Goal: Information Seeking & Learning: Find specific page/section

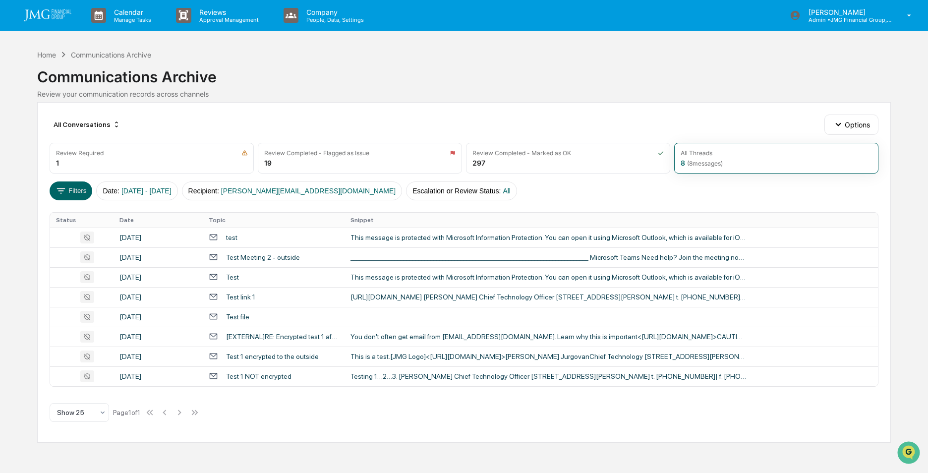
click at [10, 172] on div "Calendar Manage Tasks Reviews Approval Management Company People, Data, Setting…" at bounding box center [464, 236] width 928 height 473
click at [163, 277] on div "[DATE]" at bounding box center [158, 277] width 78 height 8
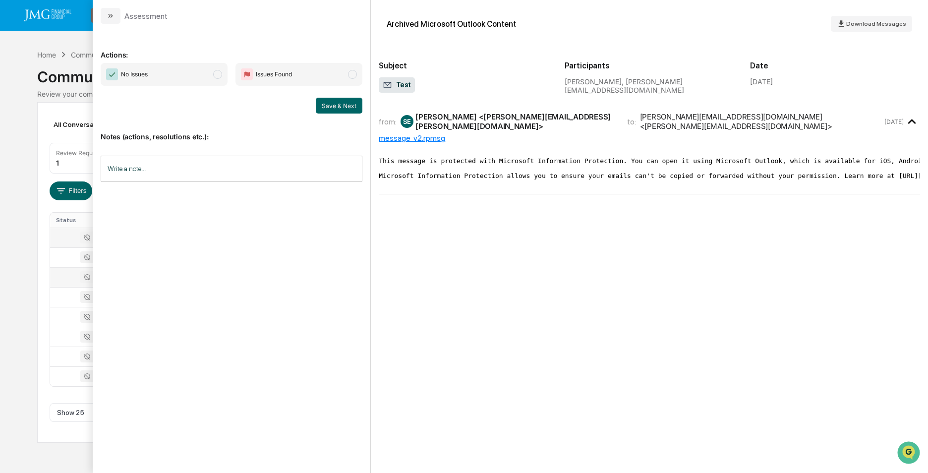
click at [62, 233] on div at bounding box center [82, 237] width 52 height 12
click at [63, 258] on div at bounding box center [82, 257] width 52 height 12
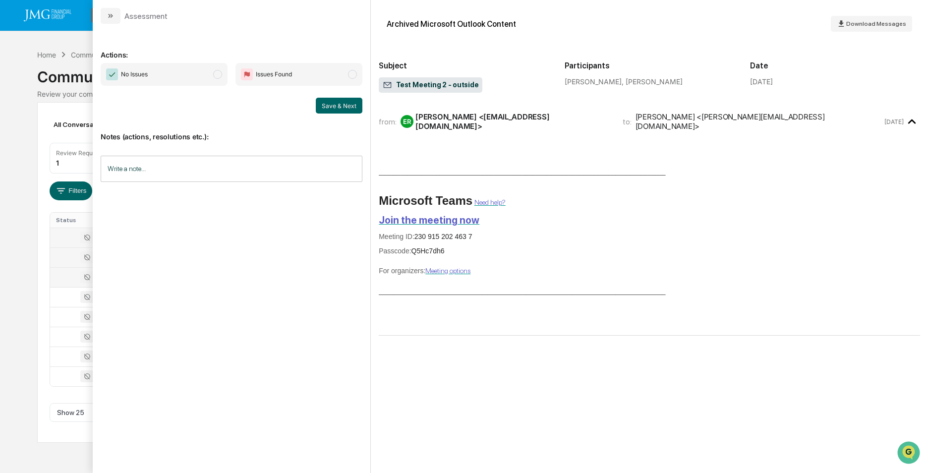
click at [66, 276] on div at bounding box center [82, 277] width 52 height 12
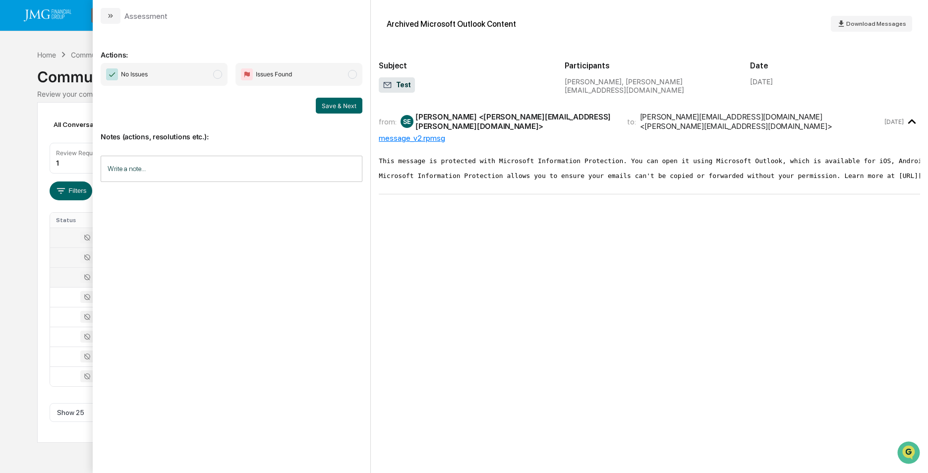
click at [64, 237] on div at bounding box center [82, 237] width 52 height 12
click at [63, 258] on div at bounding box center [82, 257] width 52 height 12
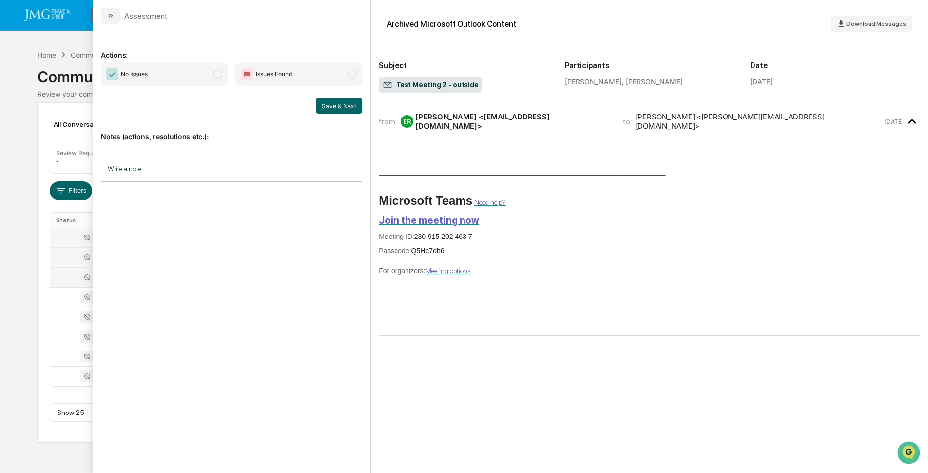
click at [64, 277] on div at bounding box center [82, 277] width 52 height 12
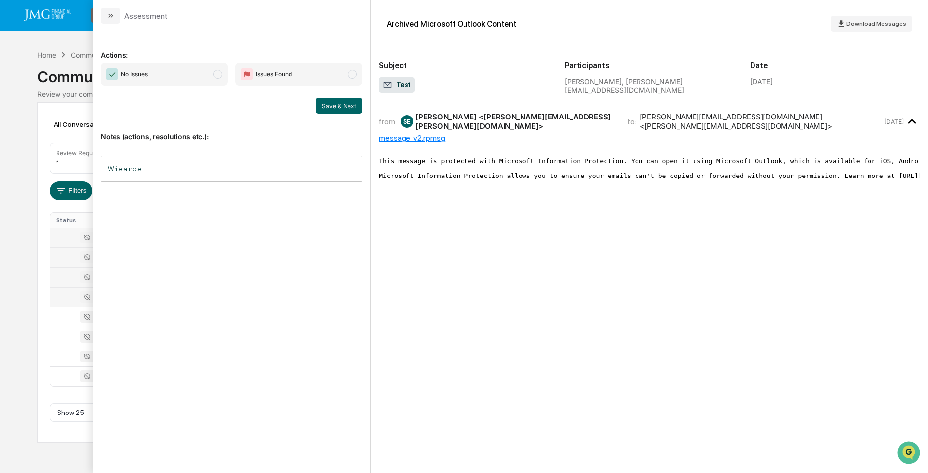
click at [64, 296] on div at bounding box center [82, 297] width 52 height 12
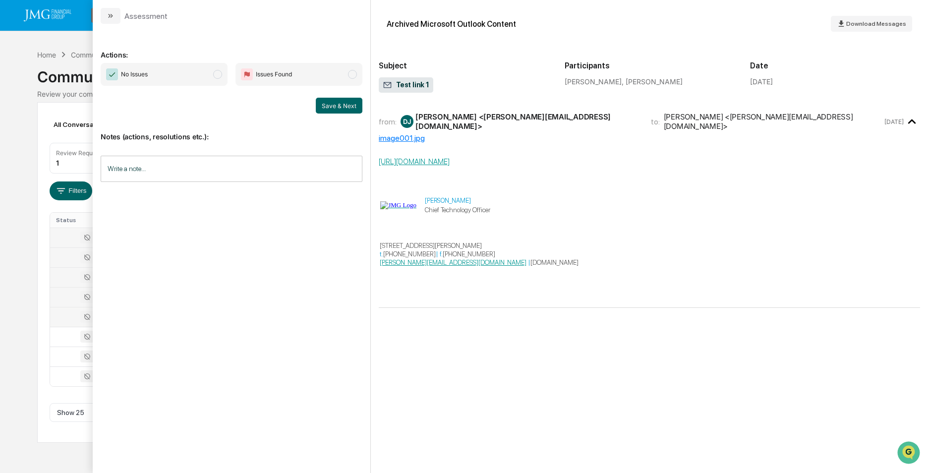
click at [60, 312] on div at bounding box center [82, 317] width 52 height 12
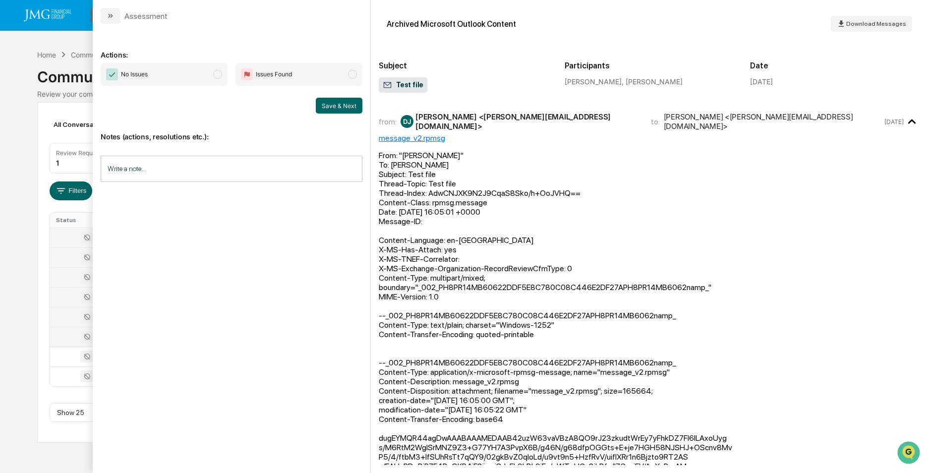
click at [56, 335] on div at bounding box center [82, 337] width 52 height 12
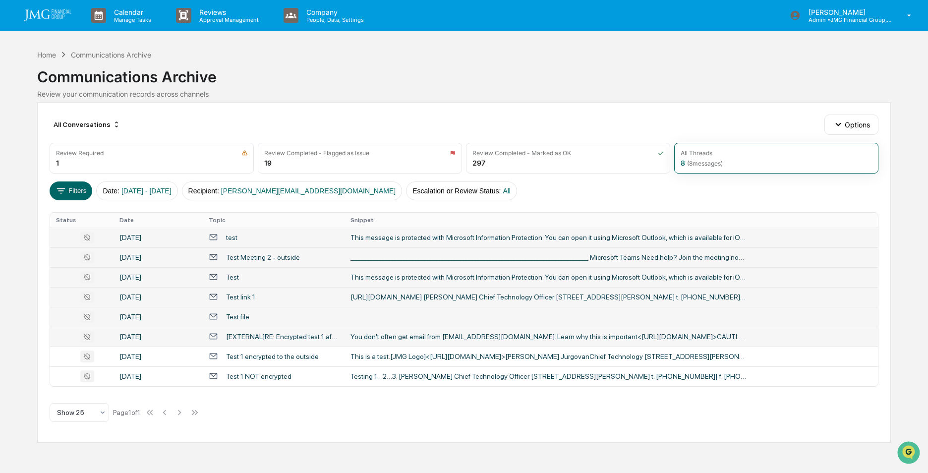
click at [26, 246] on div "Calendar Manage Tasks Reviews Approval Management Company People, Data, Setting…" at bounding box center [464, 236] width 928 height 473
click at [237, 235] on div "test" at bounding box center [274, 236] width 130 height 9
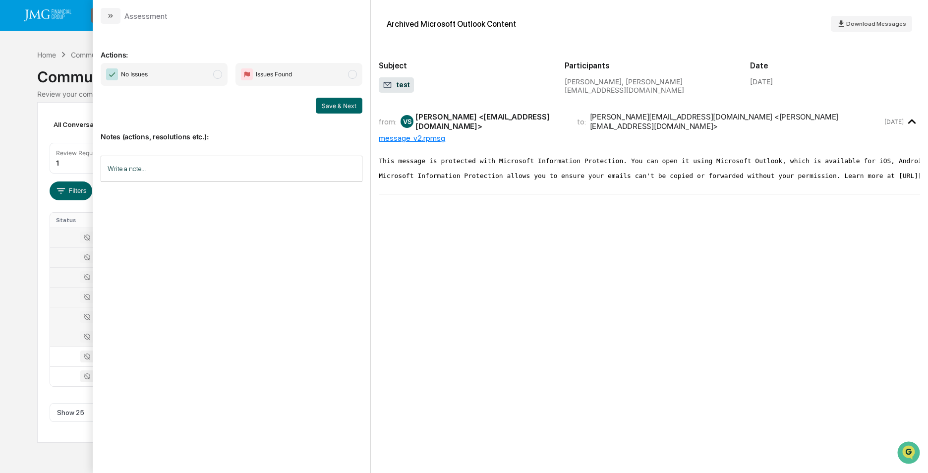
click at [56, 236] on div at bounding box center [82, 237] width 52 height 12
click at [60, 257] on div at bounding box center [82, 257] width 52 height 12
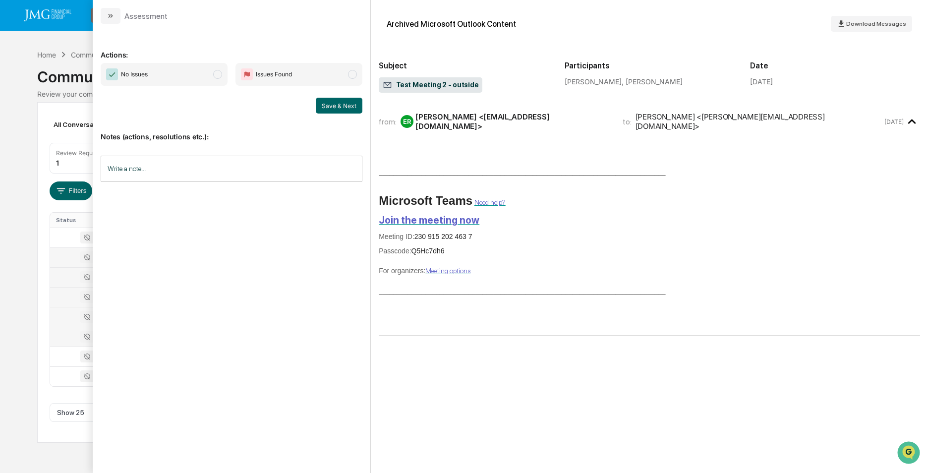
click at [65, 279] on div at bounding box center [82, 277] width 52 height 12
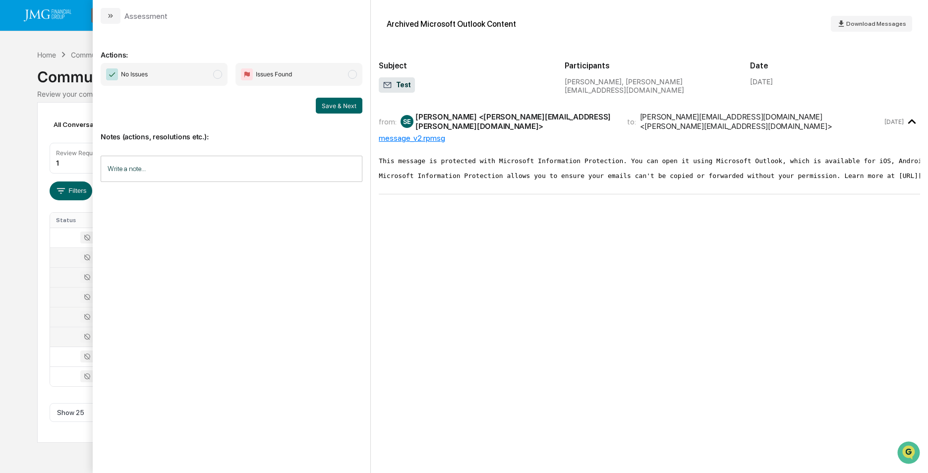
click at [63, 299] on div at bounding box center [82, 297] width 52 height 12
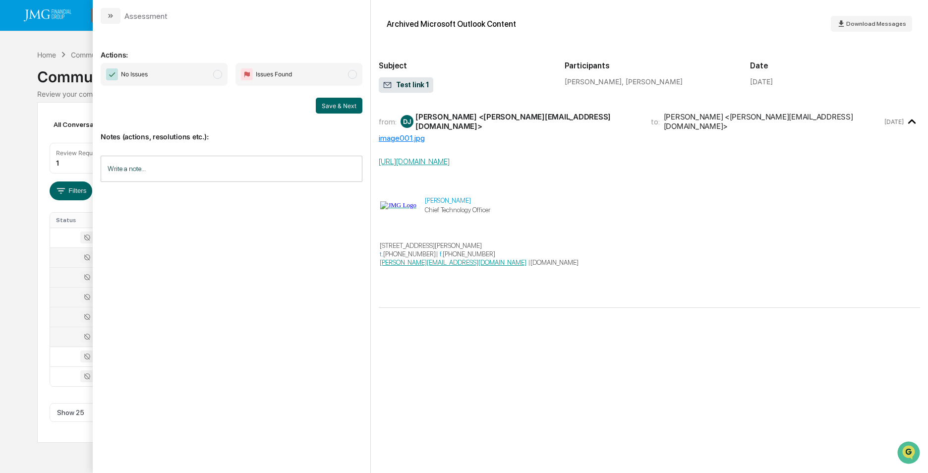
click at [66, 313] on div at bounding box center [82, 317] width 52 height 12
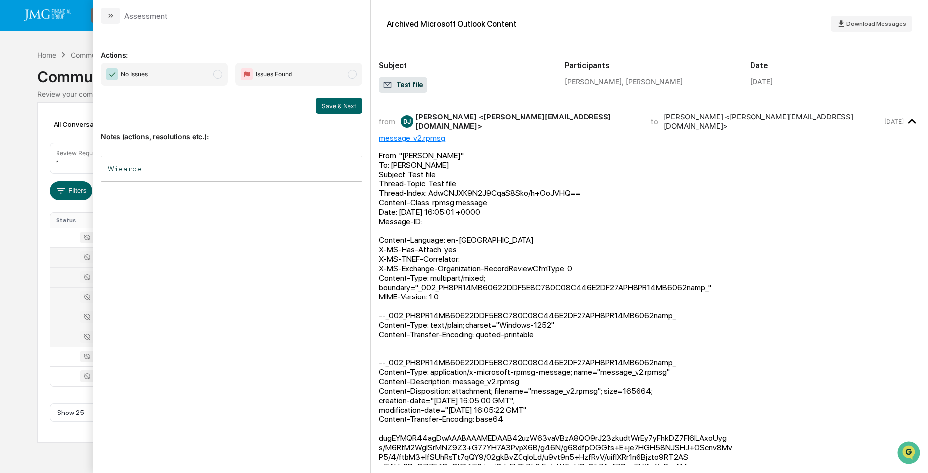
click at [64, 334] on div at bounding box center [82, 337] width 52 height 12
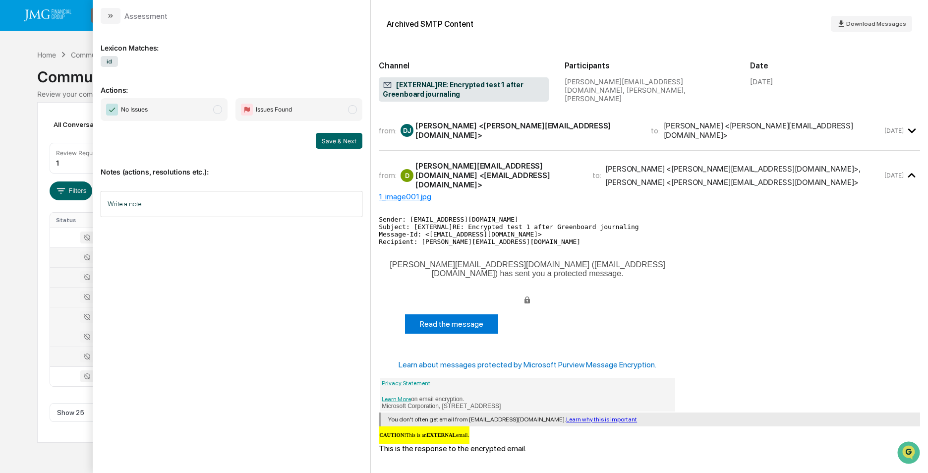
click at [68, 360] on div at bounding box center [82, 356] width 52 height 12
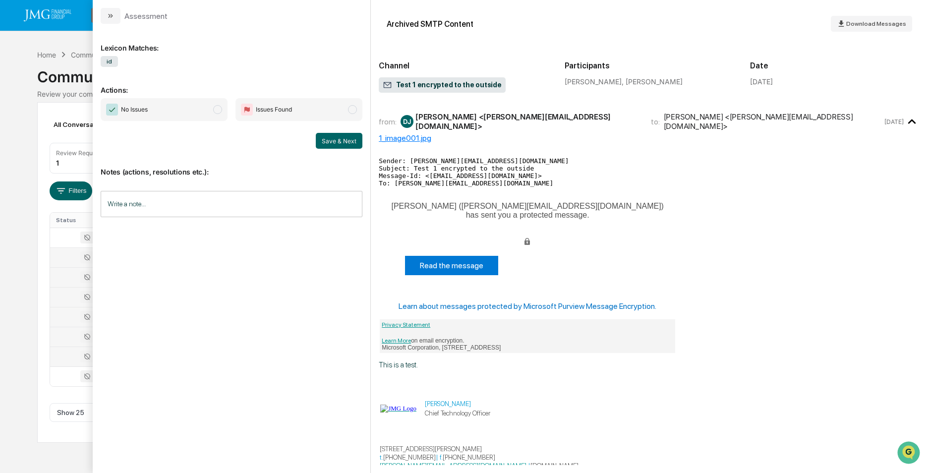
click at [16, 323] on div "Calendar Manage Tasks Reviews Approval Management Company People, Data, Setting…" at bounding box center [464, 236] width 928 height 473
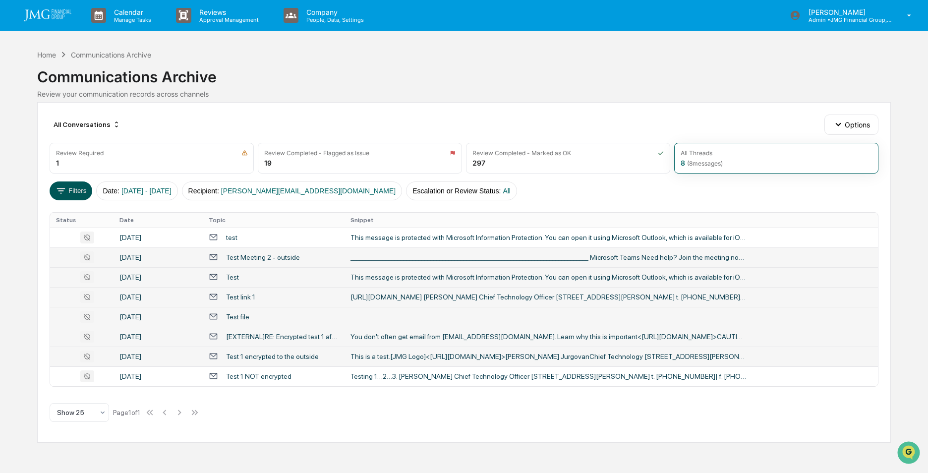
click at [70, 186] on button "Filters" at bounding box center [71, 190] width 43 height 19
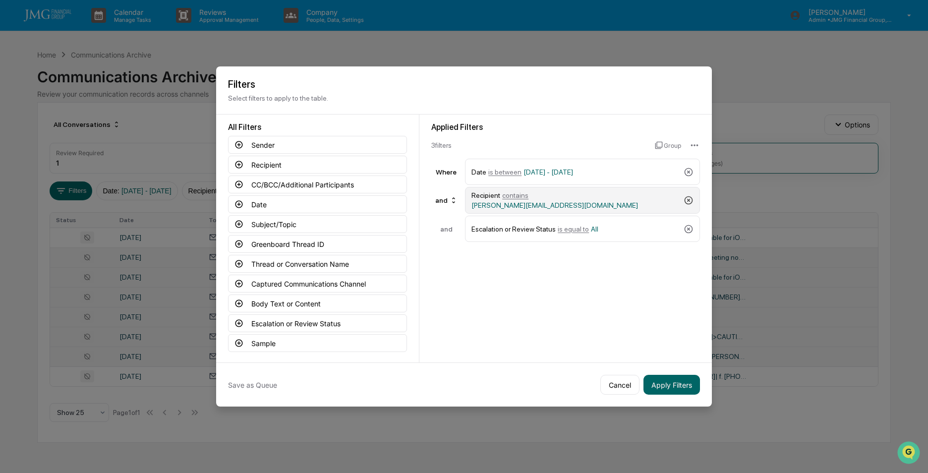
click at [689, 200] on icon at bounding box center [688, 200] width 8 height 8
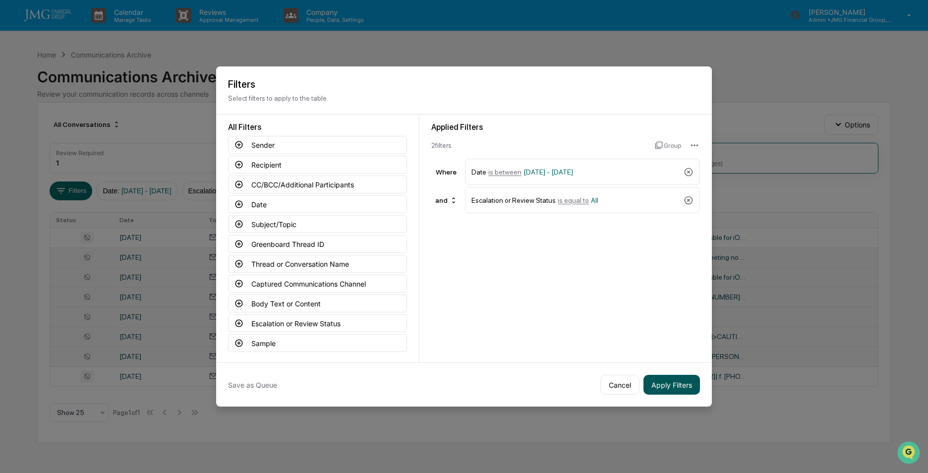
click at [674, 387] on button "Apply Filters" at bounding box center [671, 385] width 56 height 20
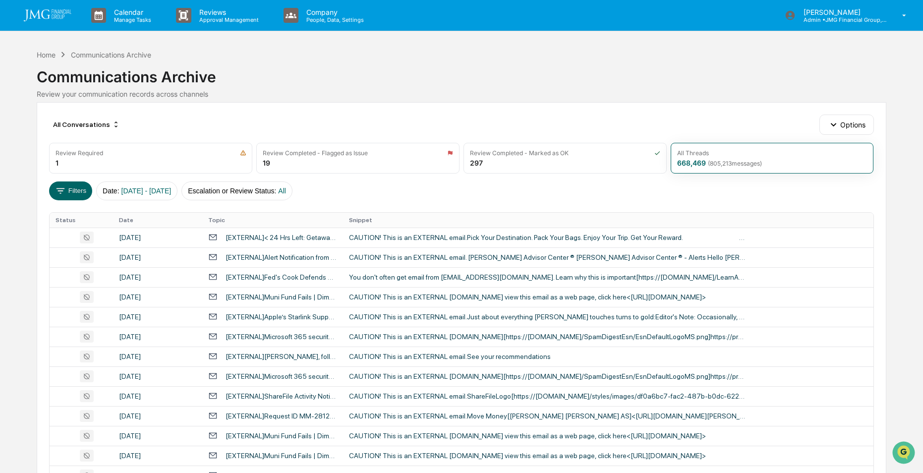
click at [102, 236] on div at bounding box center [81, 237] width 51 height 12
click at [15, 143] on div "Calendar Manage Tasks Reviews Approval Management Company People, Data, Setting…" at bounding box center [461, 389] width 923 height 779
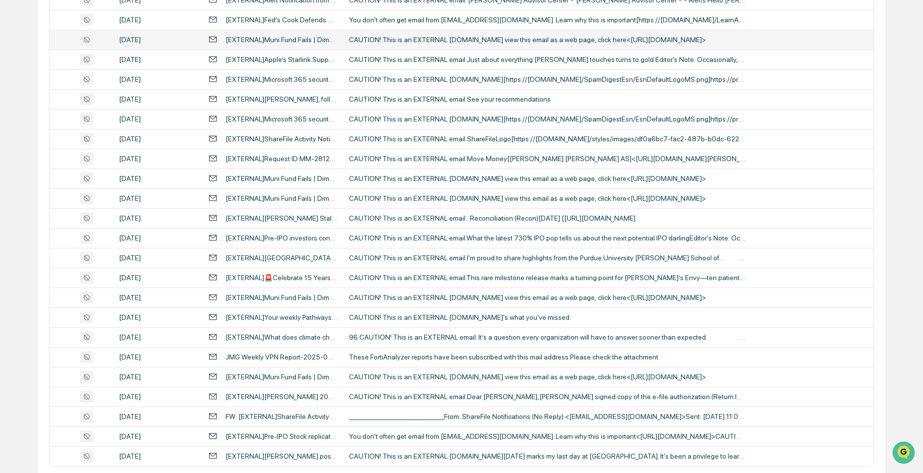
scroll to position [307, 0]
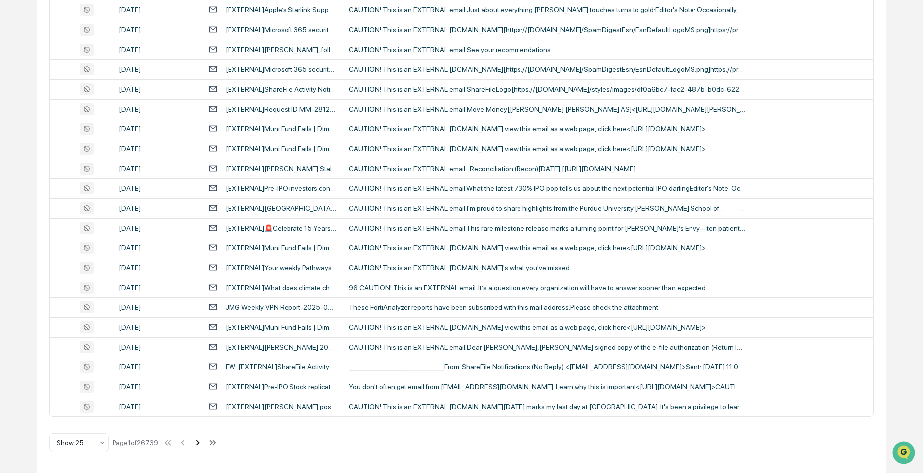
click at [200, 440] on icon at bounding box center [197, 442] width 11 height 11
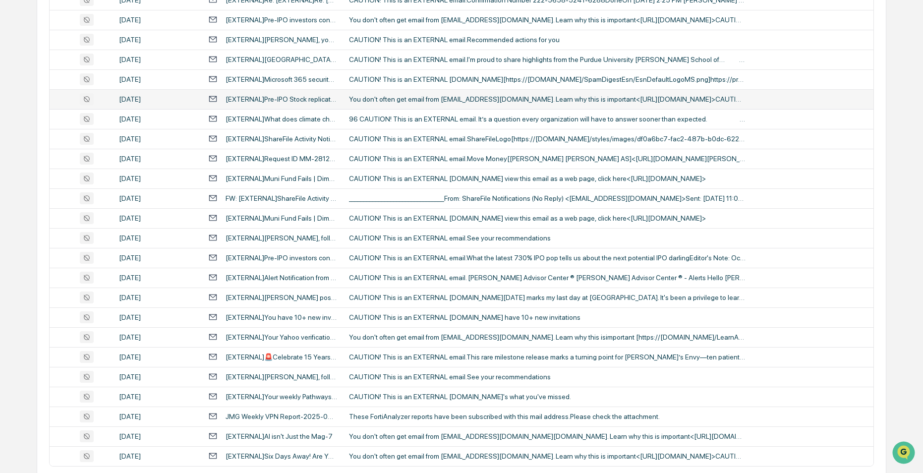
scroll to position [158, 0]
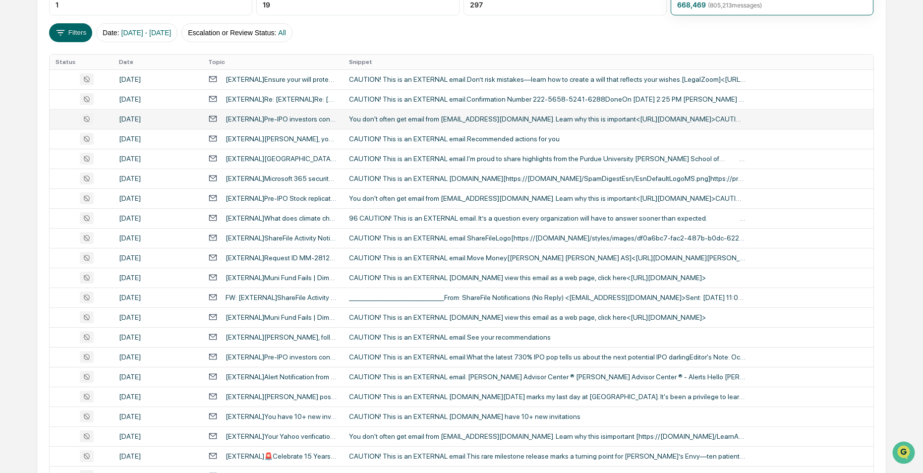
click at [443, 122] on div "You don't often get email from [EMAIL_ADDRESS][DOMAIN_NAME]. Learn why this is …" at bounding box center [547, 119] width 396 height 8
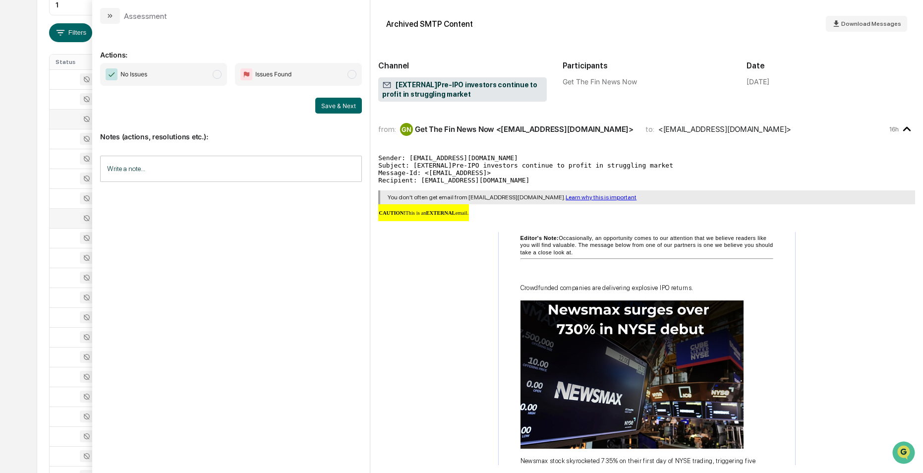
click at [64, 220] on div at bounding box center [81, 218] width 51 height 12
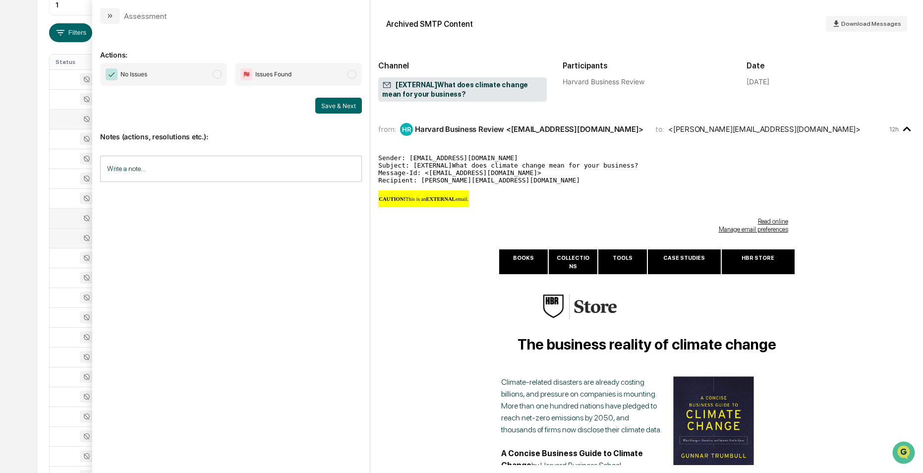
click at [65, 231] on td at bounding box center [81, 238] width 63 height 20
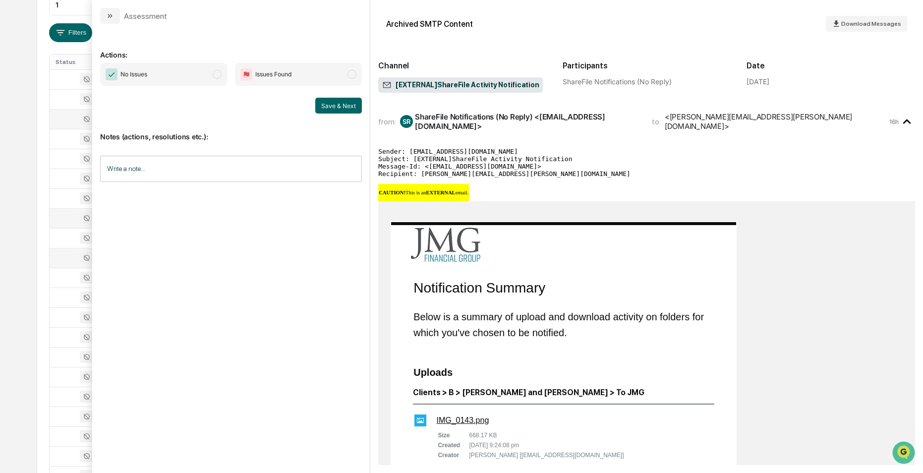
click at [68, 258] on div at bounding box center [81, 258] width 51 height 12
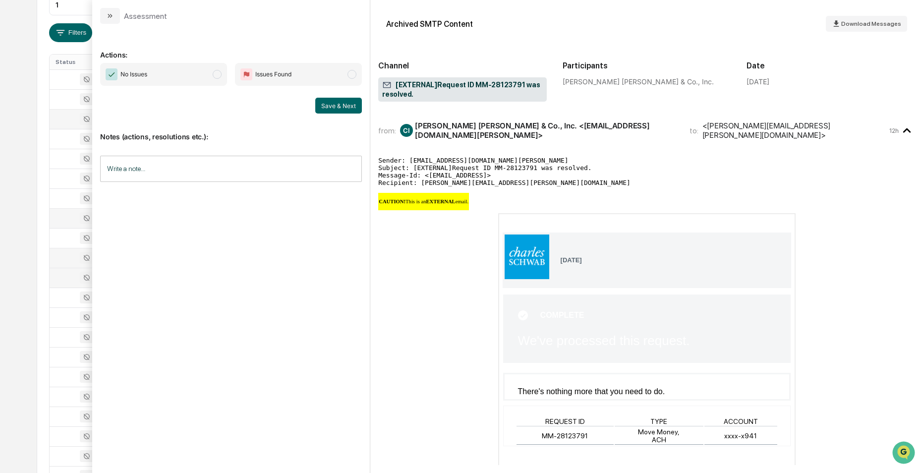
click at [68, 278] on div at bounding box center [81, 278] width 51 height 12
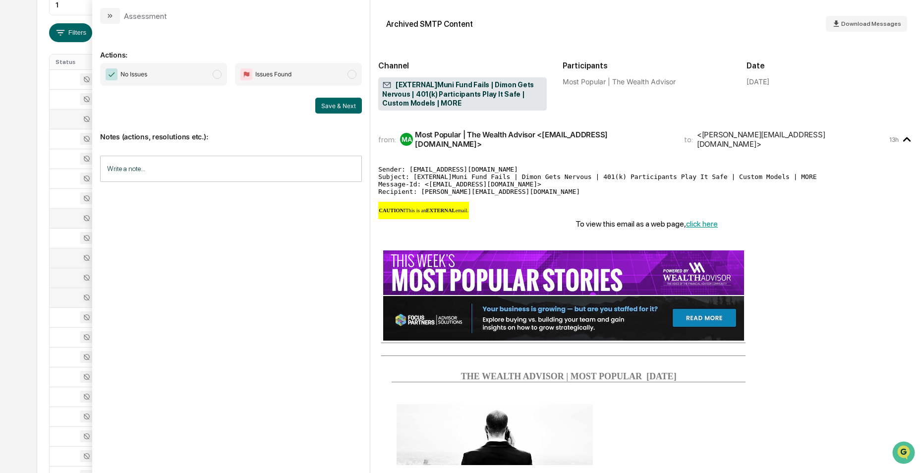
click at [61, 302] on div at bounding box center [81, 297] width 51 height 12
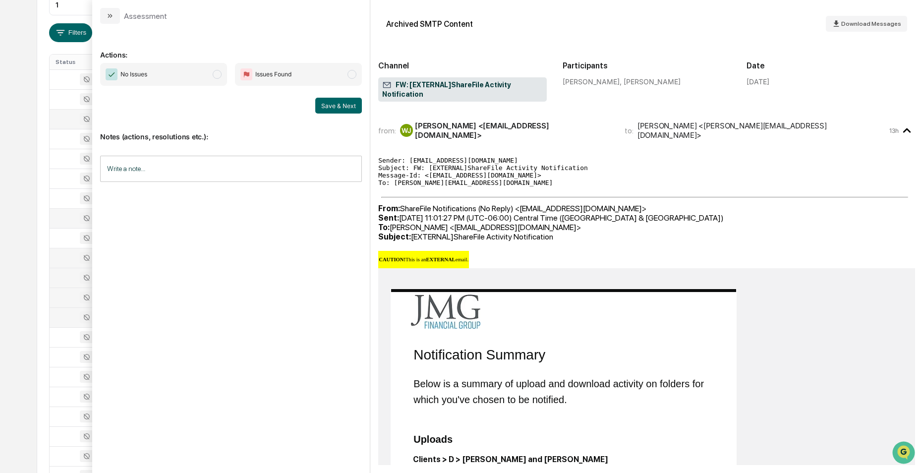
click at [64, 314] on div at bounding box center [81, 317] width 51 height 12
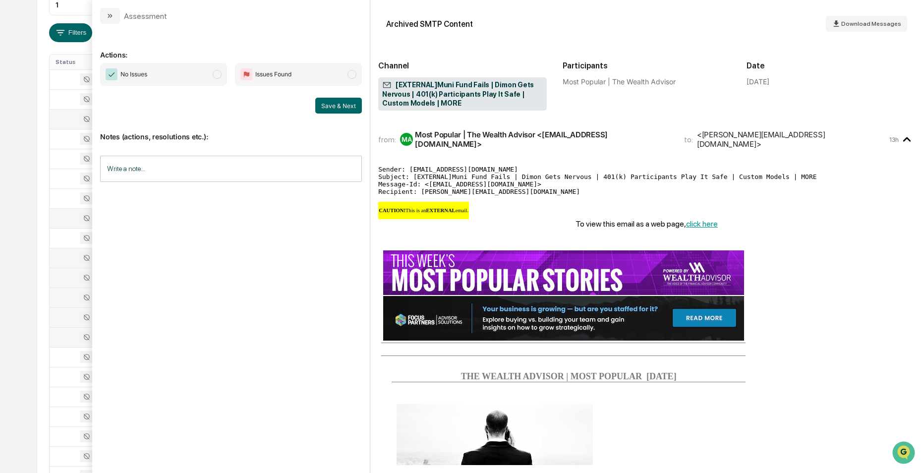
click at [63, 336] on div at bounding box center [81, 337] width 51 height 12
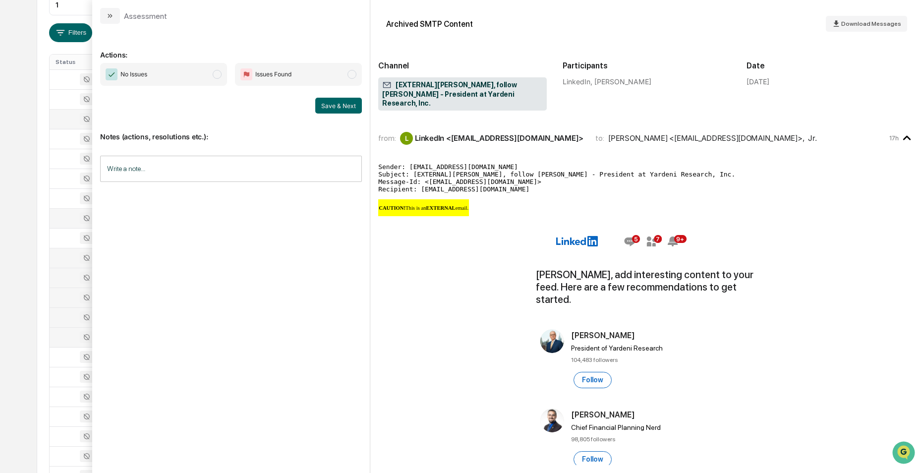
click at [33, 314] on div "Calendar Manage Tasks Reviews Approval Management Company People, Data, Setting…" at bounding box center [461, 231] width 923 height 779
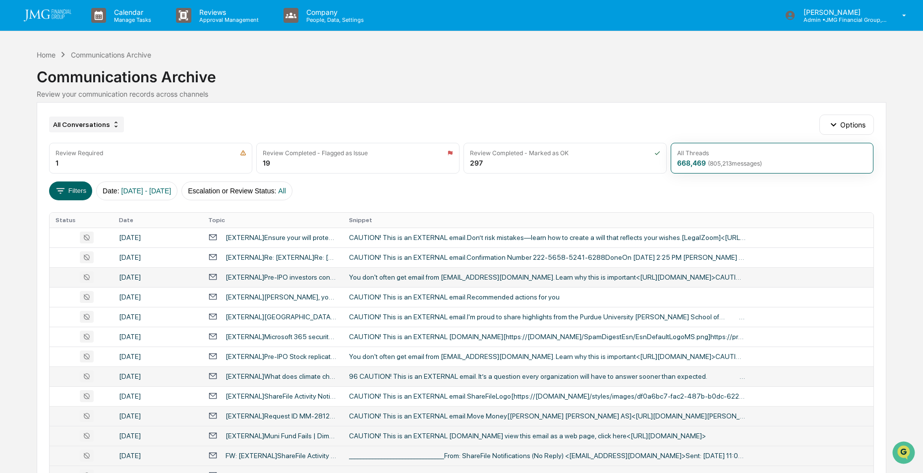
click at [98, 127] on div "All Conversations" at bounding box center [86, 124] width 75 height 16
click at [103, 139] on div "All Conversations" at bounding box center [85, 143] width 81 height 12
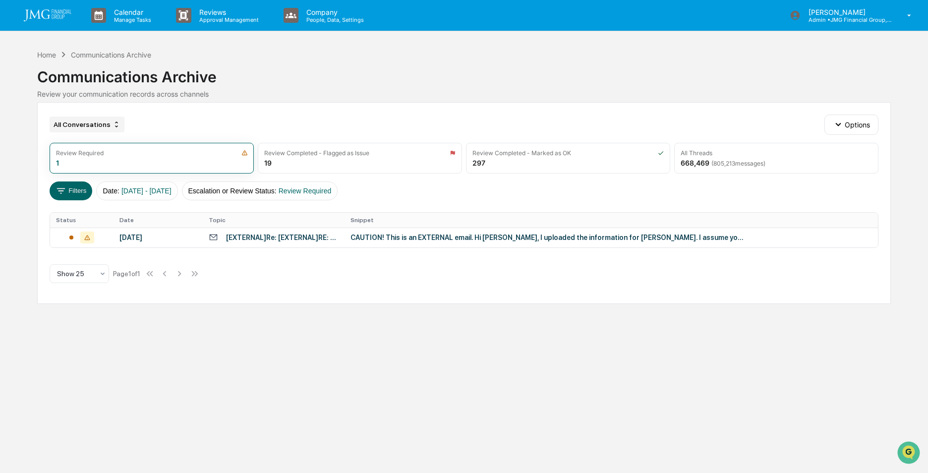
click at [96, 121] on div "All Conversations" at bounding box center [87, 124] width 75 height 16
click at [230, 117] on div "All Conversations Options" at bounding box center [464, 124] width 829 height 20
click at [73, 192] on button "Filters" at bounding box center [71, 190] width 43 height 19
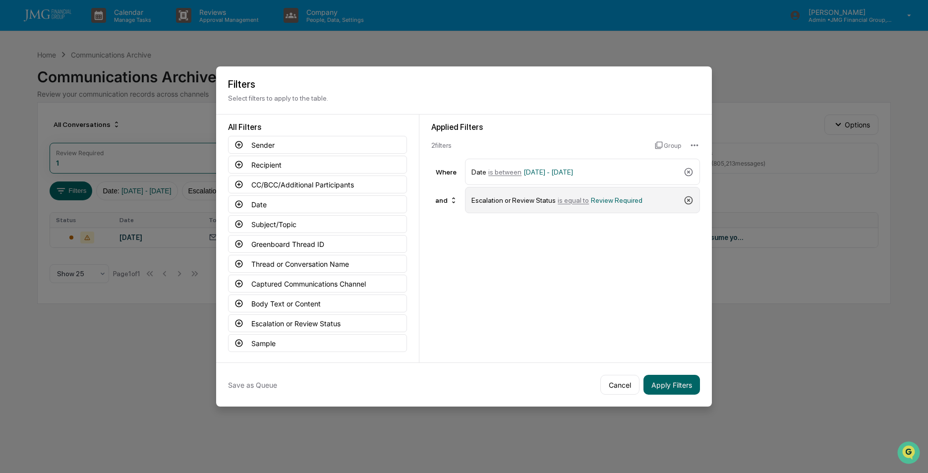
click at [686, 201] on icon at bounding box center [688, 200] width 10 height 10
click at [665, 386] on button "Apply Filters" at bounding box center [671, 385] width 56 height 20
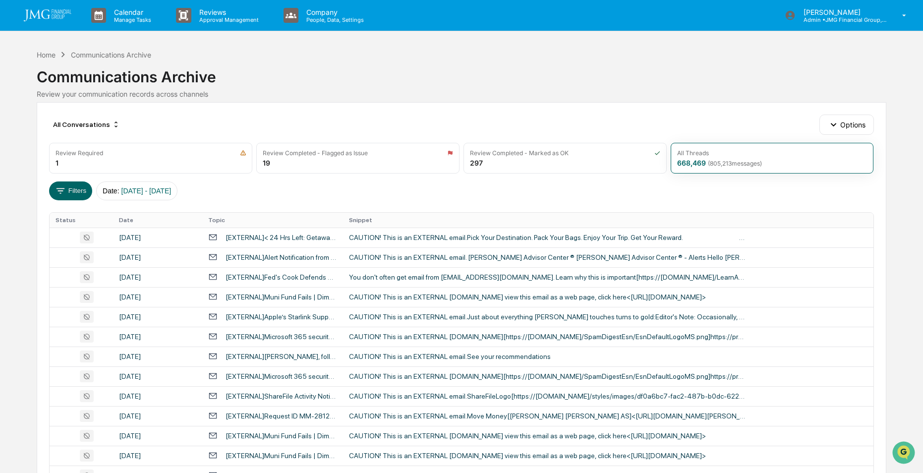
click at [6, 298] on div "Calendar Manage Tasks Reviews Approval Management Company People, Data, Setting…" at bounding box center [461, 389] width 923 height 779
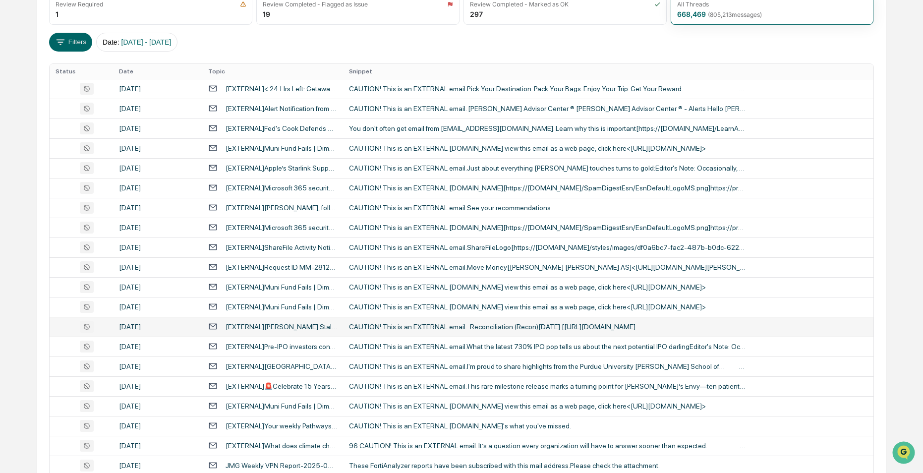
scroll to position [198, 0]
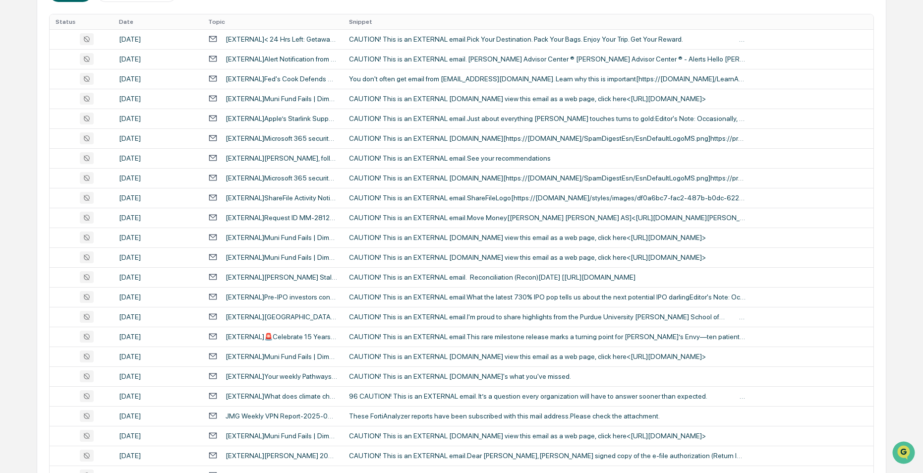
click at [22, 299] on div "Calendar Manage Tasks Reviews Approval Management Company People, Data, Setting…" at bounding box center [461, 191] width 923 height 779
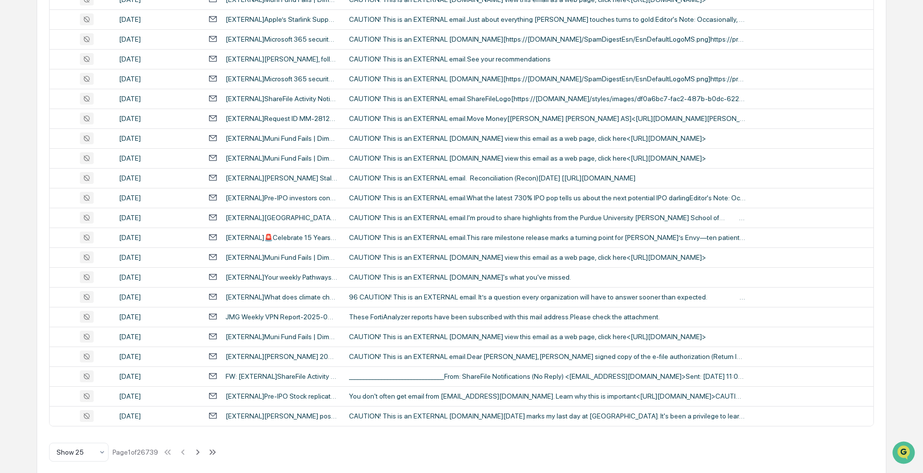
scroll to position [307, 0]
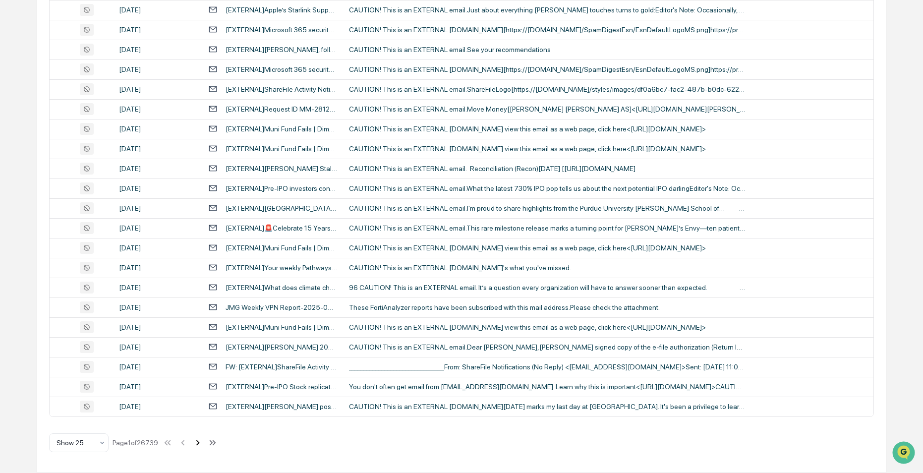
click at [199, 444] on icon at bounding box center [197, 442] width 11 height 11
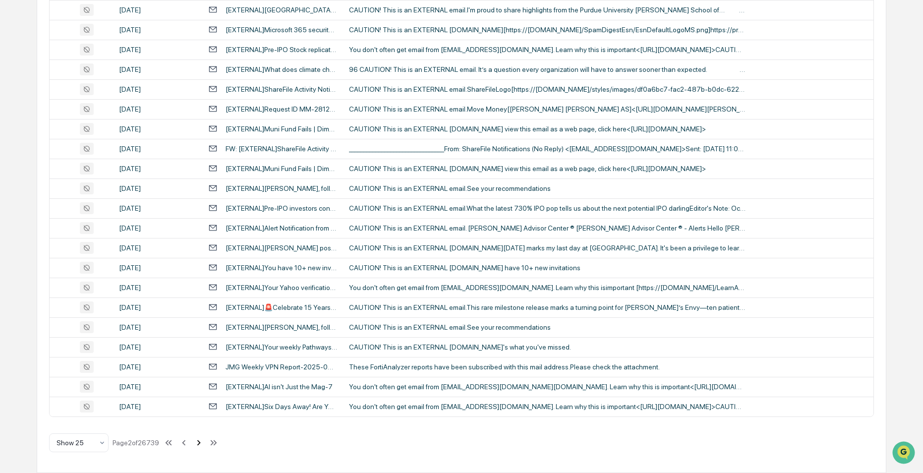
click at [199, 443] on icon at bounding box center [198, 442] width 11 height 11
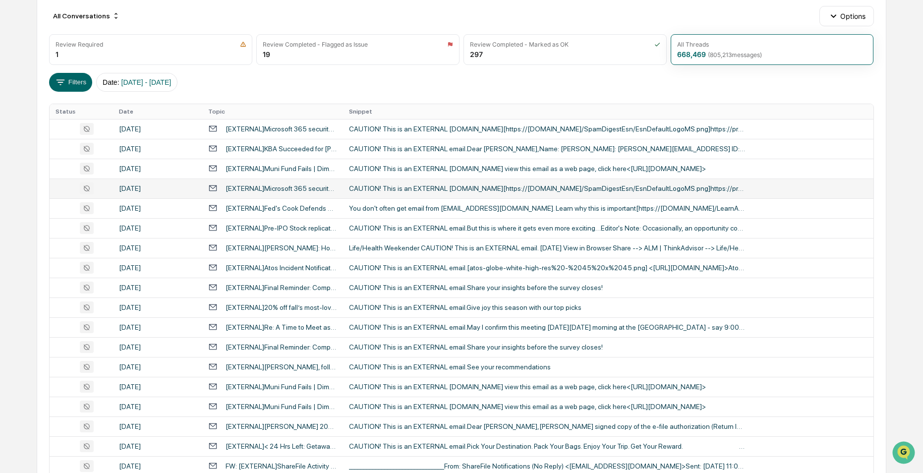
scroll to position [9, 0]
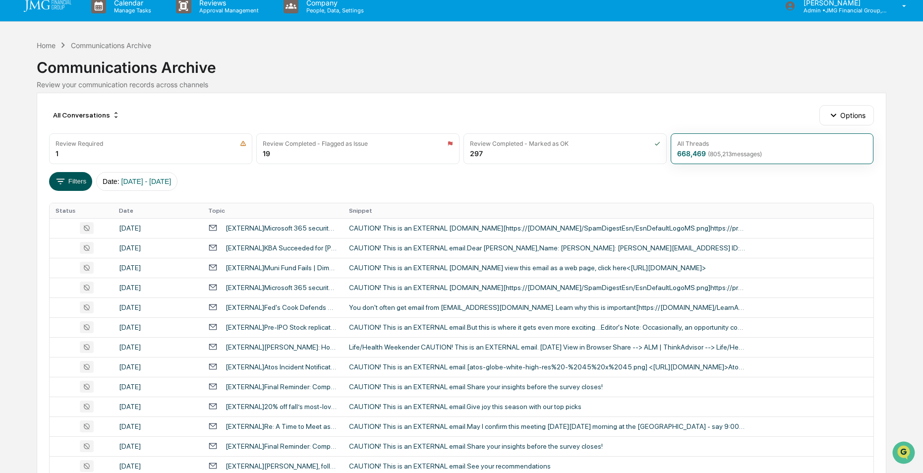
click at [70, 182] on button "Filters" at bounding box center [70, 181] width 43 height 19
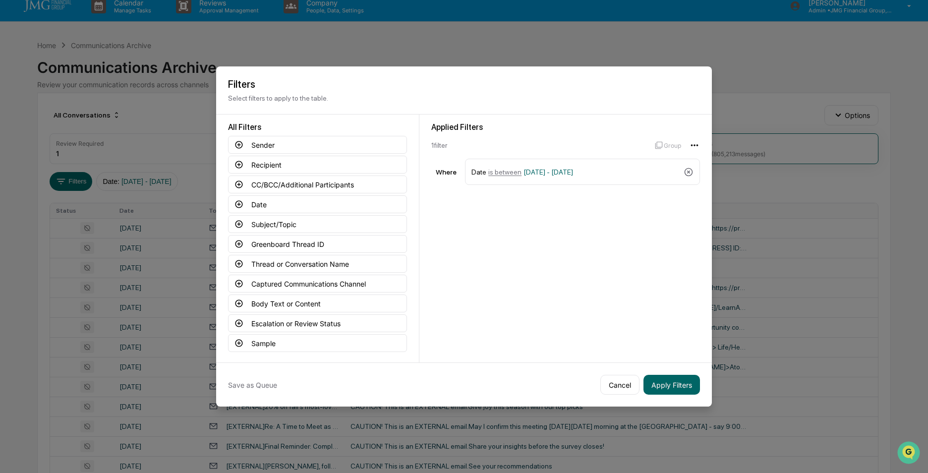
click at [697, 143] on html "Calendar Manage Tasks Reviews Approval Management Company People, Data, Setting…" at bounding box center [464, 227] width 928 height 473
click at [688, 161] on div "Clear All" at bounding box center [694, 166] width 63 height 16
click at [671, 385] on button "Apply Filters" at bounding box center [671, 385] width 56 height 20
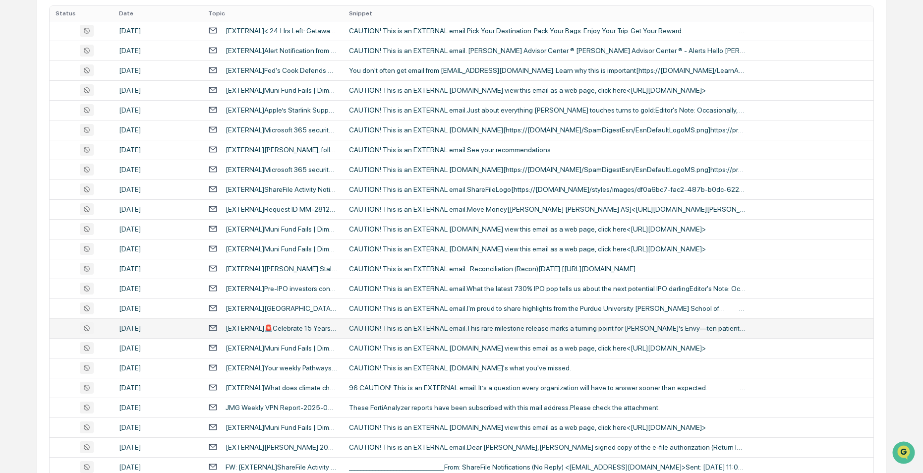
scroll to position [308, 0]
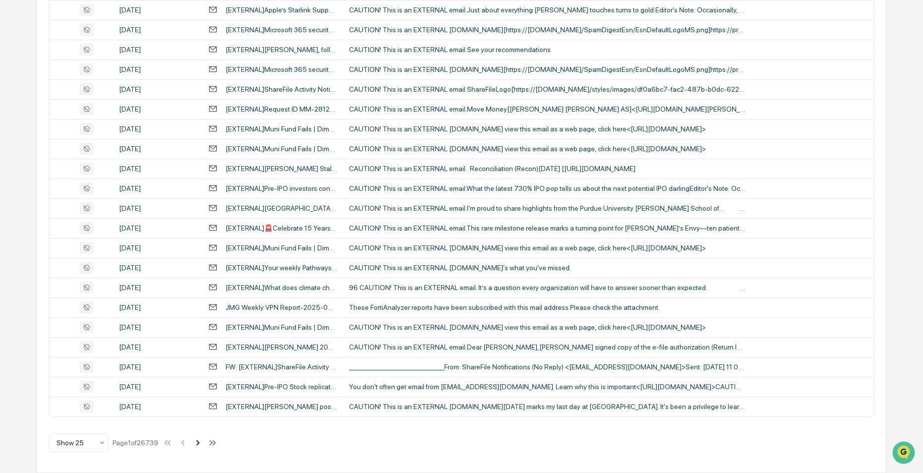
click at [202, 445] on icon at bounding box center [197, 442] width 11 height 11
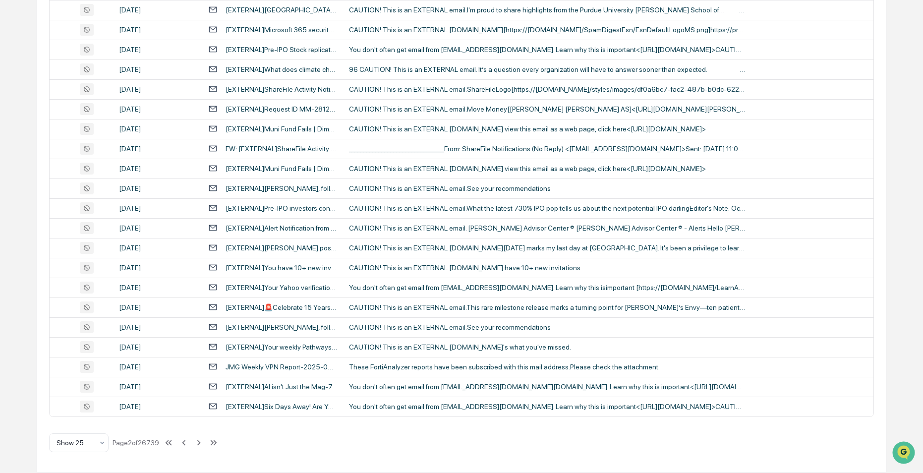
scroll to position [0, 0]
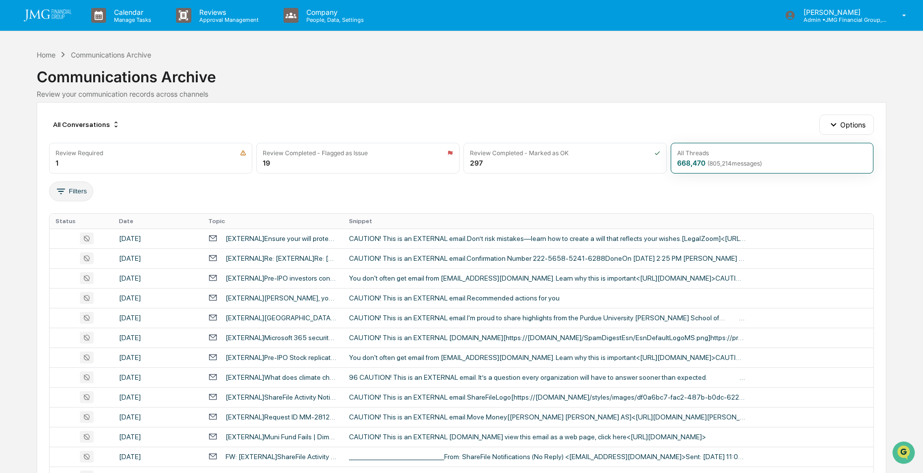
click at [60, 189] on icon at bounding box center [61, 191] width 11 height 11
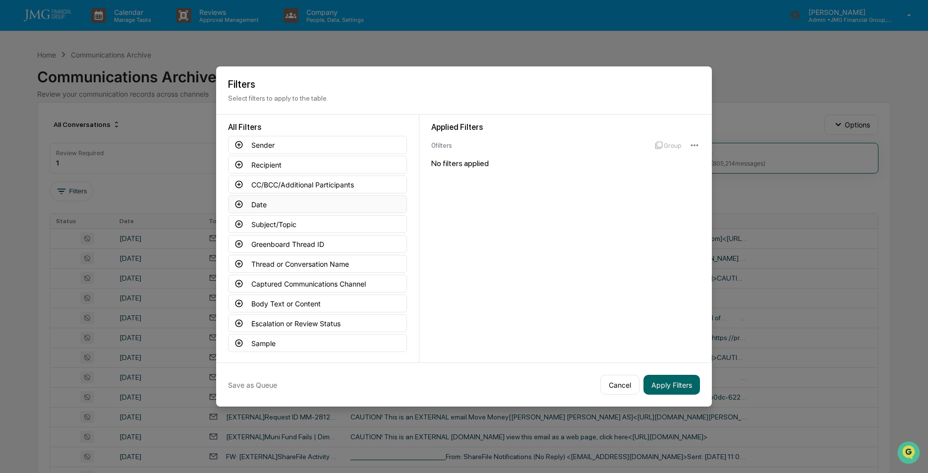
click at [268, 201] on button "Date" at bounding box center [317, 204] width 179 height 18
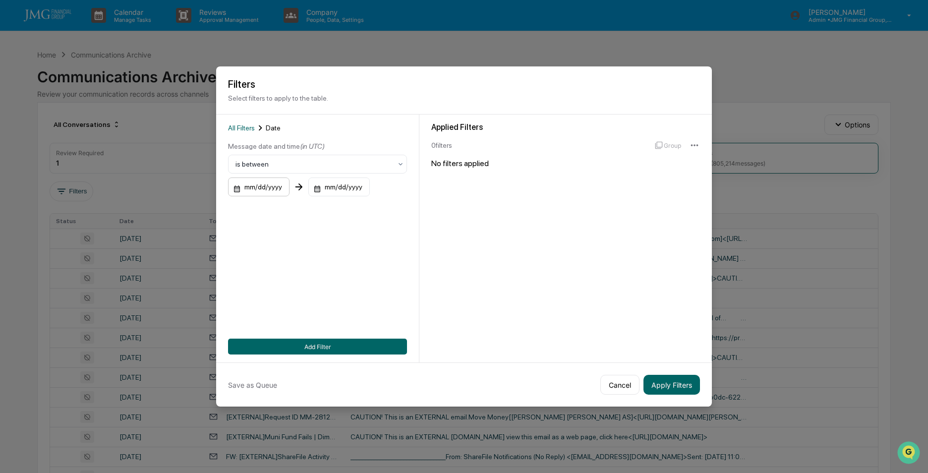
click at [262, 191] on div "mm/dd/yyyy" at bounding box center [258, 186] width 61 height 19
click at [336, 186] on div "mm/dd/yyyy" at bounding box center [322, 186] width 61 height 19
drag, startPoint x: 427, startPoint y: 270, endPoint x: 459, endPoint y: 301, distance: 44.9
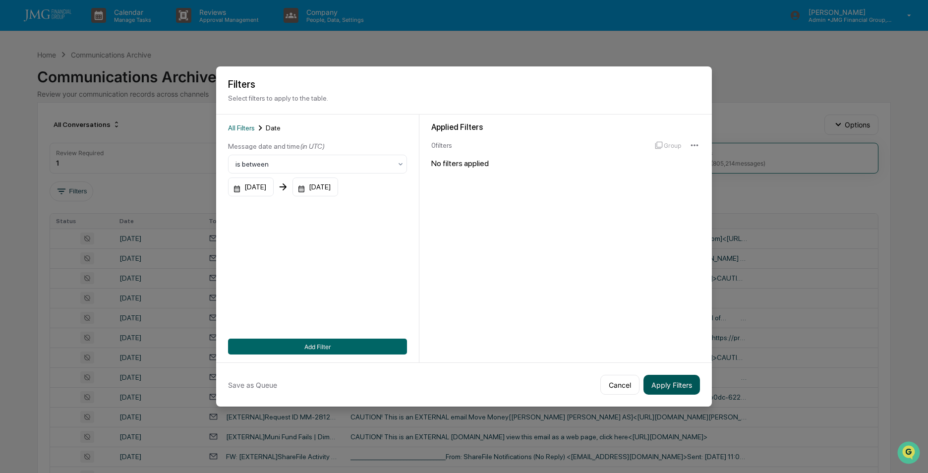
click at [663, 387] on button "Apply Filters" at bounding box center [671, 385] width 56 height 20
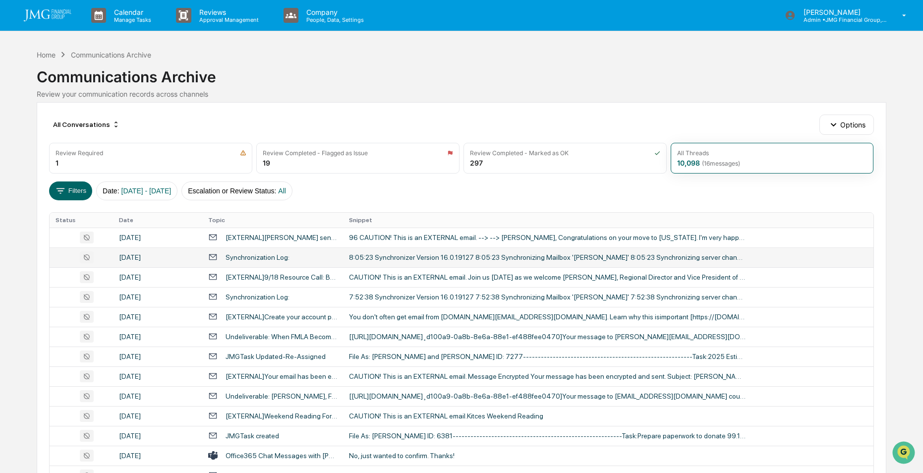
click at [261, 255] on div "Synchronization Log:" at bounding box center [257, 257] width 64 height 8
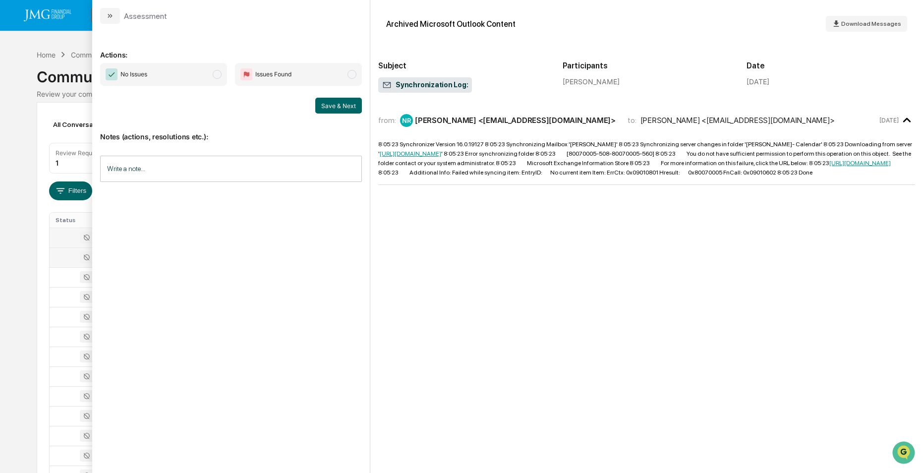
click at [58, 238] on div at bounding box center [81, 237] width 51 height 12
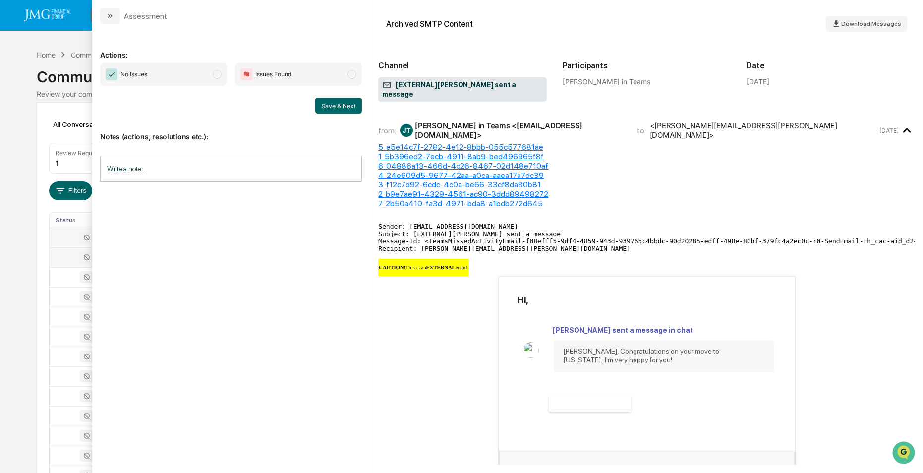
click at [60, 253] on div at bounding box center [81, 257] width 51 height 12
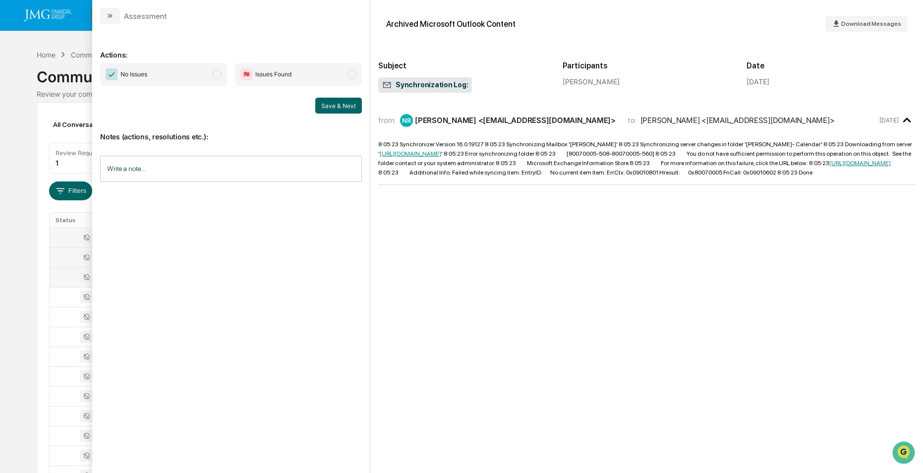
click at [62, 279] on div at bounding box center [81, 277] width 51 height 12
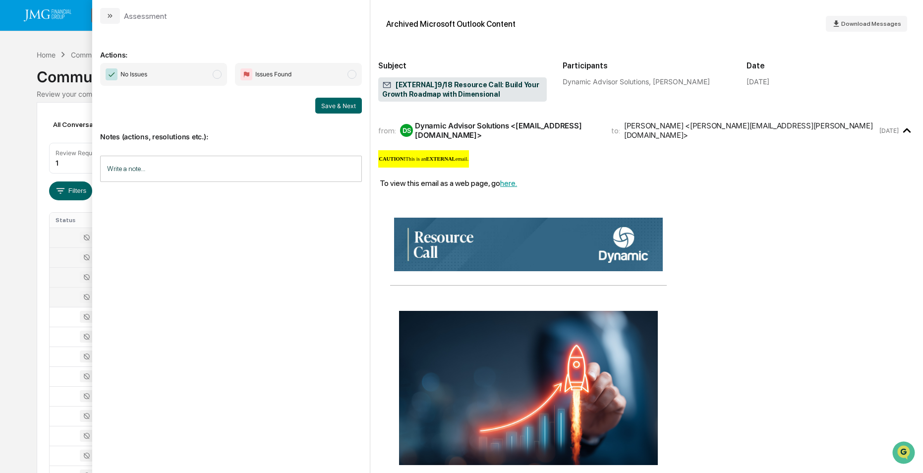
click at [63, 305] on td at bounding box center [81, 297] width 63 height 20
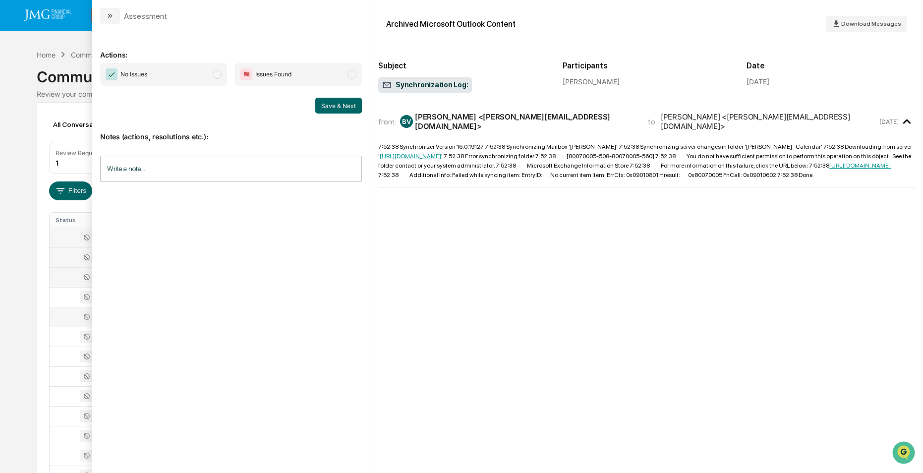
click at [63, 321] on div at bounding box center [81, 317] width 51 height 12
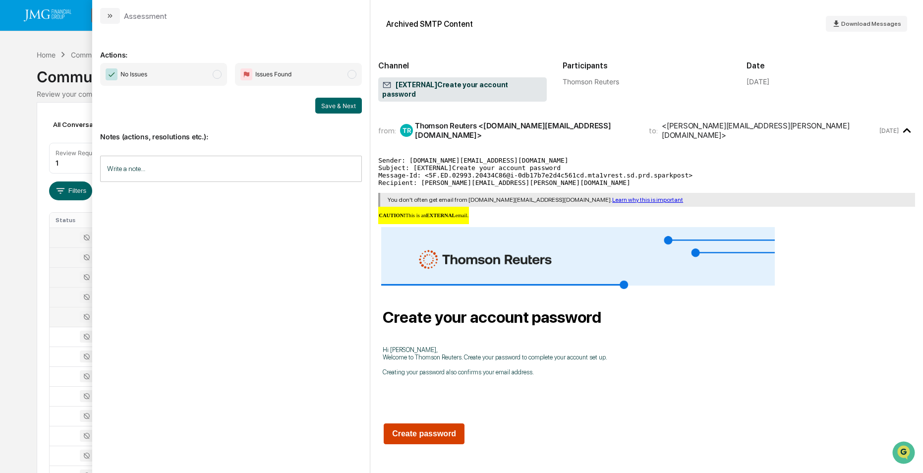
click at [61, 297] on div at bounding box center [81, 297] width 51 height 12
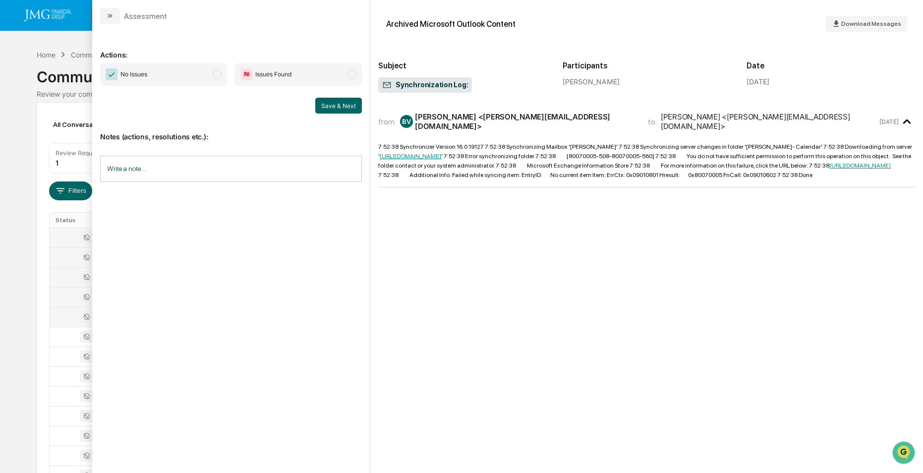
click at [69, 295] on div at bounding box center [81, 297] width 51 height 12
click at [63, 320] on div at bounding box center [81, 317] width 51 height 12
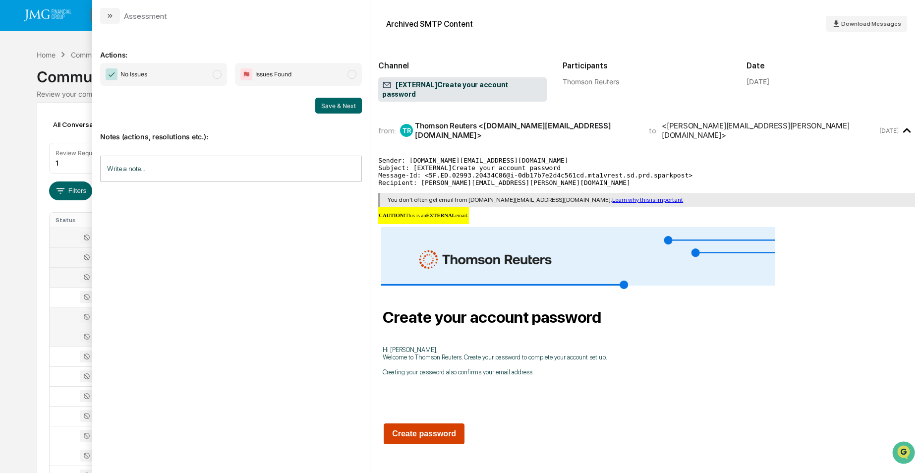
click at [64, 338] on div at bounding box center [81, 337] width 51 height 12
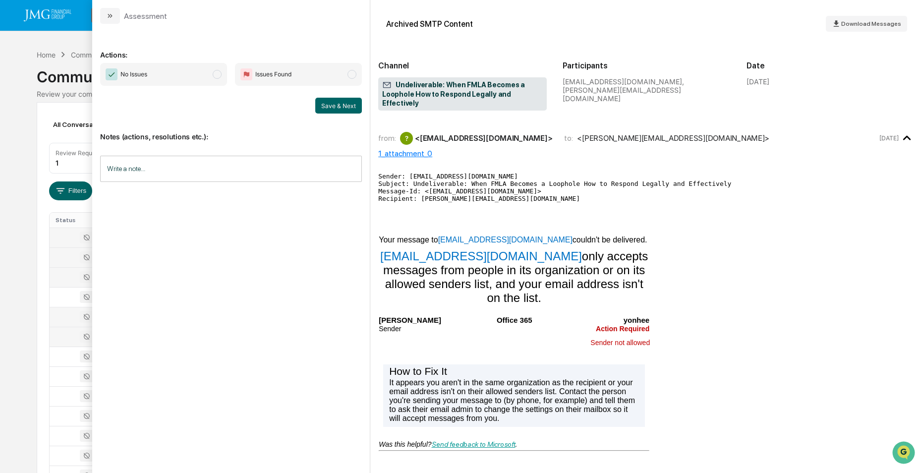
click at [67, 312] on div at bounding box center [81, 317] width 51 height 12
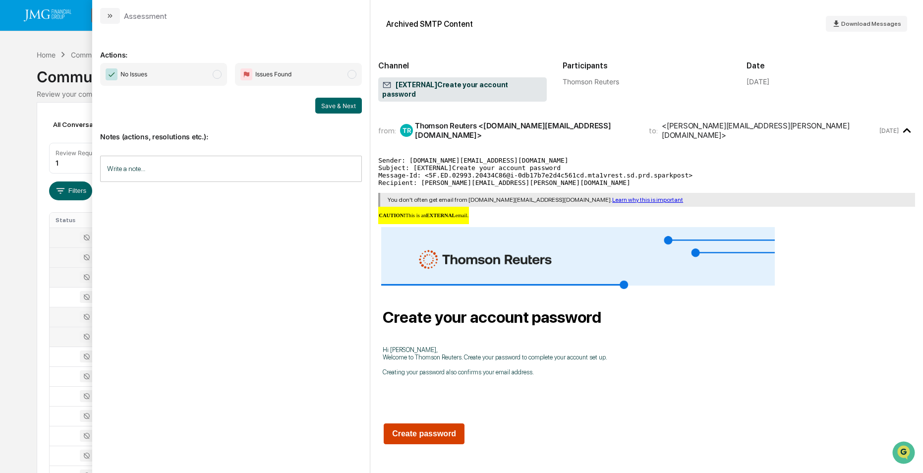
click at [64, 345] on td at bounding box center [81, 337] width 63 height 20
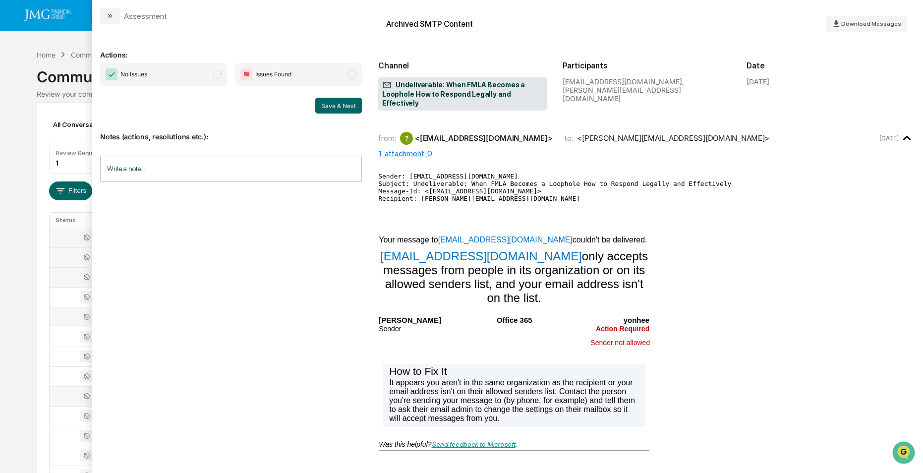
click at [65, 393] on div at bounding box center [81, 396] width 51 height 12
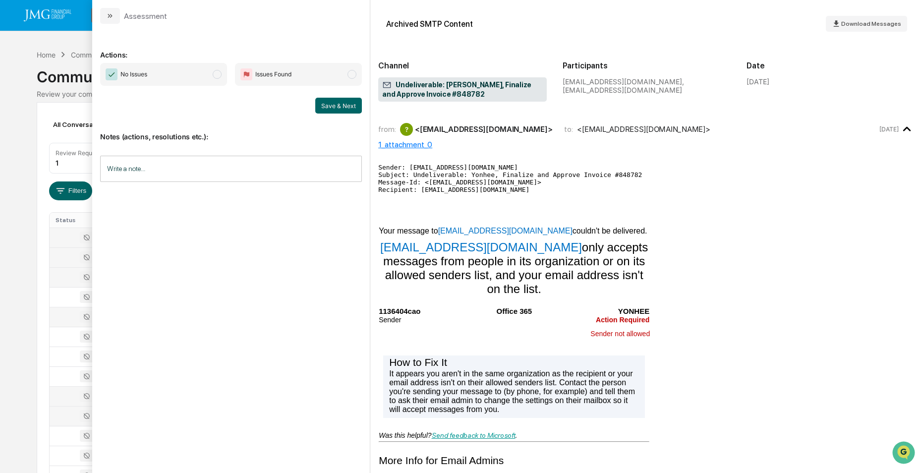
click at [70, 414] on div at bounding box center [81, 416] width 51 height 12
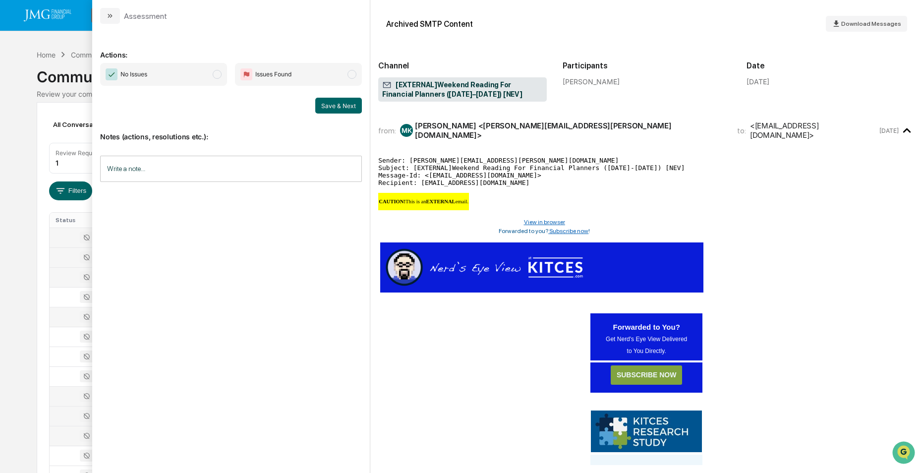
click at [64, 428] on td at bounding box center [81, 436] width 63 height 20
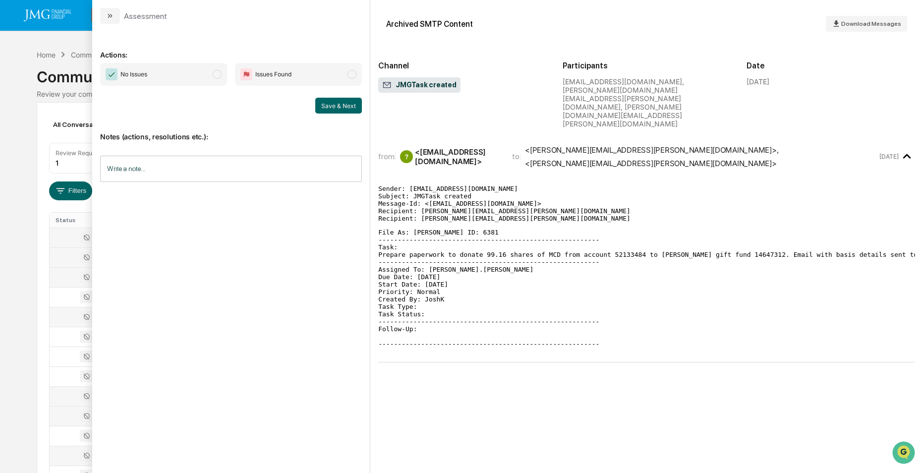
click at [65, 451] on div at bounding box center [81, 455] width 51 height 12
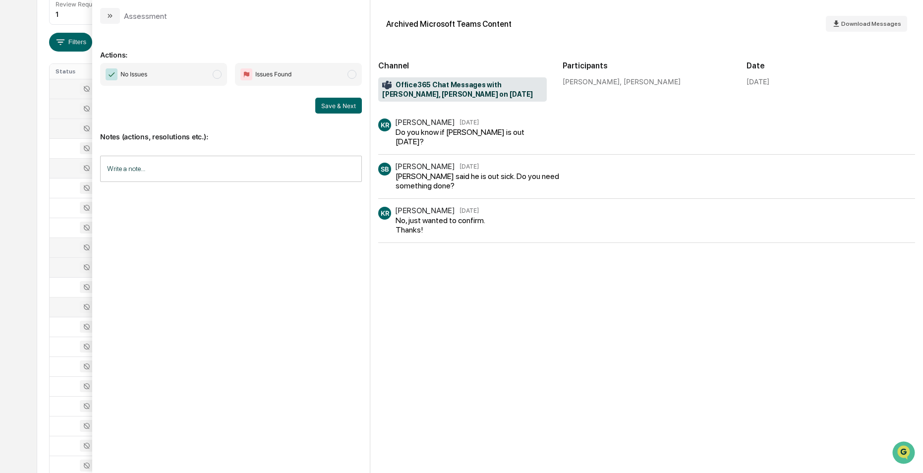
scroll to position [248, 0]
click at [66, 290] on div at bounding box center [81, 287] width 51 height 12
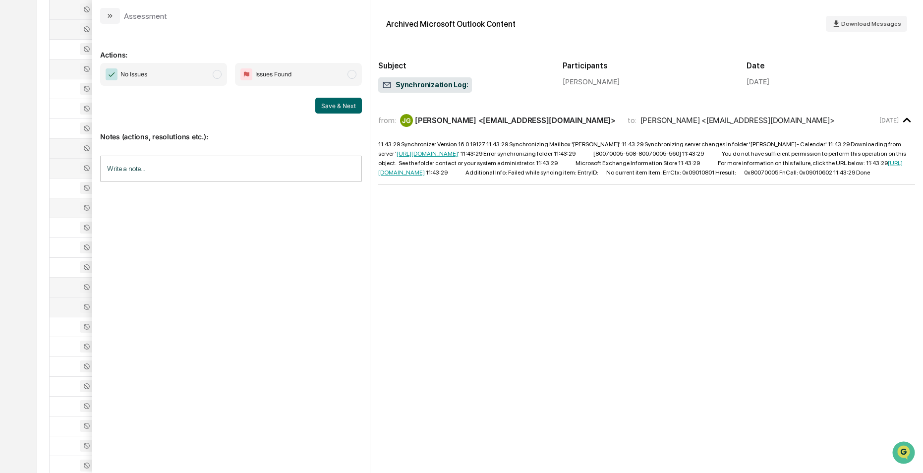
click at [66, 306] on div at bounding box center [81, 307] width 51 height 12
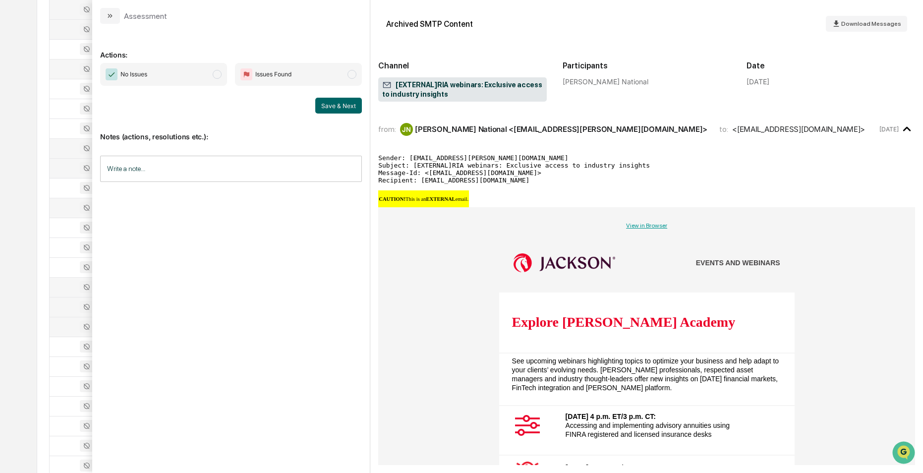
click at [66, 324] on div at bounding box center [81, 327] width 51 height 12
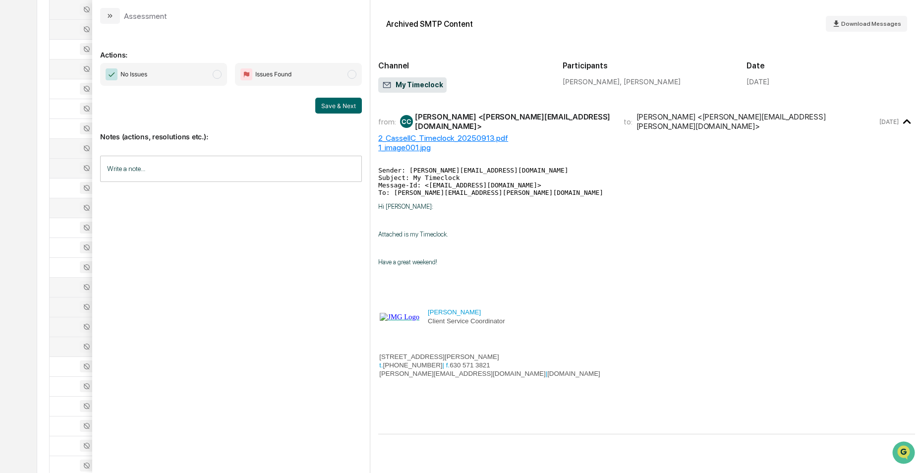
click at [65, 348] on div at bounding box center [81, 346] width 51 height 12
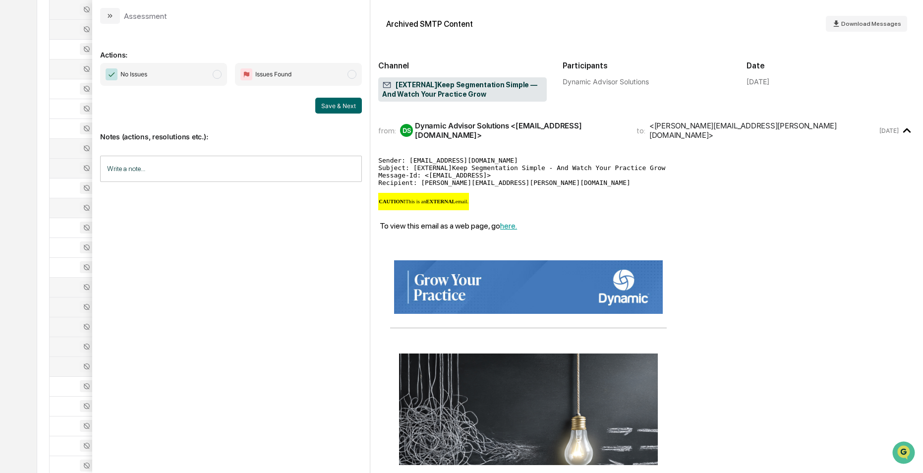
click at [62, 366] on div at bounding box center [81, 366] width 51 height 12
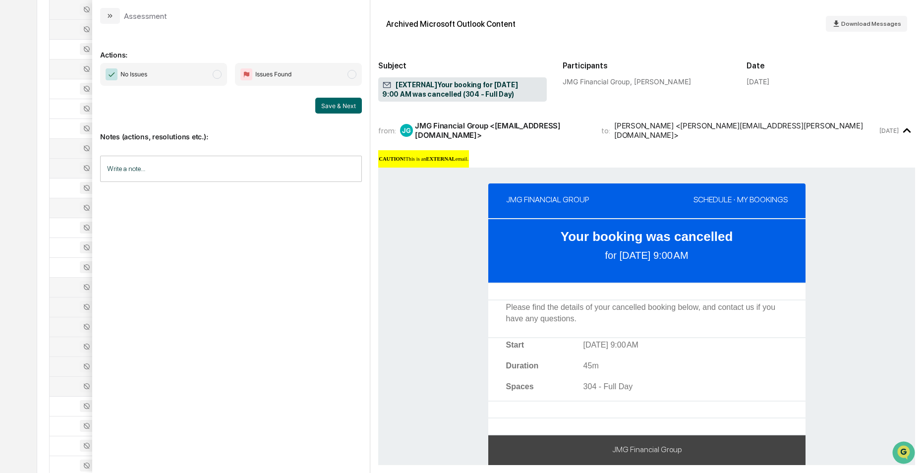
click at [65, 390] on div at bounding box center [81, 386] width 51 height 12
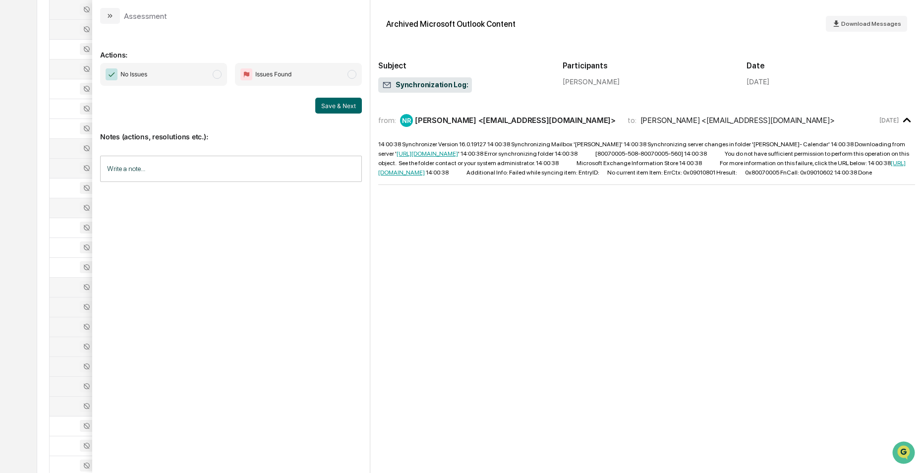
click at [64, 412] on td at bounding box center [81, 406] width 63 height 20
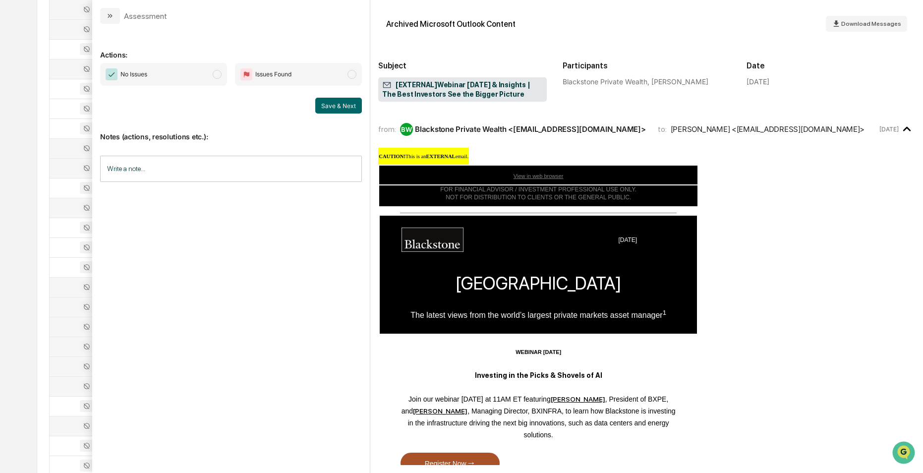
click at [71, 433] on td at bounding box center [81, 426] width 63 height 20
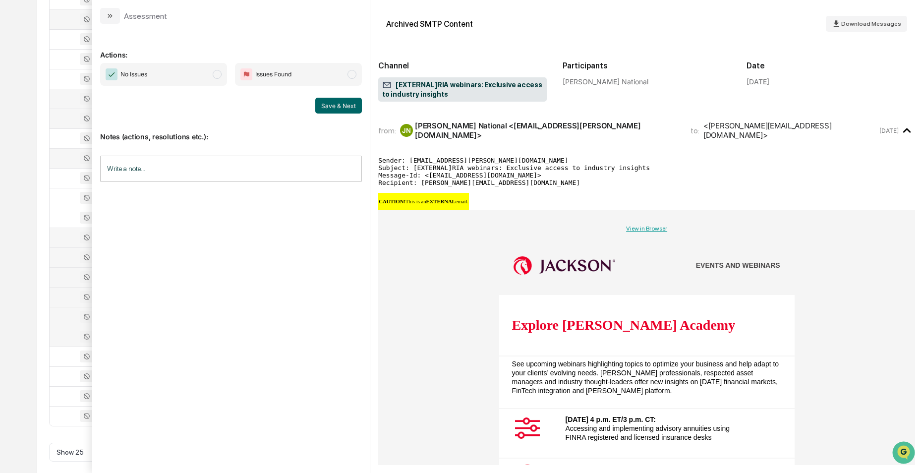
scroll to position [307, 0]
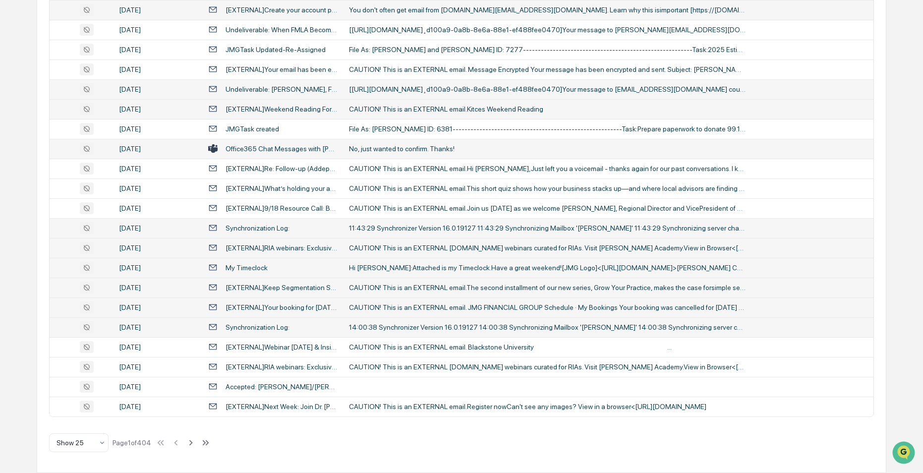
click at [42, 428] on div "All Conversations Options Review Required 1 Review Completed - Flagged as Issue…" at bounding box center [461, 133] width 849 height 677
click at [191, 444] on icon at bounding box center [190, 442] width 11 height 11
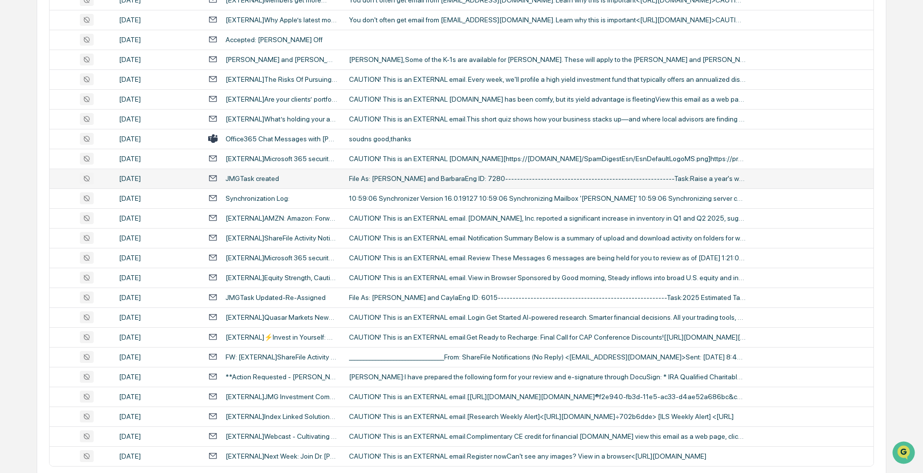
scroll to position [307, 0]
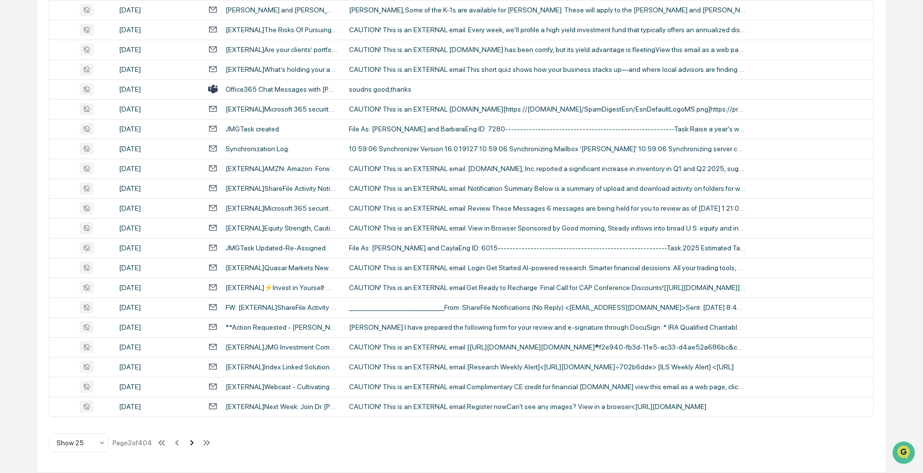
click at [195, 443] on icon at bounding box center [191, 442] width 11 height 11
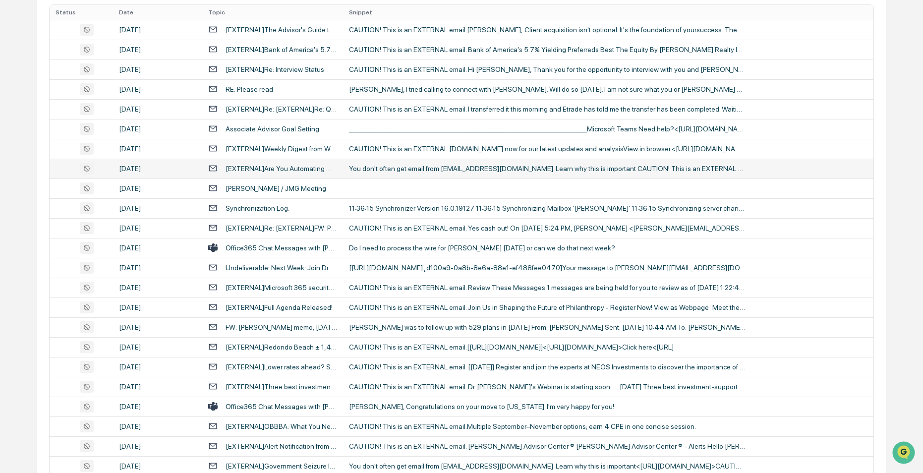
scroll to position [158, 0]
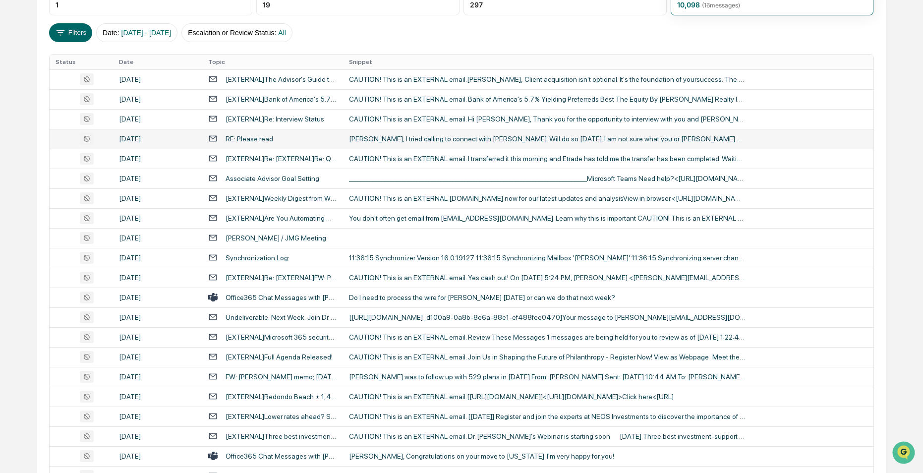
click at [302, 138] on div "RE: Please read" at bounding box center [272, 138] width 129 height 9
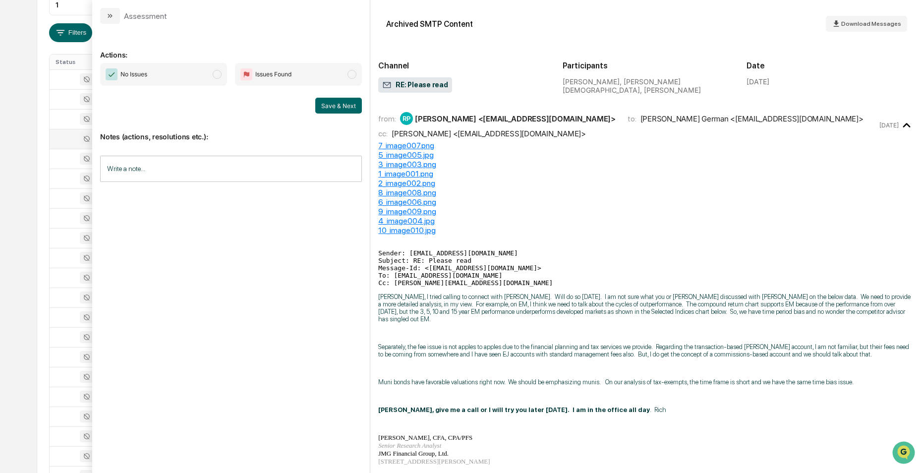
click at [406, 144] on div "7_image007.png" at bounding box center [646, 145] width 537 height 9
click at [35, 240] on div "Calendar Manage Tasks Reviews Approval Management Company People, Data, Setting…" at bounding box center [461, 231] width 923 height 779
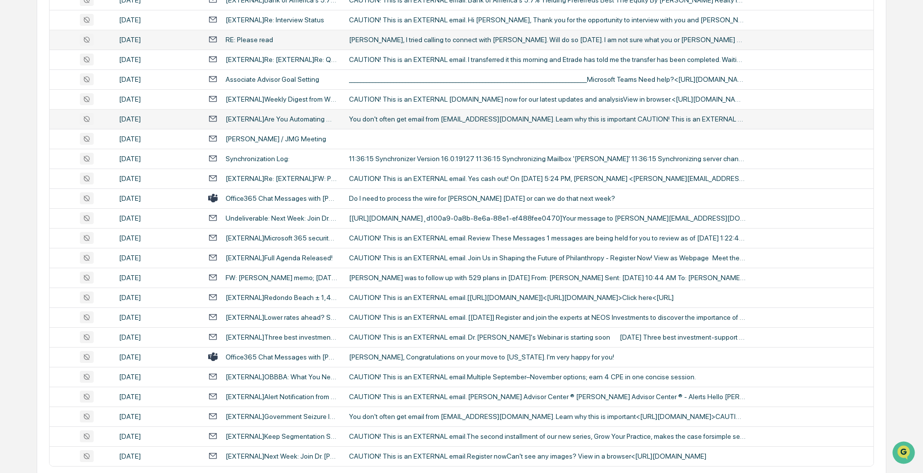
scroll to position [307, 0]
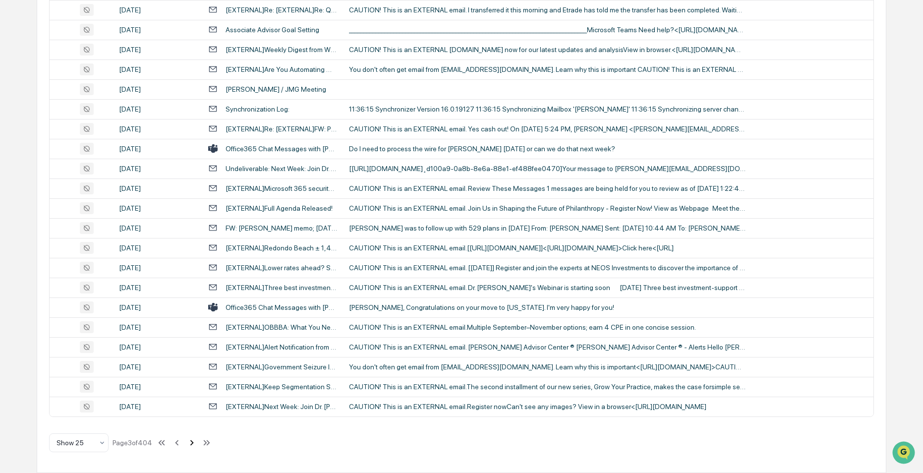
click at [194, 442] on icon at bounding box center [191, 442] width 3 height 5
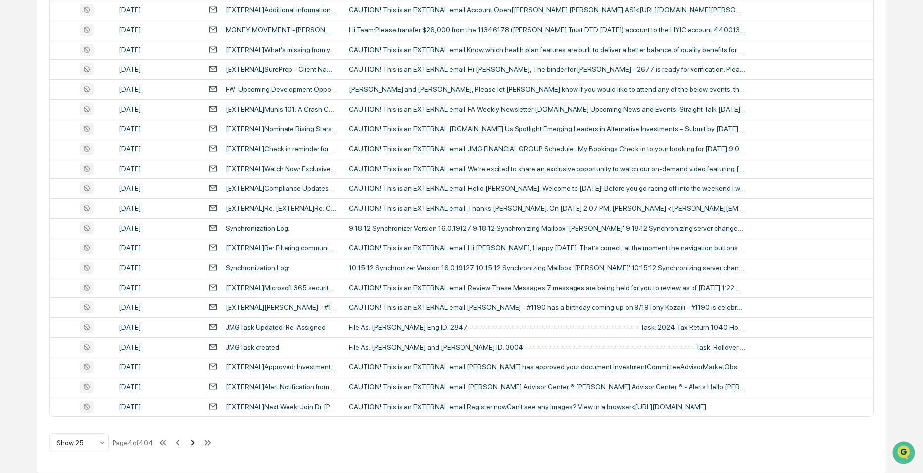
click at [194, 445] on icon at bounding box center [192, 442] width 11 height 11
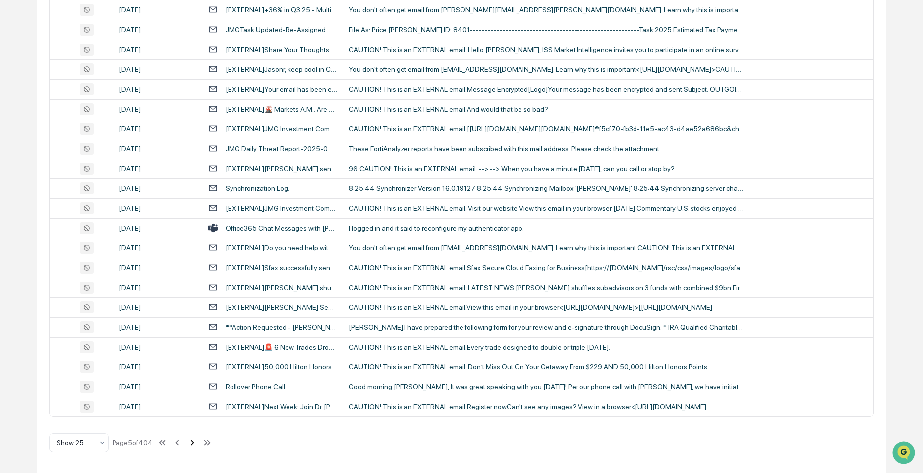
click at [192, 442] on icon at bounding box center [192, 442] width 11 height 11
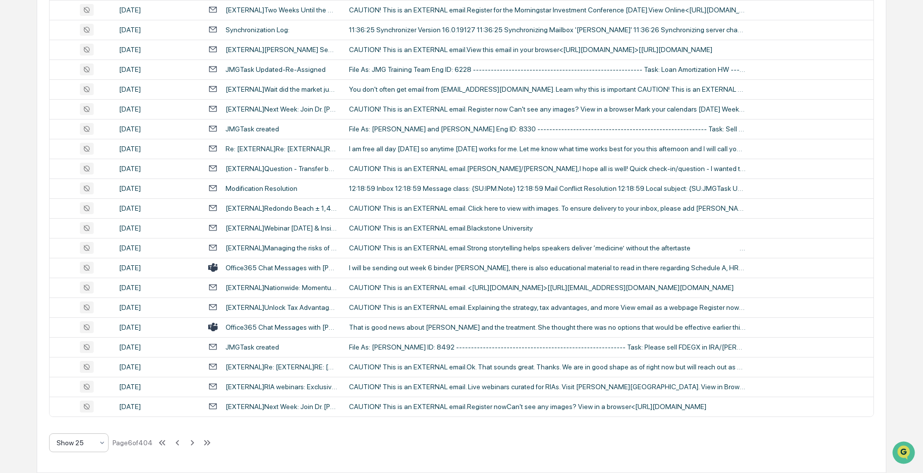
click at [101, 439] on icon at bounding box center [102, 443] width 8 height 8
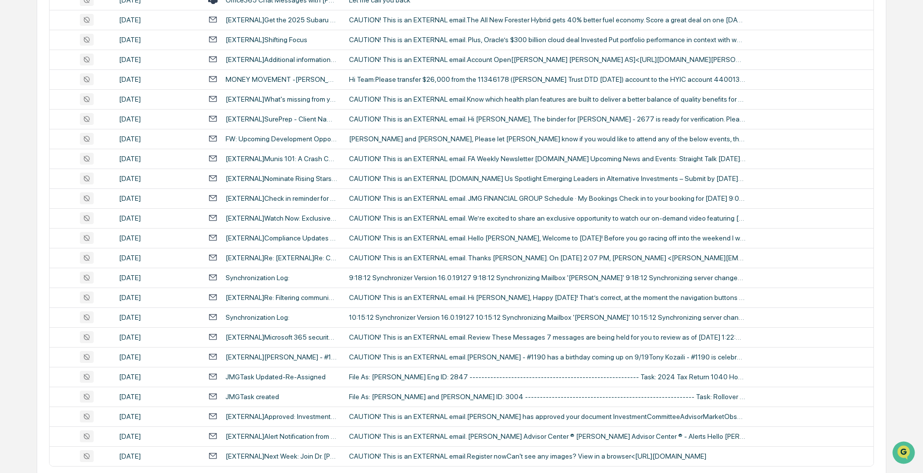
scroll to position [1793, 0]
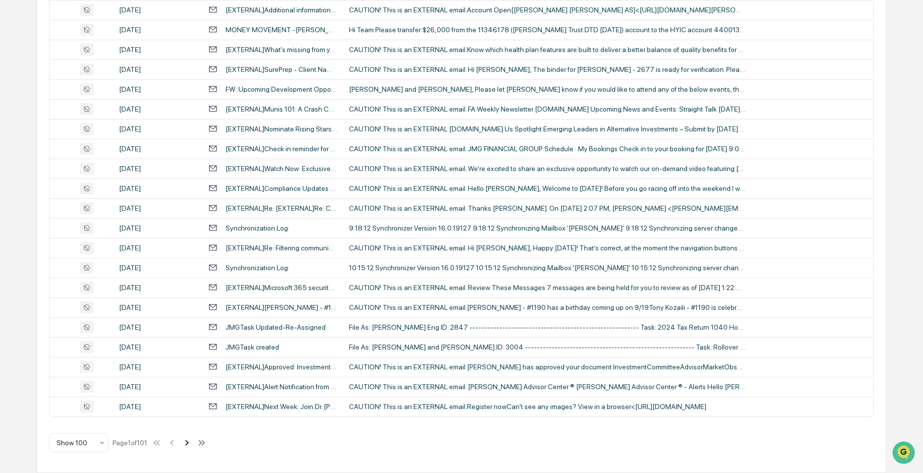
click at [189, 441] on icon at bounding box center [186, 442] width 3 height 5
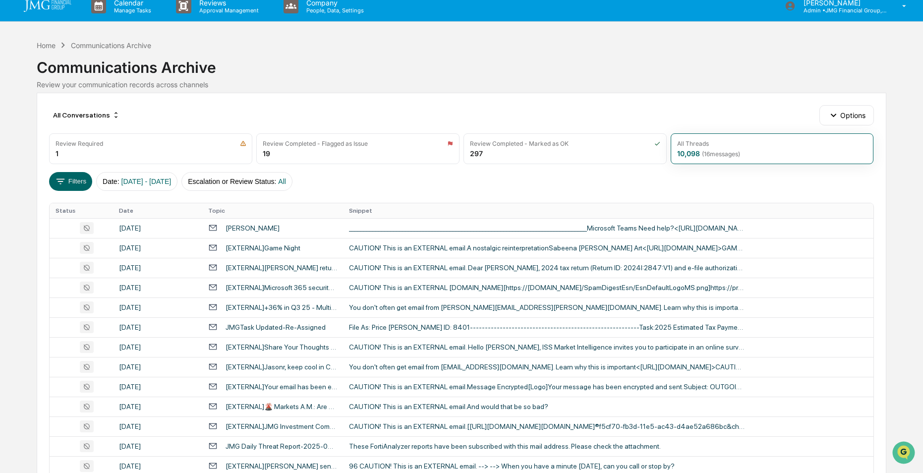
scroll to position [0, 0]
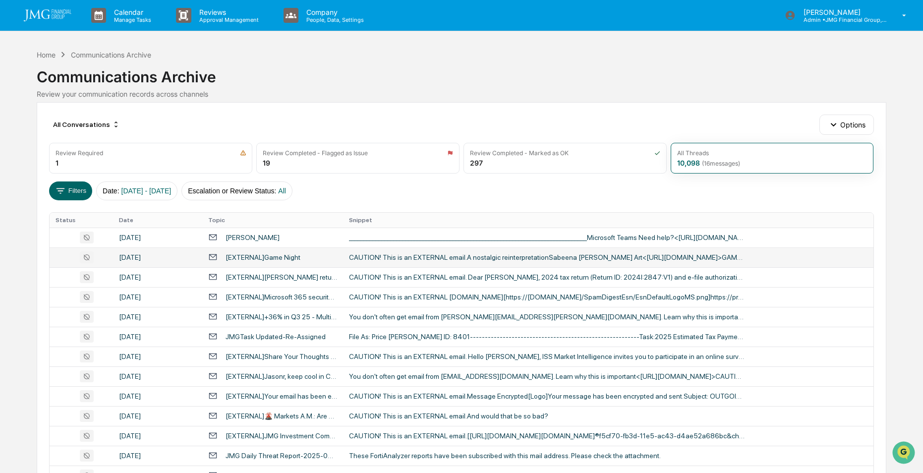
click at [291, 255] on div "[EXTERNAL]Game Night" at bounding box center [262, 257] width 75 height 8
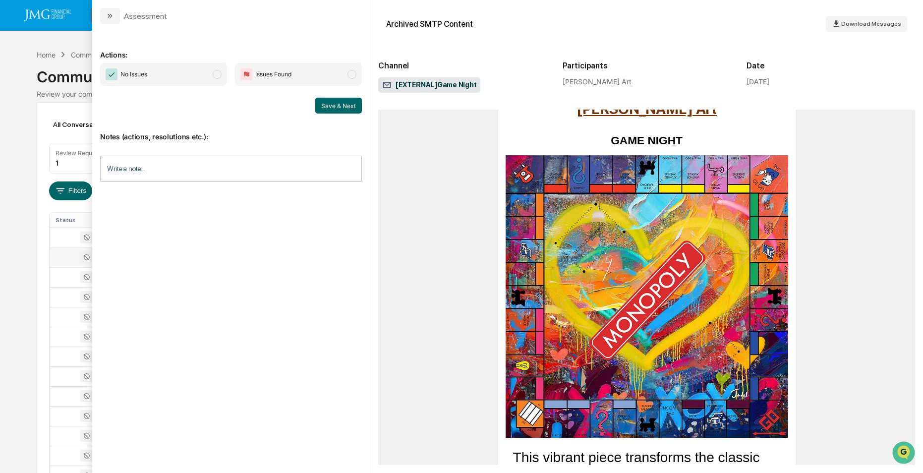
scroll to position [149, 0]
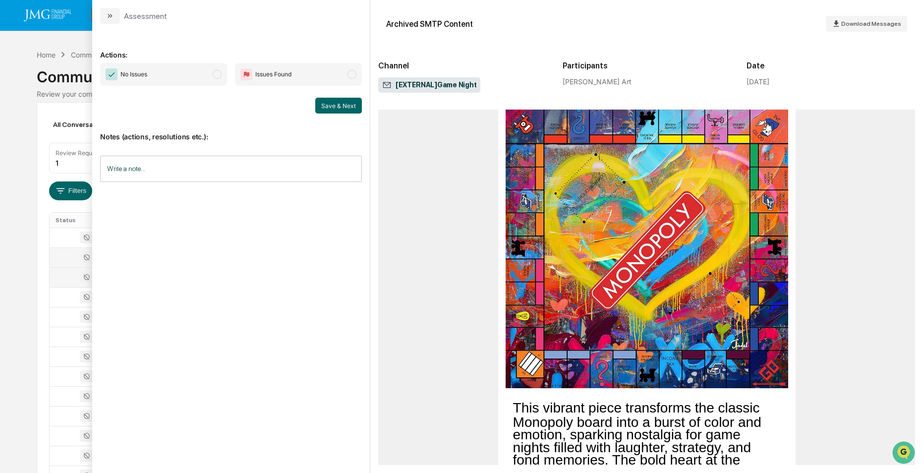
click at [57, 284] on td at bounding box center [81, 277] width 63 height 20
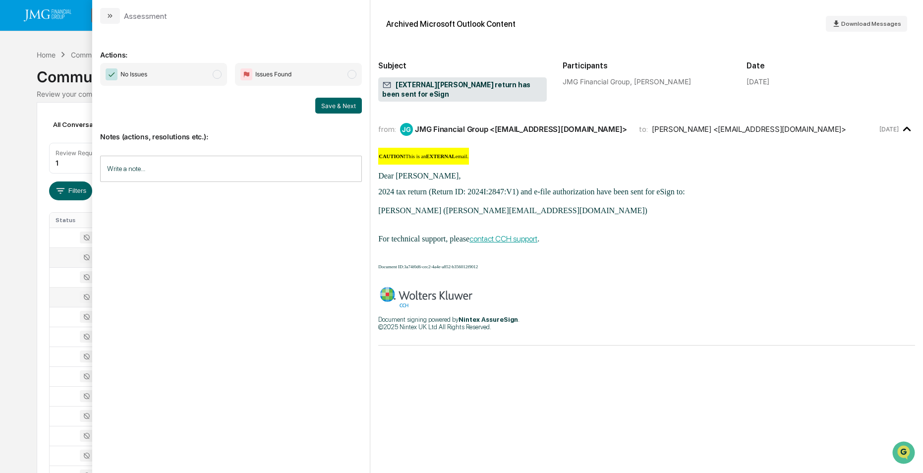
click at [65, 298] on div at bounding box center [81, 297] width 51 height 12
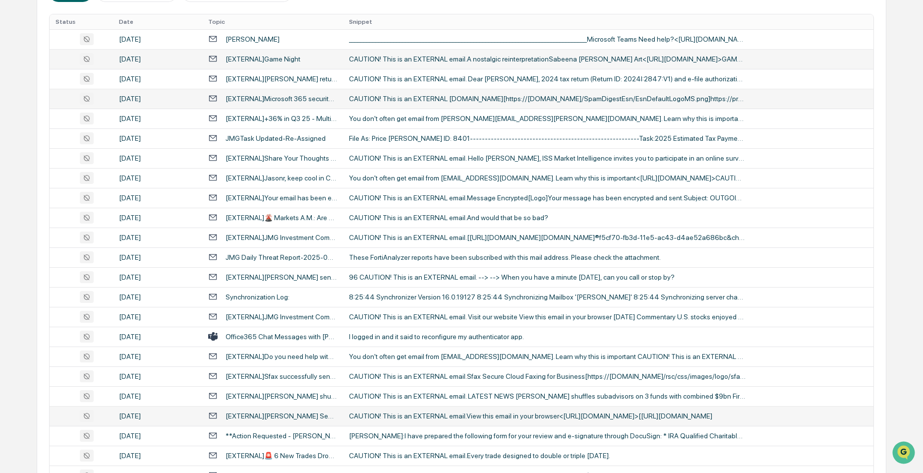
scroll to position [248, 0]
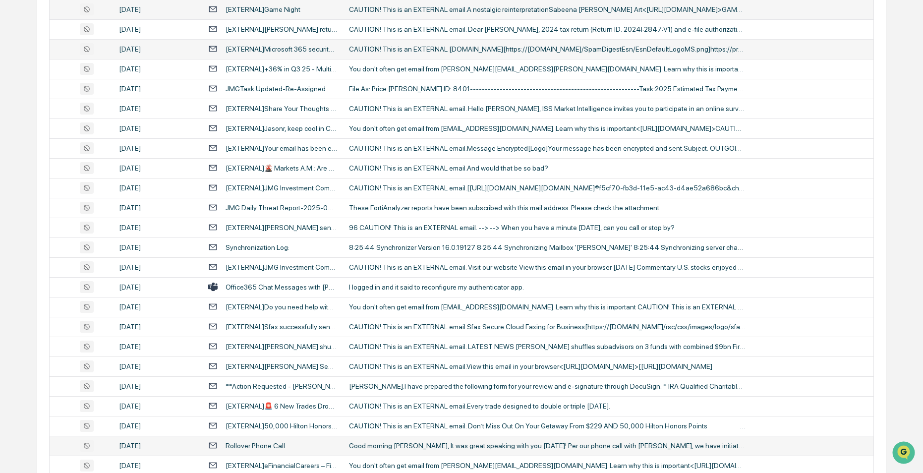
click at [309, 443] on div "Rollover Phone Call" at bounding box center [272, 445] width 129 height 9
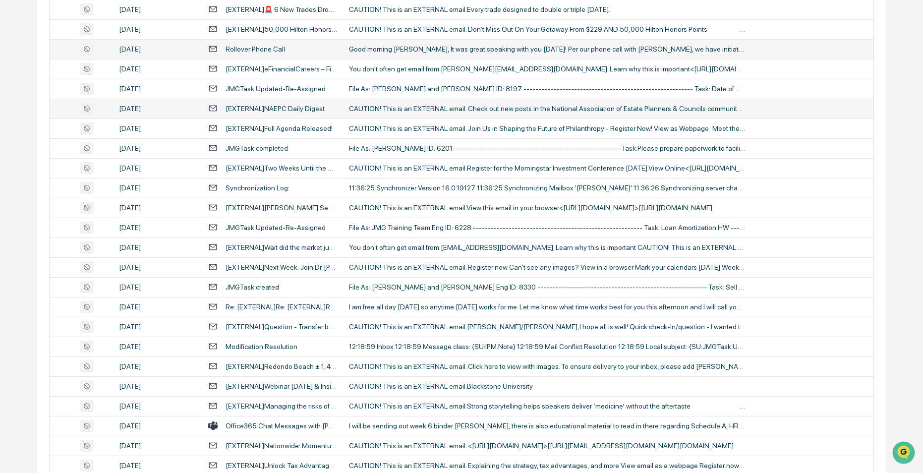
scroll to position [694, 0]
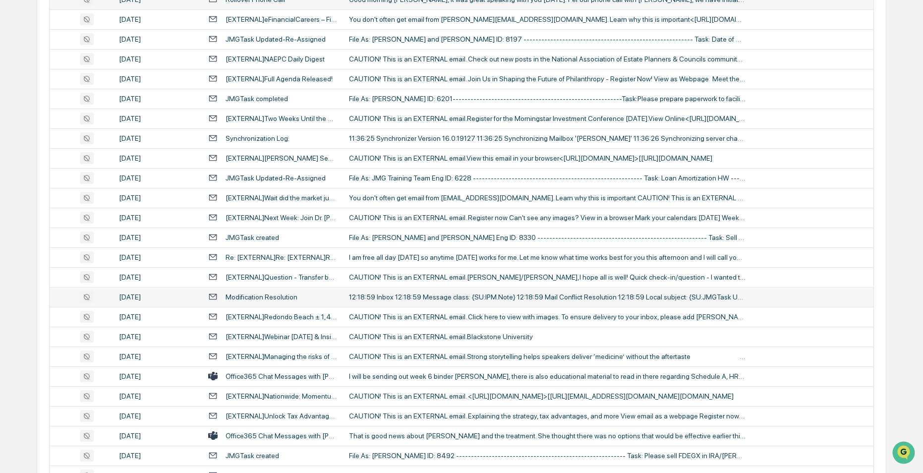
click at [270, 294] on div "Modification Resolution" at bounding box center [261, 297] width 72 height 8
click at [19, 299] on div "Calendar Manage Tasks Reviews Approval Management Company People, Data, Setting…" at bounding box center [461, 439] width 923 height 2266
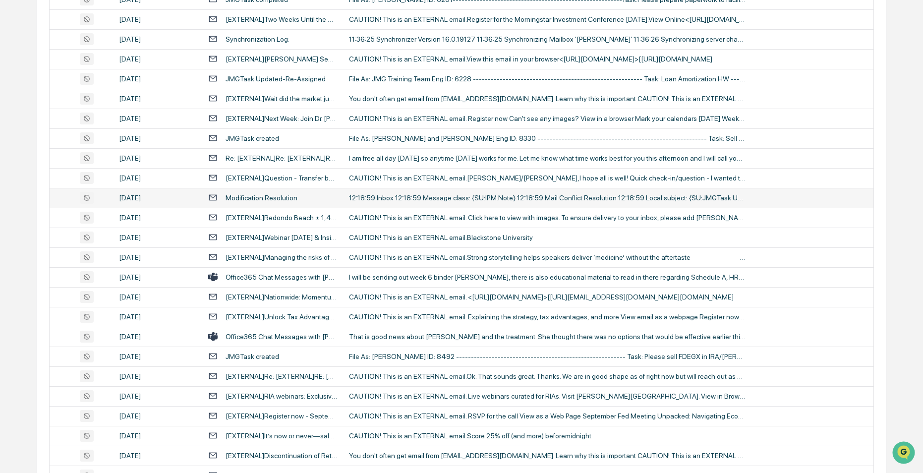
scroll to position [892, 0]
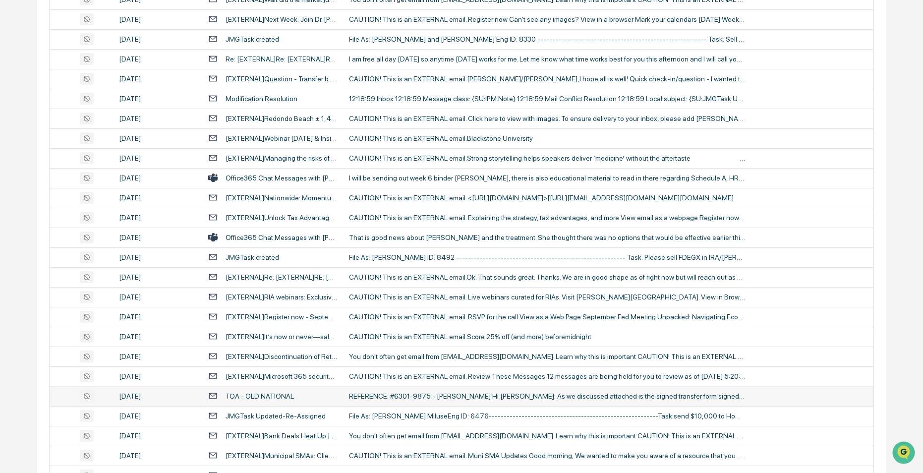
click at [258, 395] on div "TOA - OLD NATIONAL" at bounding box center [259, 396] width 68 height 8
click at [26, 223] on div "Calendar Manage Tasks Reviews Approval Management Company People, Data, Setting…" at bounding box center [461, 241] width 923 height 2266
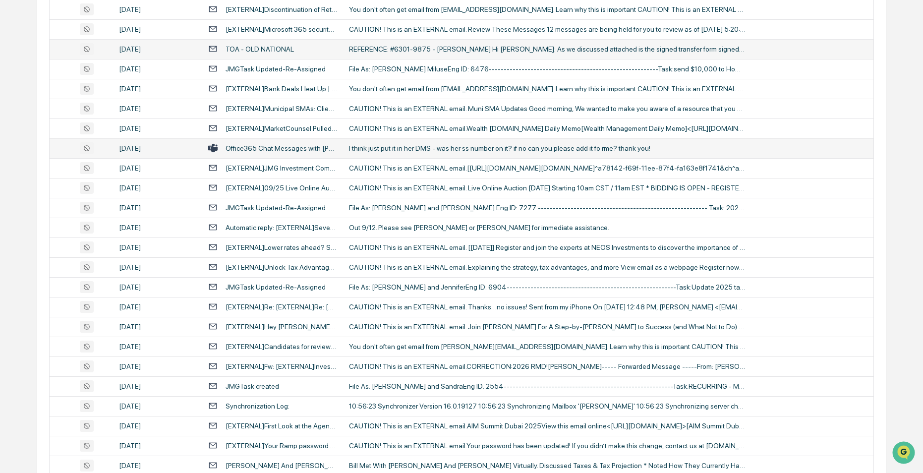
scroll to position [1288, 0]
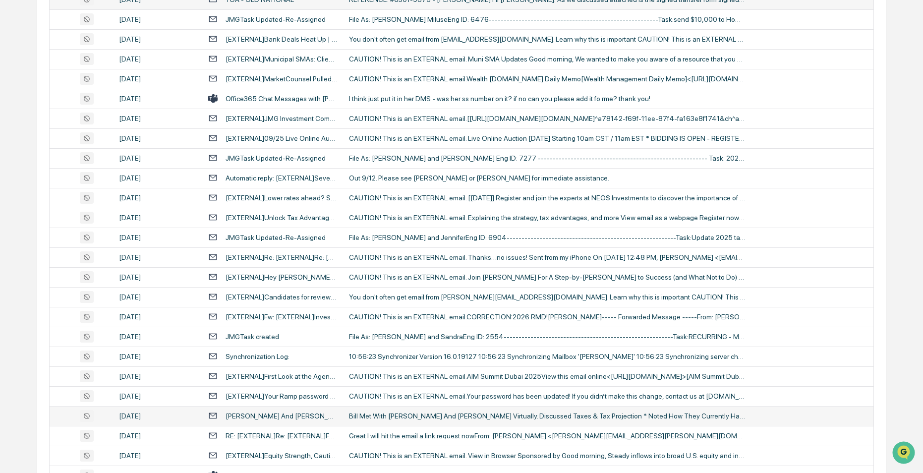
click at [277, 412] on div "[PERSON_NAME] And [PERSON_NAME] Post Meeting Memo - [DATE]" at bounding box center [280, 416] width 111 height 8
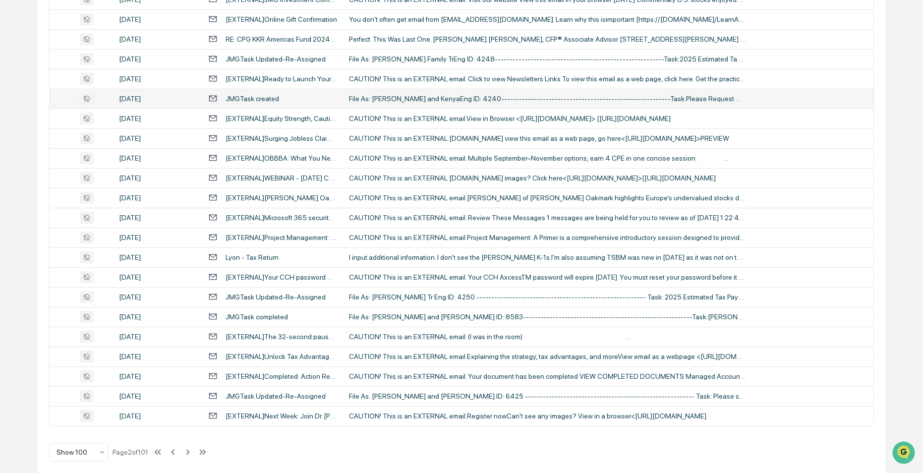
scroll to position [1793, 0]
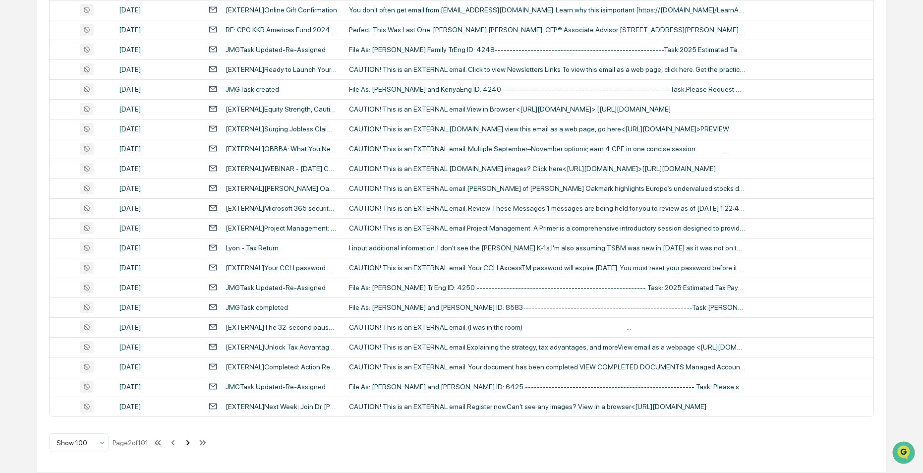
click at [189, 442] on icon at bounding box center [187, 442] width 11 height 11
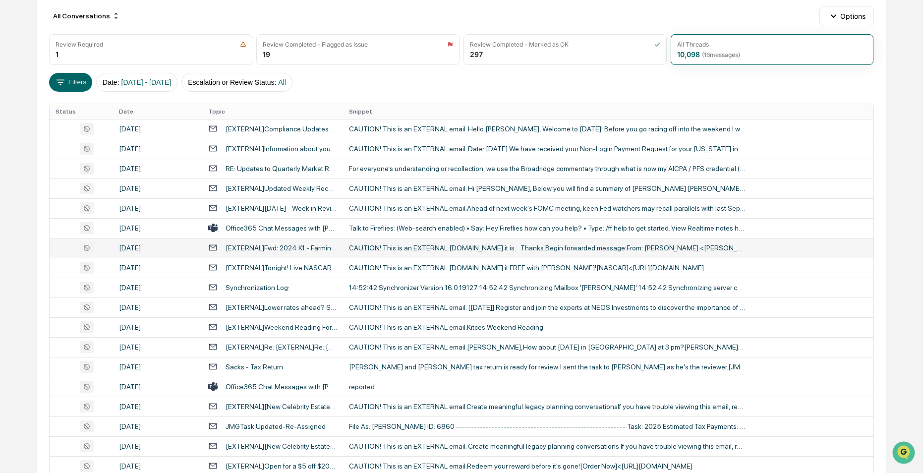
scroll to position [158, 0]
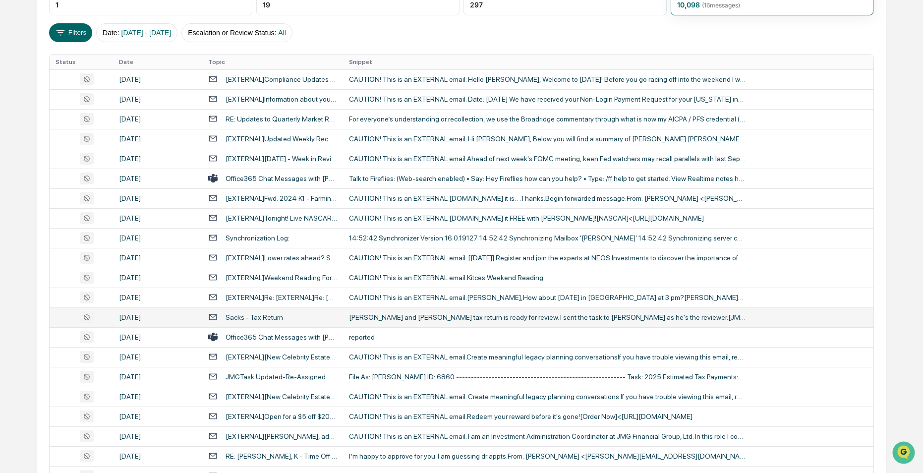
click at [360, 316] on div "[PERSON_NAME] and [PERSON_NAME] tax return is ready for review. I sent the task…" at bounding box center [547, 317] width 396 height 8
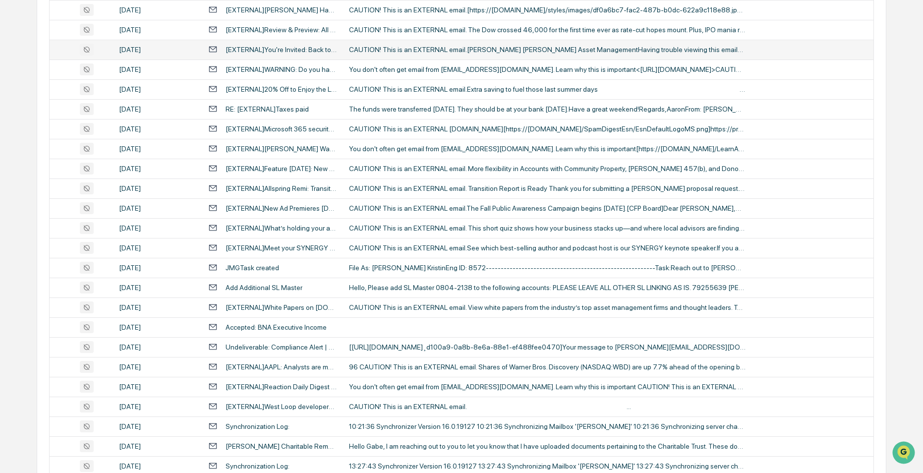
scroll to position [852, 0]
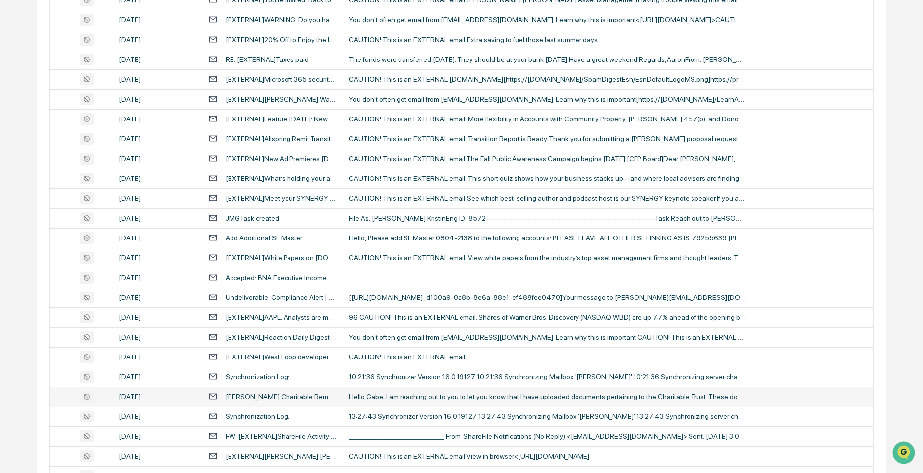
click at [316, 397] on div "[PERSON_NAME] Charitable Remainder Unitrust Documents" at bounding box center [280, 396] width 111 height 8
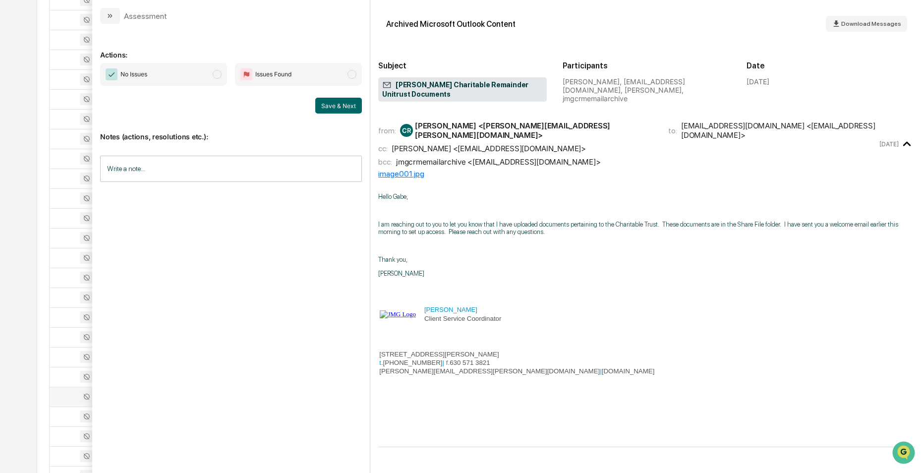
click at [15, 267] on div "Calendar Manage Tasks Reviews Approval Management Company People, Data, Setting…" at bounding box center [461, 281] width 923 height 2266
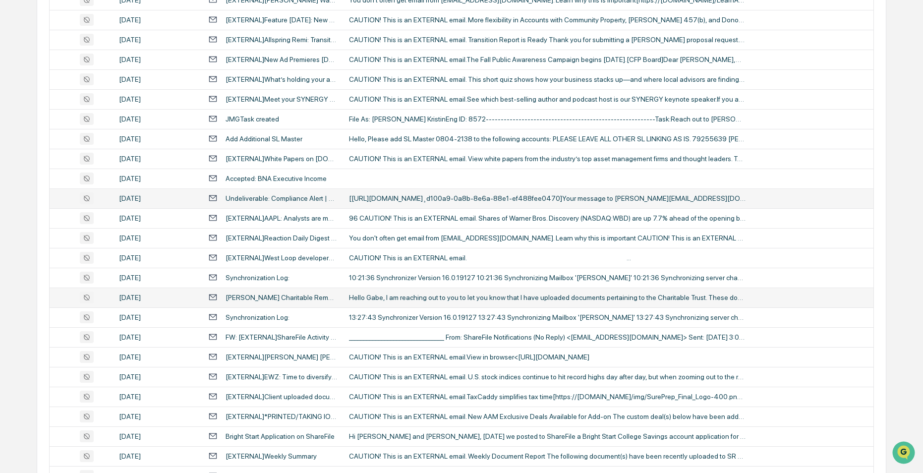
scroll to position [1001, 0]
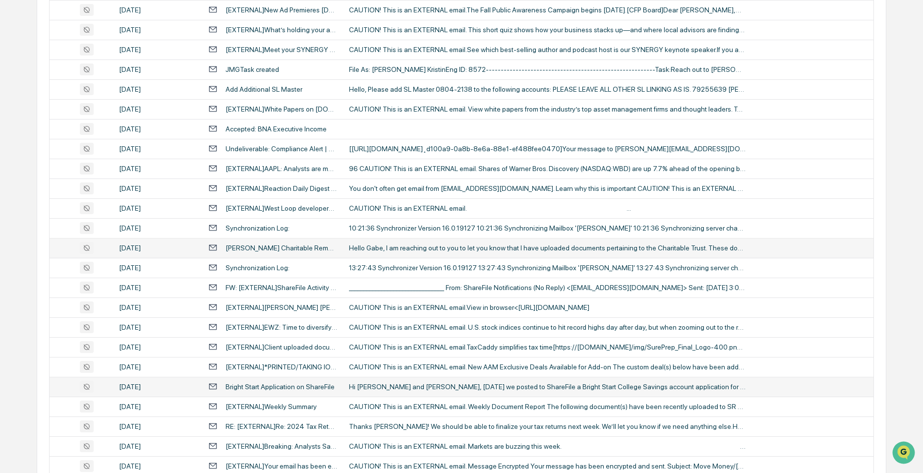
click at [303, 388] on div "Bright Start Application on ShareFile" at bounding box center [279, 387] width 109 height 8
click at [31, 365] on div "Calendar Manage Tasks Reviews Approval Management Company People, Data, Setting…" at bounding box center [461, 132] width 923 height 2266
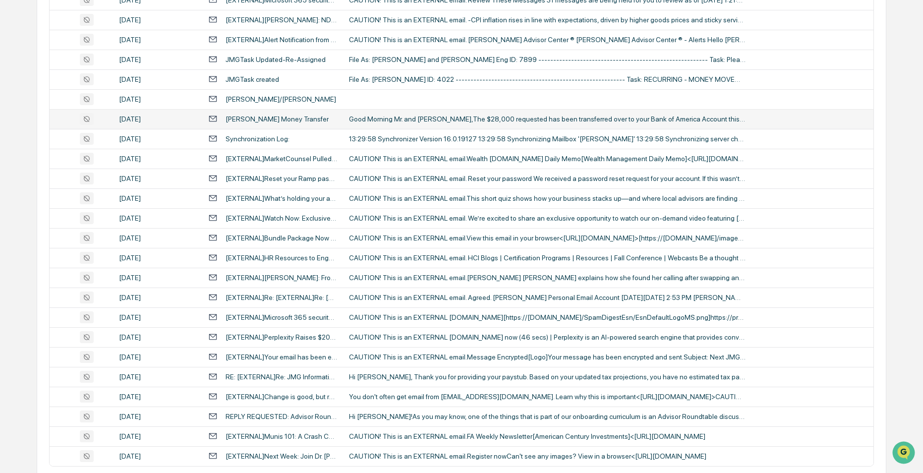
scroll to position [1793, 0]
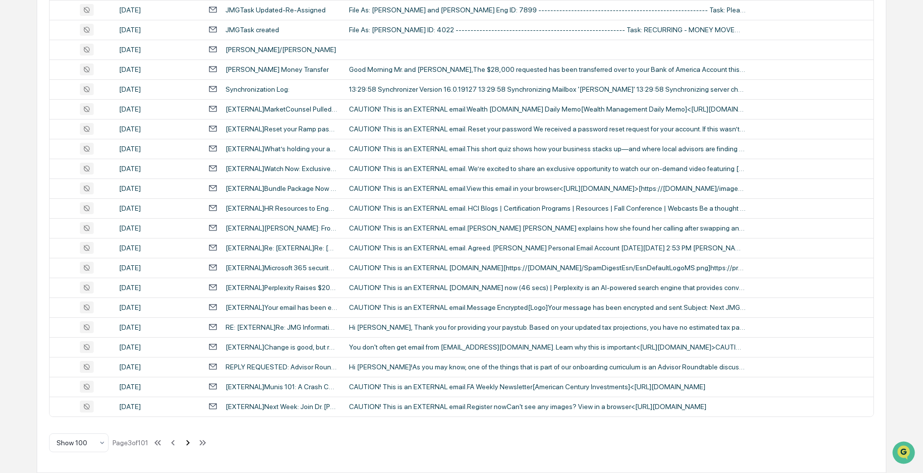
click at [190, 445] on icon at bounding box center [187, 442] width 3 height 5
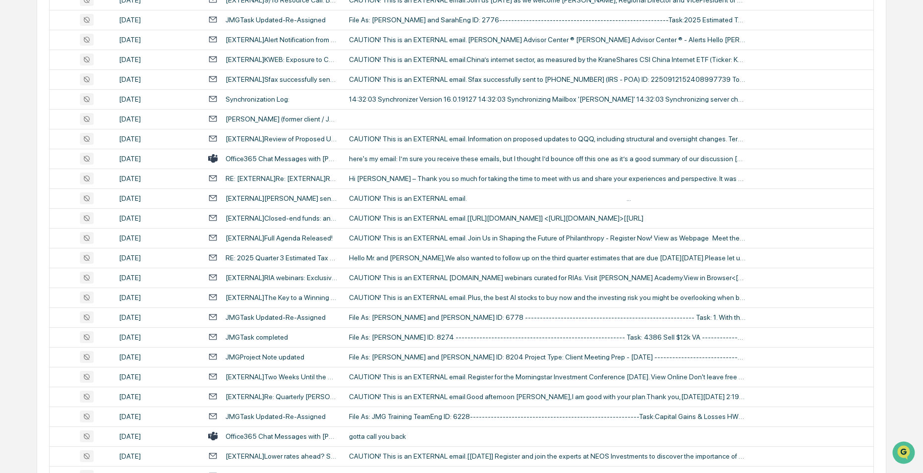
scroll to position [0, 0]
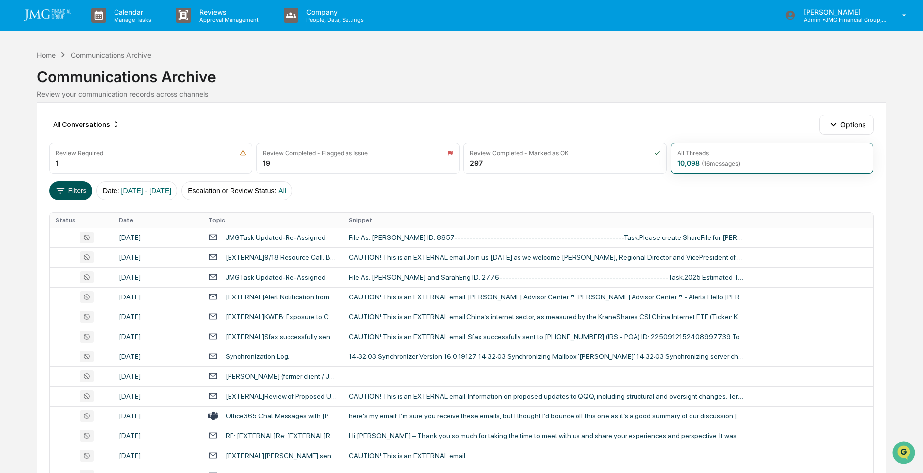
click at [71, 194] on button "Filters" at bounding box center [70, 190] width 43 height 19
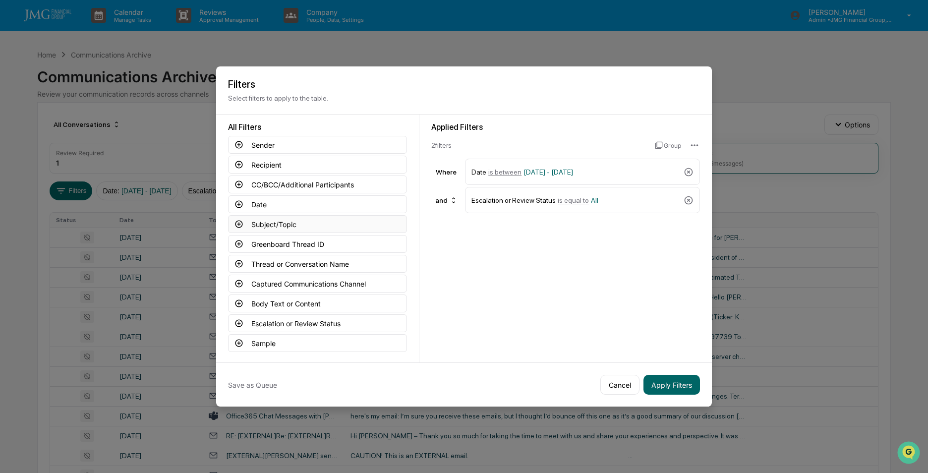
click at [259, 224] on button "Subject/Topic" at bounding box center [317, 224] width 179 height 18
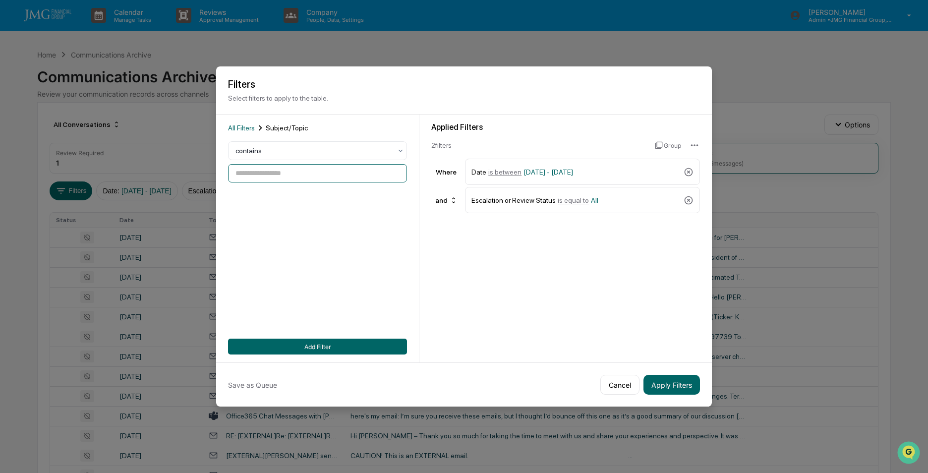
click at [295, 175] on input at bounding box center [317, 173] width 179 height 18
type input "****"
click at [309, 344] on button "Add Filter" at bounding box center [317, 346] width 179 height 16
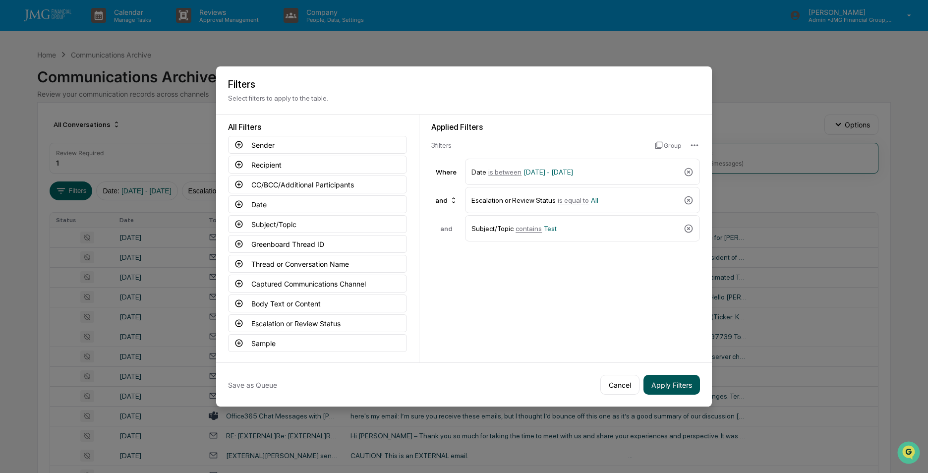
click at [672, 385] on button "Apply Filters" at bounding box center [671, 385] width 56 height 20
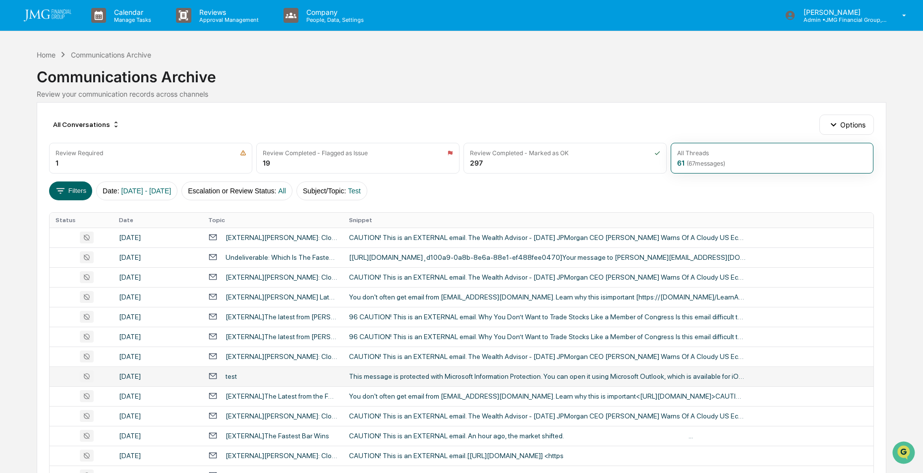
click at [239, 376] on div "test" at bounding box center [272, 375] width 129 height 9
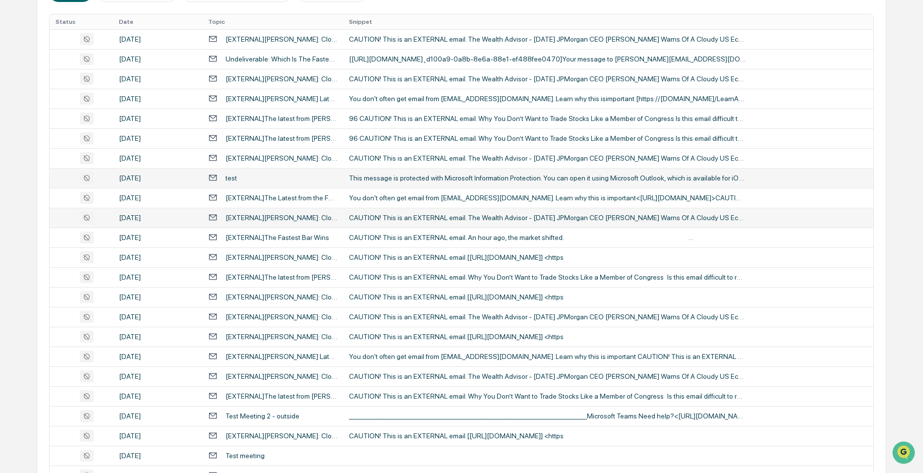
scroll to position [99, 0]
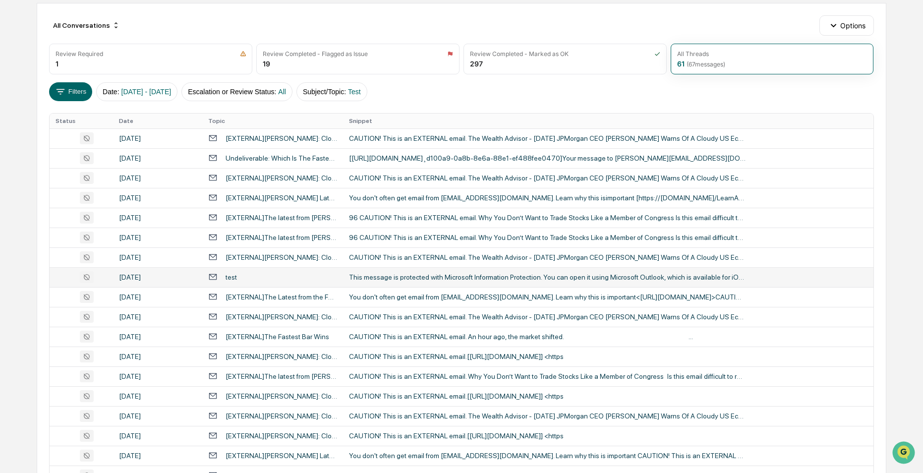
click at [373, 279] on div "This message is protected with Microsoft Information Protection. You can open i…" at bounding box center [547, 277] width 396 height 8
click at [75, 87] on button "Filters" at bounding box center [70, 91] width 43 height 19
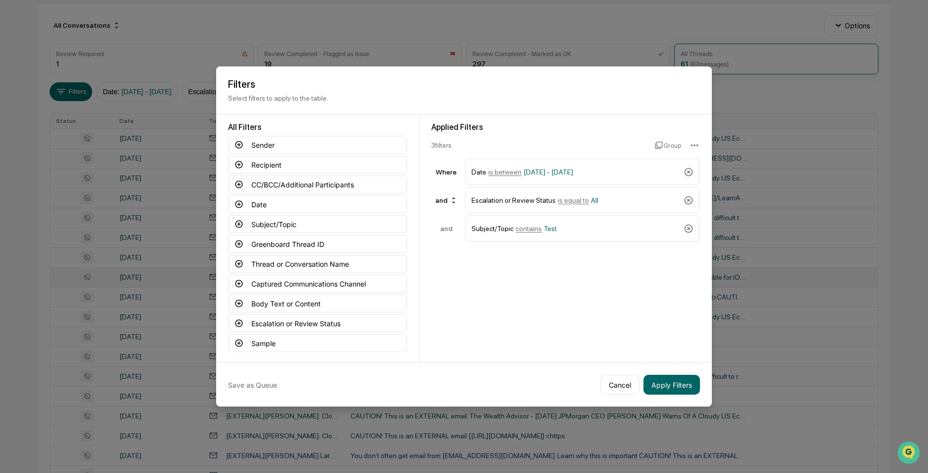
drag, startPoint x: 678, startPoint y: 386, endPoint x: 676, endPoint y: 250, distance: 135.8
click at [668, 262] on div "Filters Select filters to apply to the table. All Filters Sender Recipient CC/B…" at bounding box center [464, 236] width 496 height 340
click at [686, 228] on icon at bounding box center [688, 228] width 10 height 10
click at [689, 197] on icon at bounding box center [688, 200] width 10 height 10
click at [271, 162] on button "Recipient" at bounding box center [317, 165] width 179 height 18
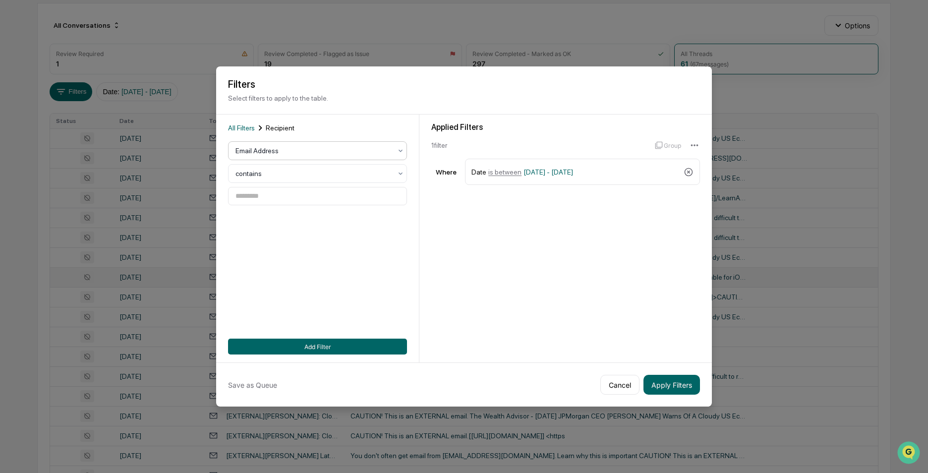
click at [302, 153] on div at bounding box center [313, 151] width 156 height 10
click at [302, 149] on div at bounding box center [313, 151] width 156 height 10
click at [284, 195] on input at bounding box center [317, 196] width 179 height 18
type input "**********"
click at [307, 344] on button "Add Filter" at bounding box center [317, 346] width 179 height 16
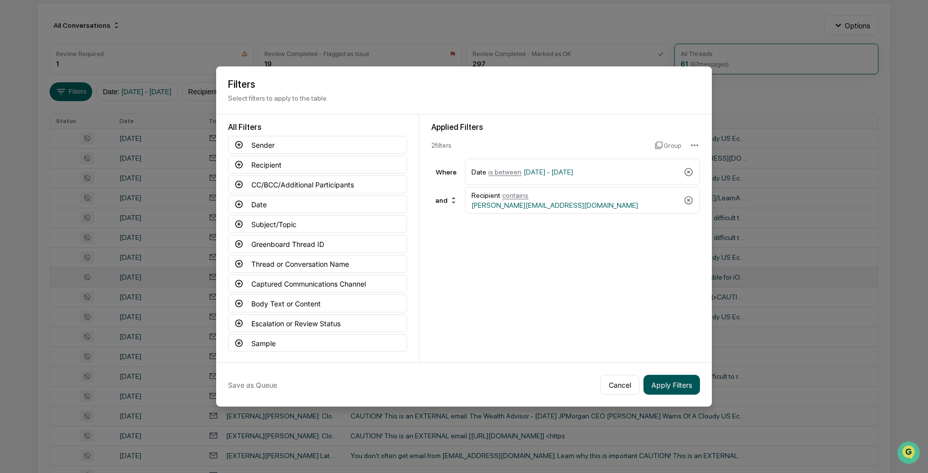
click at [662, 383] on button "Apply Filters" at bounding box center [671, 385] width 56 height 20
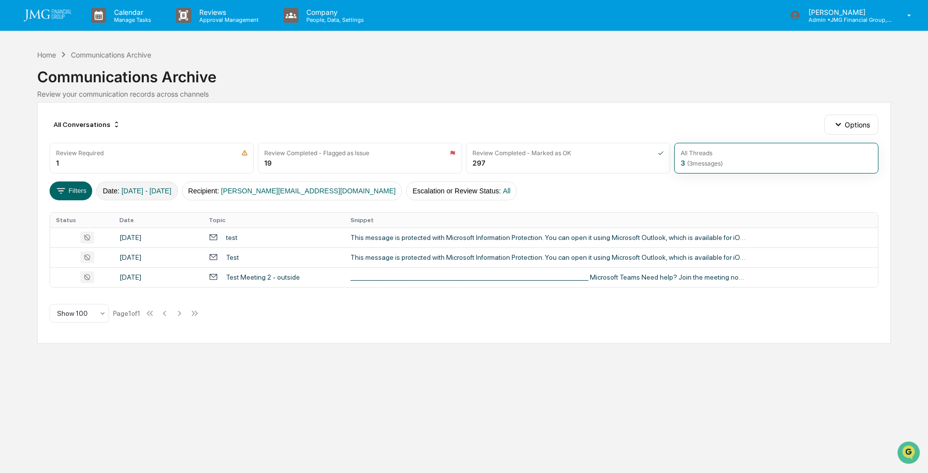
click at [169, 189] on span "[DATE] - [DATE]" at bounding box center [146, 191] width 50 height 8
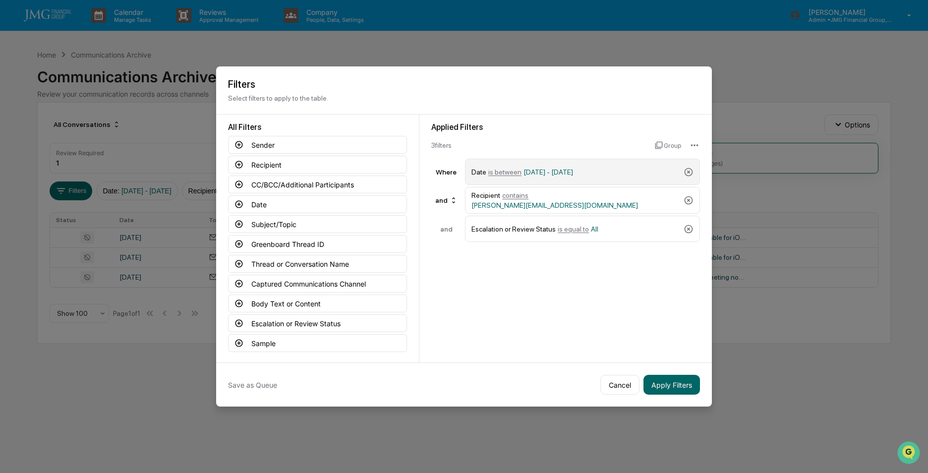
click at [531, 171] on span "[DATE] - [DATE]" at bounding box center [548, 172] width 50 height 8
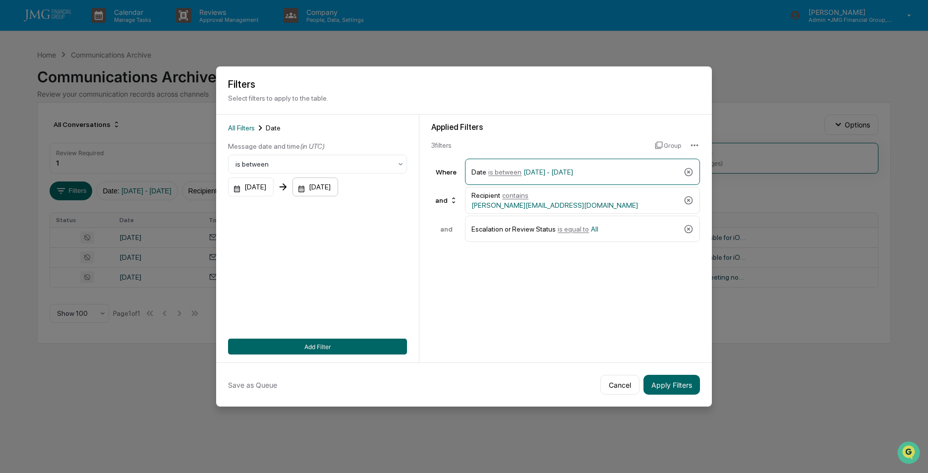
click at [338, 187] on div "[DATE]" at bounding box center [315, 186] width 46 height 19
drag, startPoint x: 411, startPoint y: 290, endPoint x: 420, endPoint y: 294, distance: 10.0
click at [568, 174] on span "[DATE] - [DATE]" at bounding box center [548, 172] width 50 height 8
click at [569, 173] on span "[DATE] - [DATE]" at bounding box center [548, 172] width 50 height 8
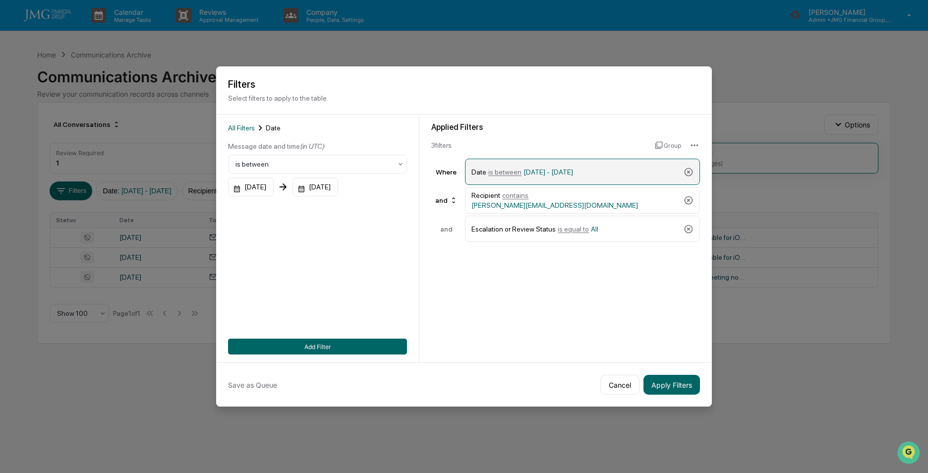
click at [508, 172] on span "is between" at bounding box center [504, 172] width 33 height 8
click at [251, 186] on div "[DATE]" at bounding box center [251, 186] width 46 height 19
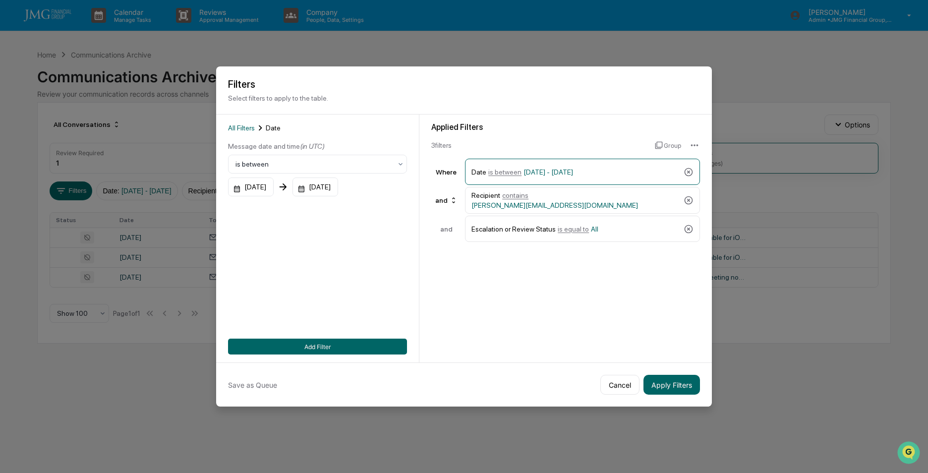
click at [662, 387] on button "Apply Filters" at bounding box center [671, 385] width 56 height 20
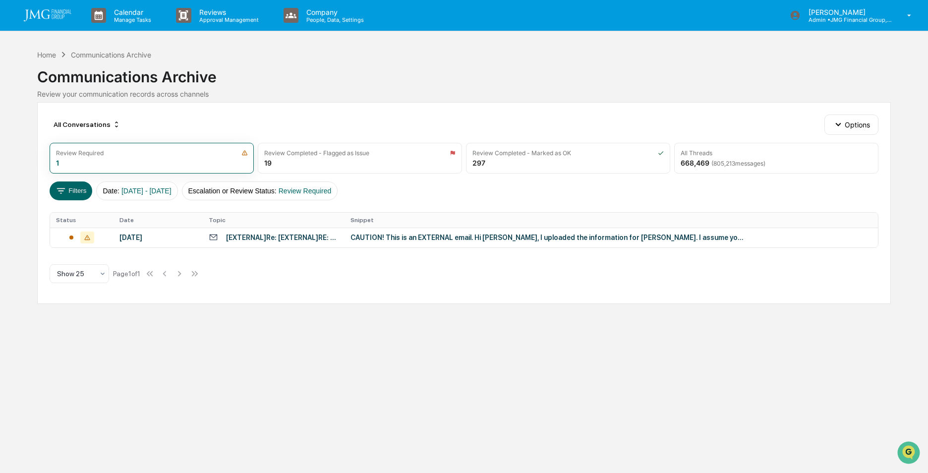
click at [483, 238] on div "CAUTION! This is an EXTERNAL email. Hi [PERSON_NAME], I uploaded the informatio…" at bounding box center [548, 237] width 396 height 8
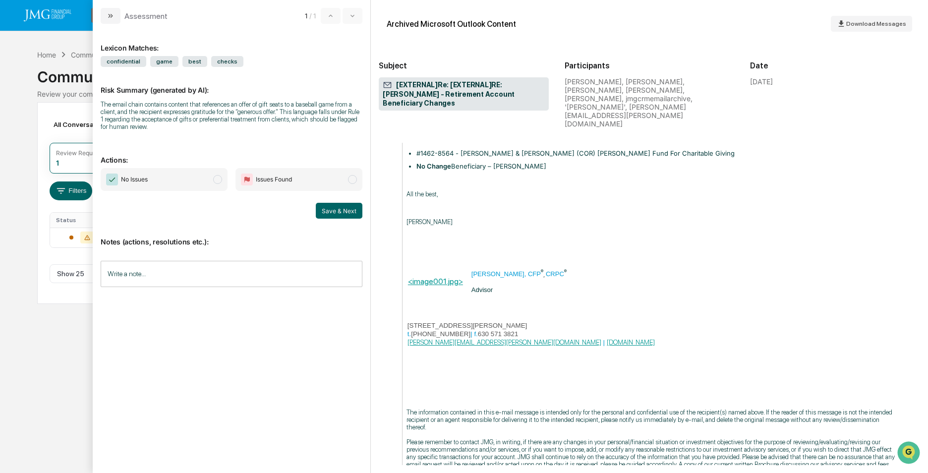
scroll to position [1727, 0]
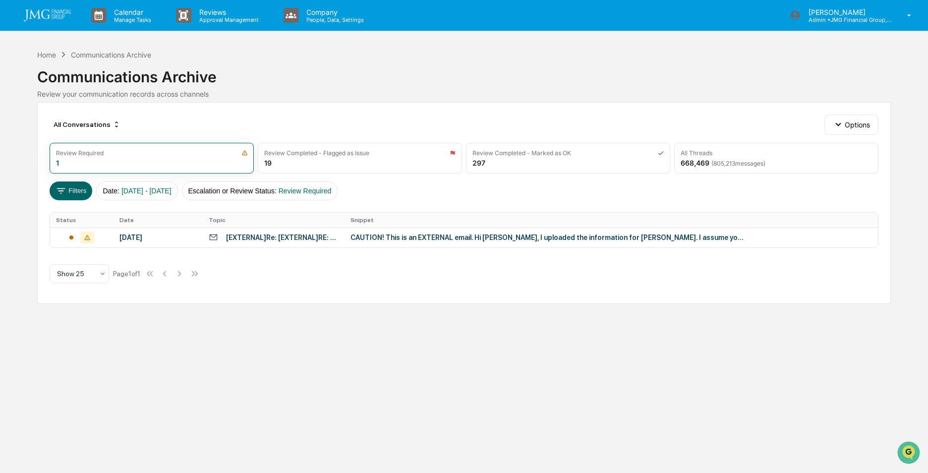
click at [28, 209] on div "Calendar Manage Tasks Reviews Approval Management Company People, Data, Setting…" at bounding box center [464, 236] width 928 height 473
click at [74, 190] on button "Filters" at bounding box center [71, 190] width 43 height 19
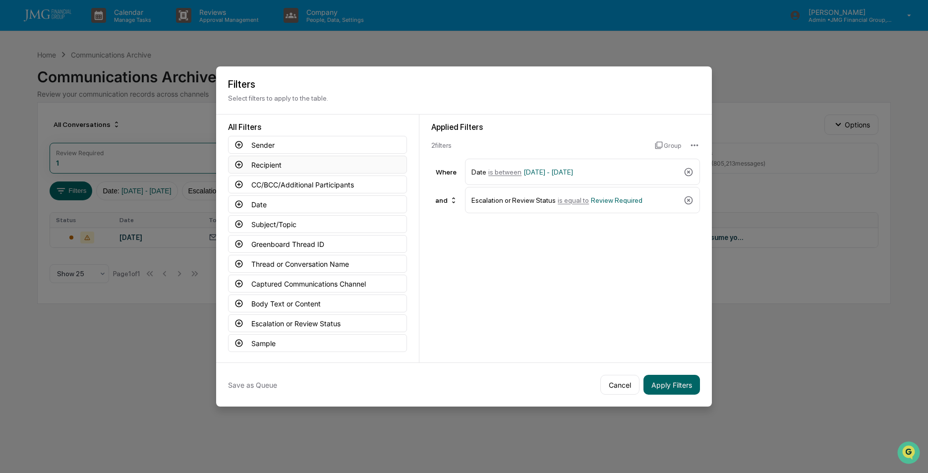
click at [273, 166] on button "Recipient" at bounding box center [317, 165] width 179 height 18
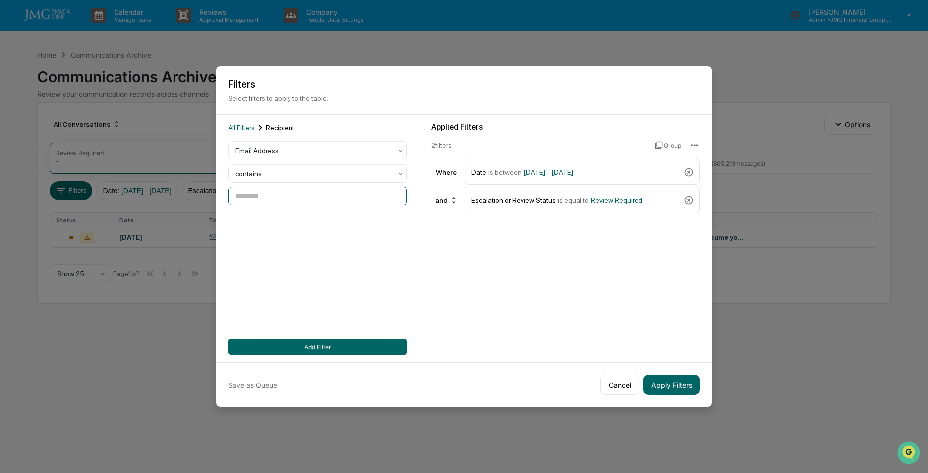
click at [313, 198] on input at bounding box center [317, 196] width 179 height 18
type input "**********"
click at [359, 351] on button "Add Filter" at bounding box center [317, 346] width 179 height 16
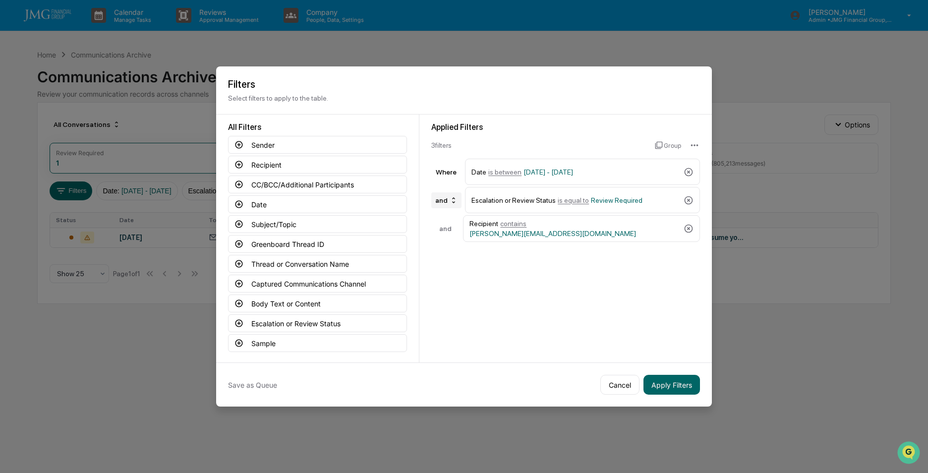
click at [450, 201] on icon at bounding box center [453, 200] width 8 height 8
click at [489, 263] on div "Applied Filters 3 filter s Group Where Date is between 01/01/2024 - 12/31/2025 …" at bounding box center [565, 238] width 292 height 248
click at [674, 389] on button "Apply Filters" at bounding box center [671, 385] width 56 height 20
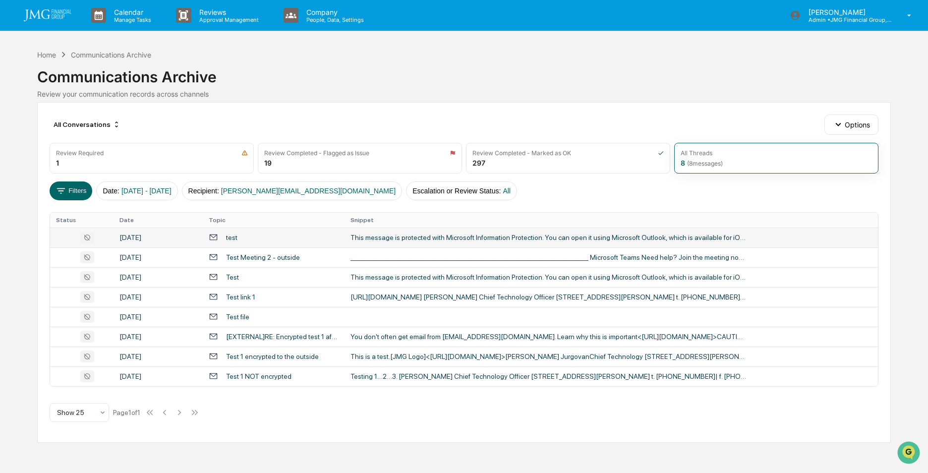
click at [57, 239] on div at bounding box center [82, 237] width 52 height 12
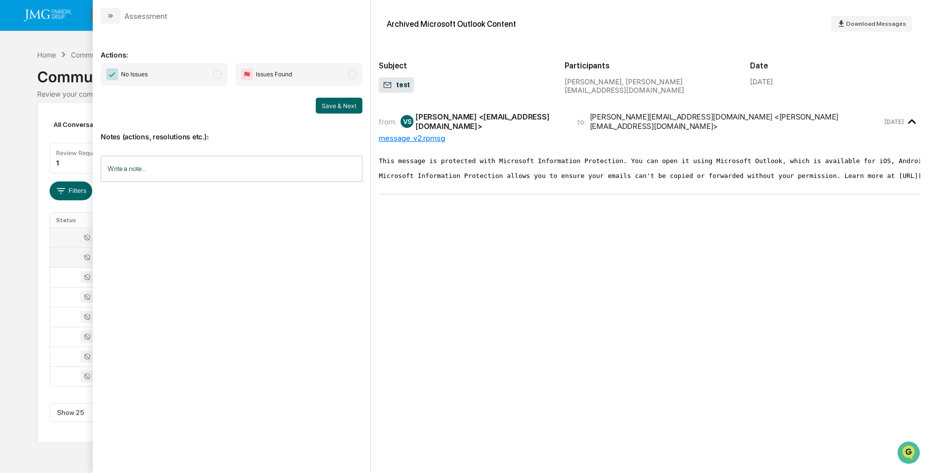
click at [62, 258] on div at bounding box center [82, 257] width 52 height 12
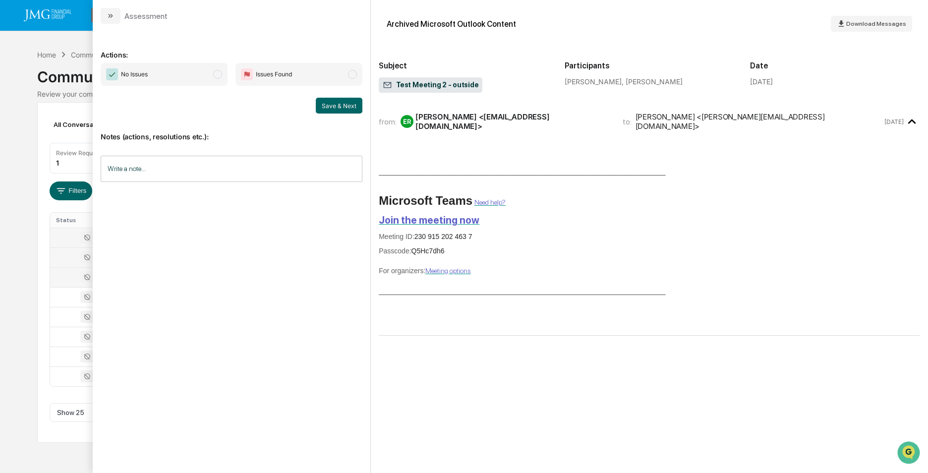
click at [65, 276] on div at bounding box center [82, 277] width 52 height 12
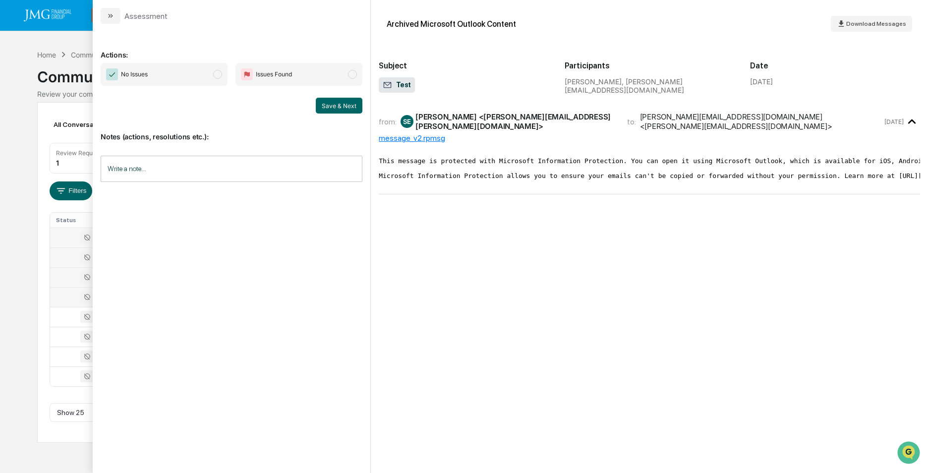
click at [64, 294] on div at bounding box center [82, 297] width 52 height 12
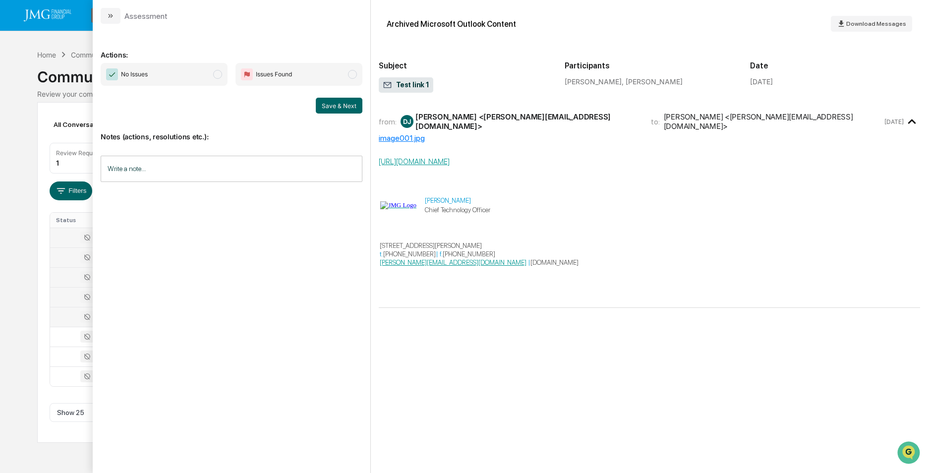
click at [64, 315] on div at bounding box center [82, 317] width 52 height 12
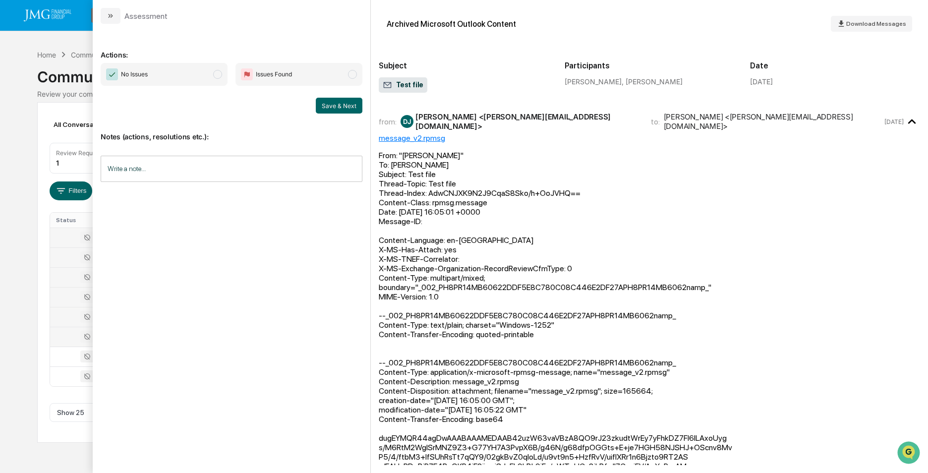
click at [61, 336] on div at bounding box center [82, 337] width 52 height 12
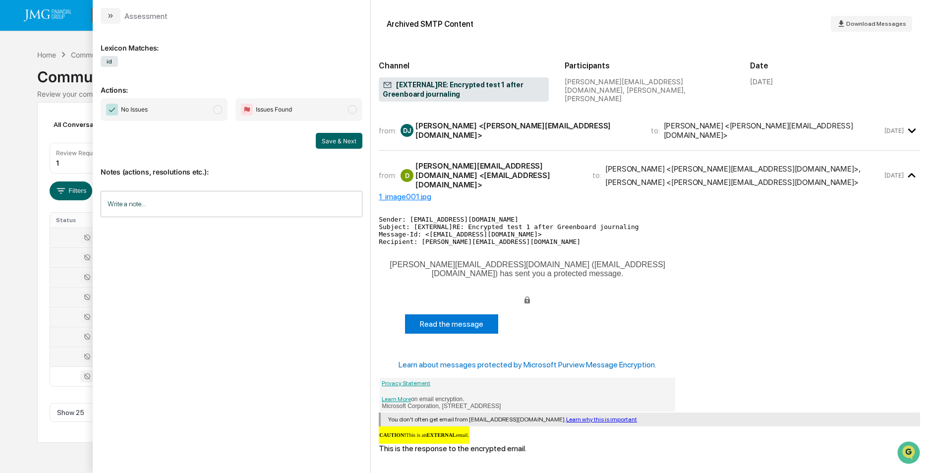
click at [64, 358] on div at bounding box center [82, 356] width 52 height 12
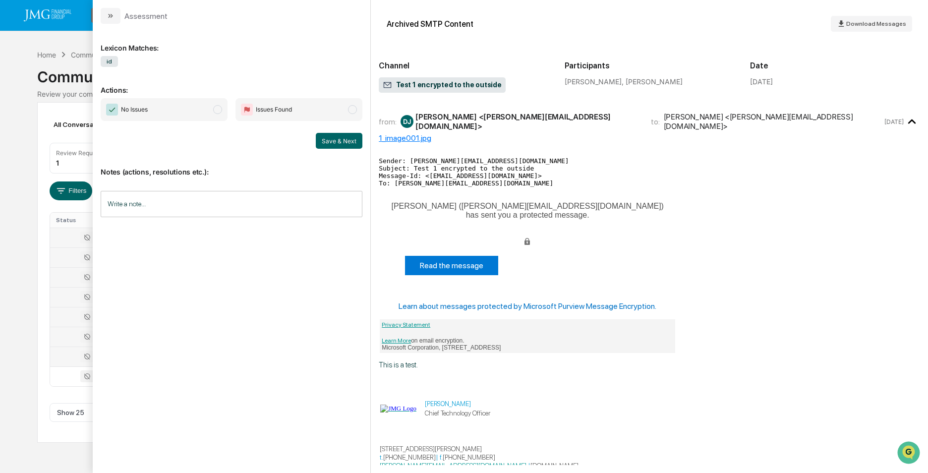
click at [65, 334] on div at bounding box center [82, 337] width 52 height 12
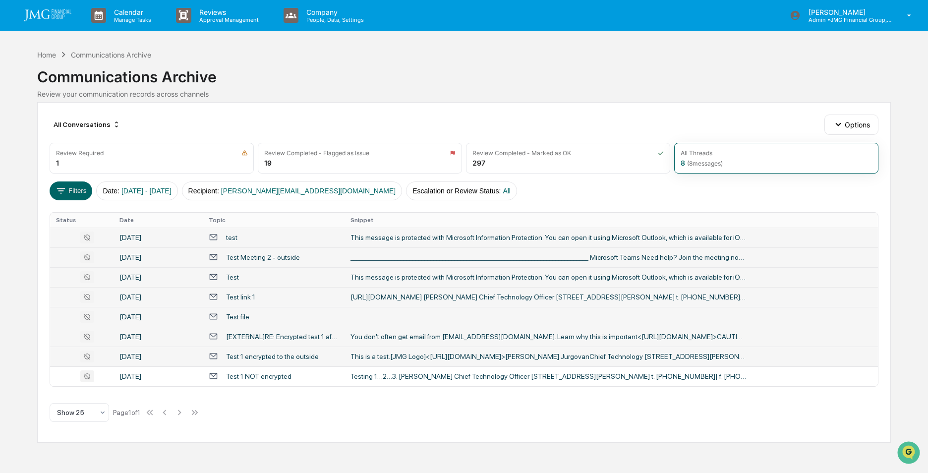
click at [21, 195] on div "Calendar Manage Tasks Reviews Approval Management Company People, Data, Setting…" at bounding box center [464, 236] width 928 height 473
click at [82, 192] on button "Filters" at bounding box center [71, 190] width 43 height 19
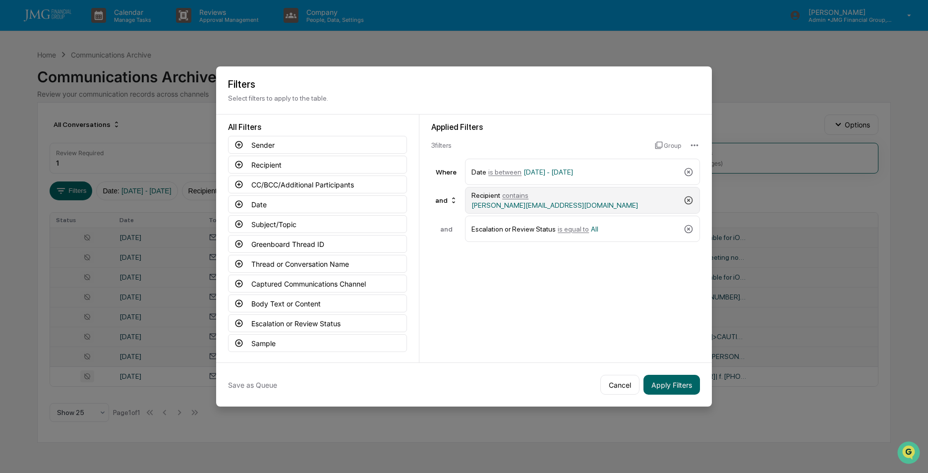
click at [689, 198] on icon at bounding box center [688, 200] width 10 height 10
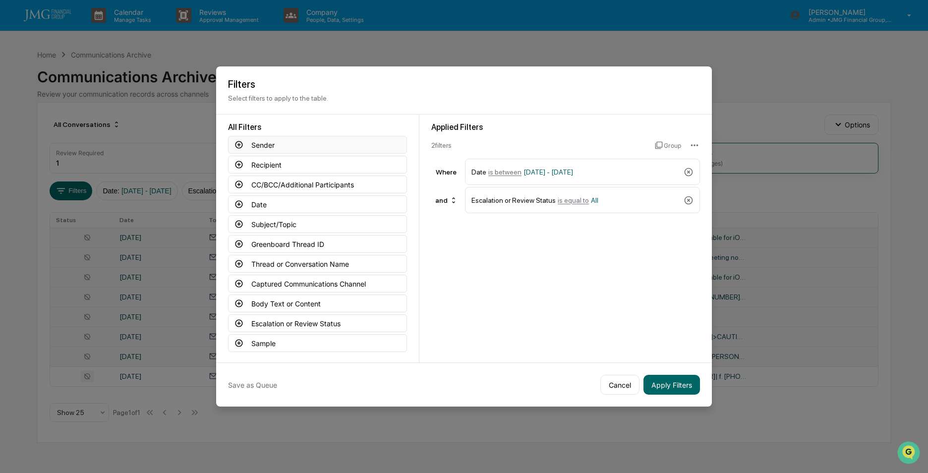
click at [240, 142] on icon at bounding box center [238, 144] width 9 height 9
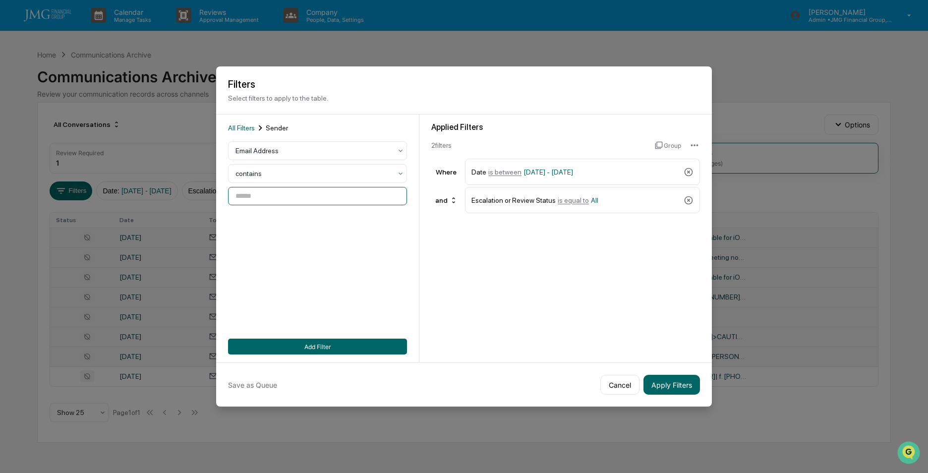
click at [273, 195] on input at bounding box center [317, 196] width 179 height 18
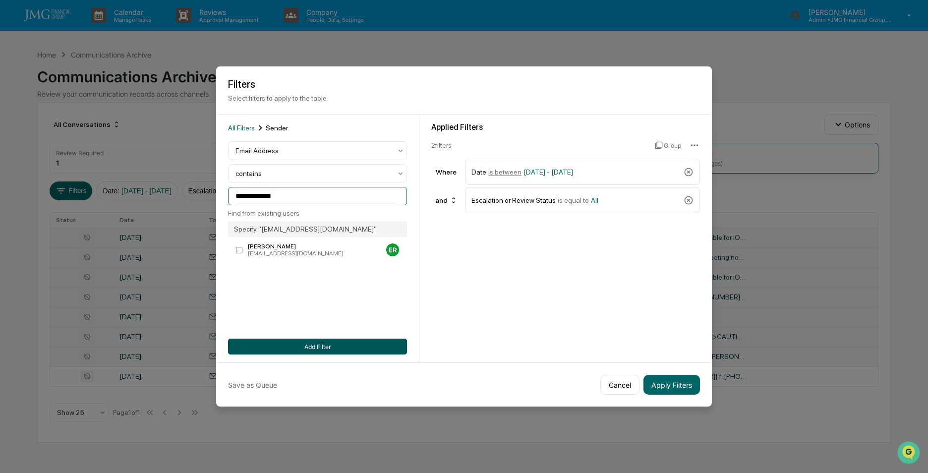
type input "**********"
click at [296, 346] on button "Add Filter" at bounding box center [317, 346] width 179 height 16
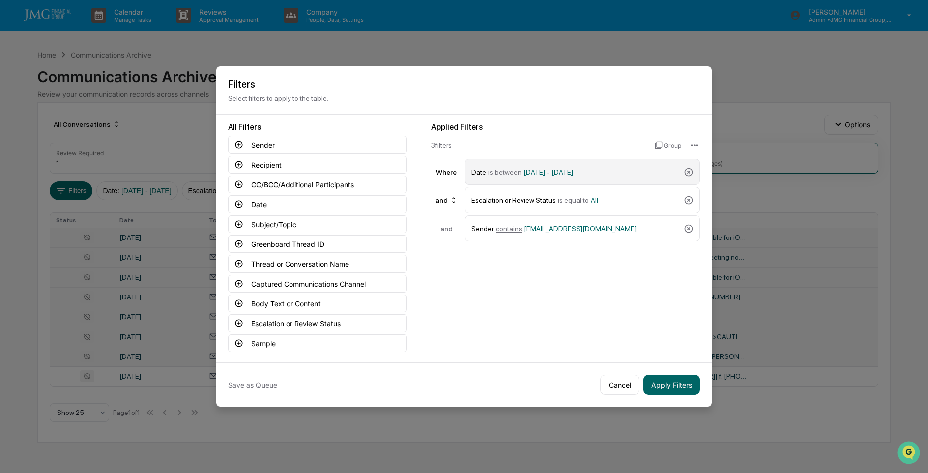
click at [534, 167] on div "Date is between 01/01/2024 - 12/31/2025" at bounding box center [575, 171] width 208 height 17
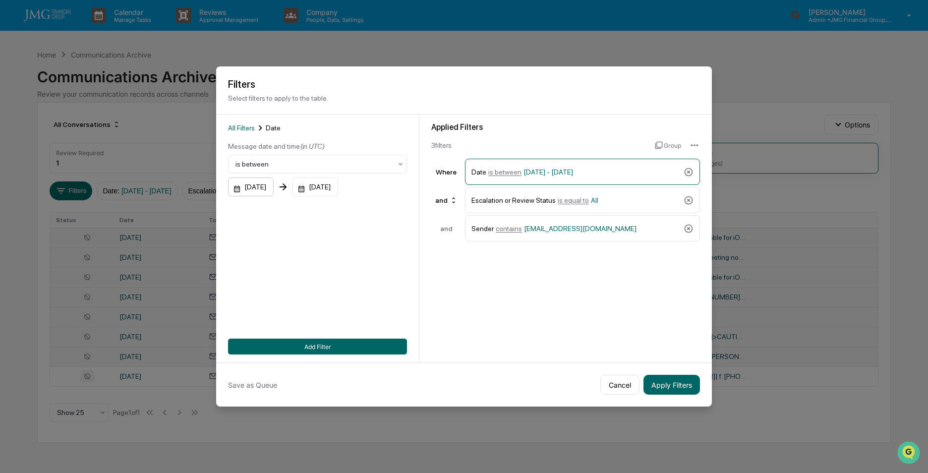
click at [268, 181] on div "01/01/2024" at bounding box center [251, 186] width 46 height 19
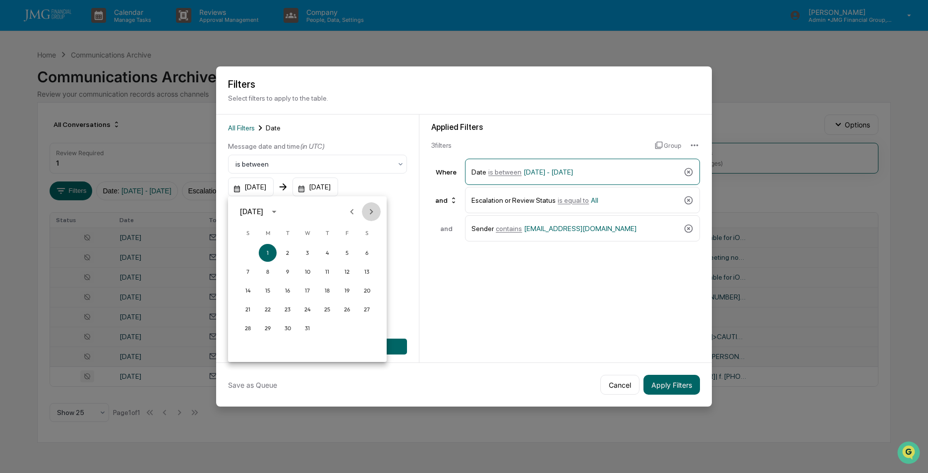
click at [371, 207] on icon "Next month" at bounding box center [371, 211] width 11 height 11
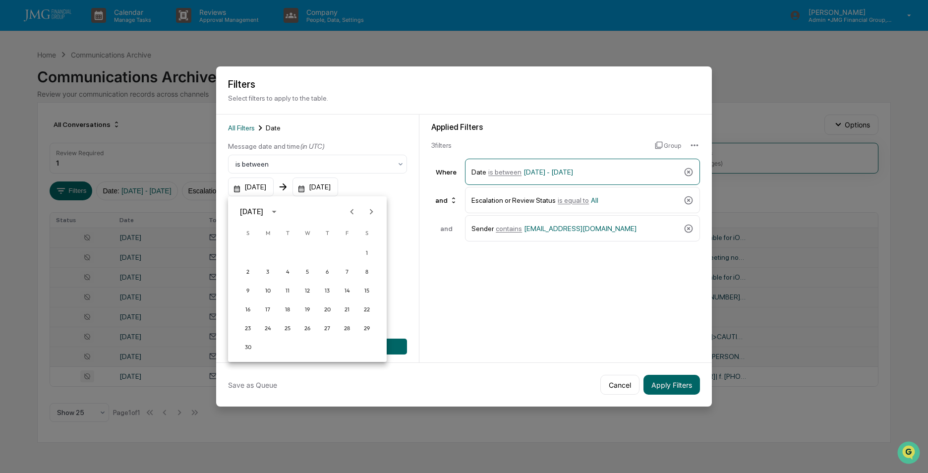
click at [371, 207] on icon "Next month" at bounding box center [371, 211] width 11 height 11
click at [369, 212] on icon "Next month" at bounding box center [371, 211] width 11 height 11
click at [246, 254] on button "1" at bounding box center [248, 253] width 18 height 18
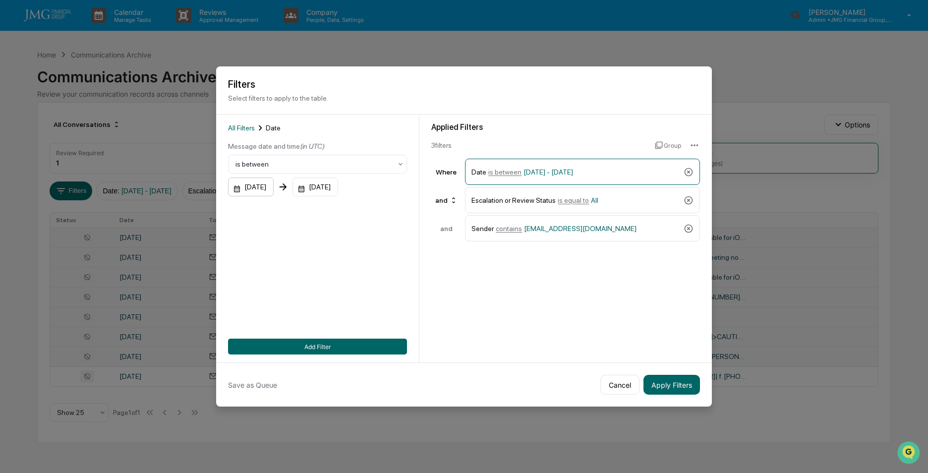
click at [267, 188] on div "09/01/2024" at bounding box center [251, 186] width 46 height 19
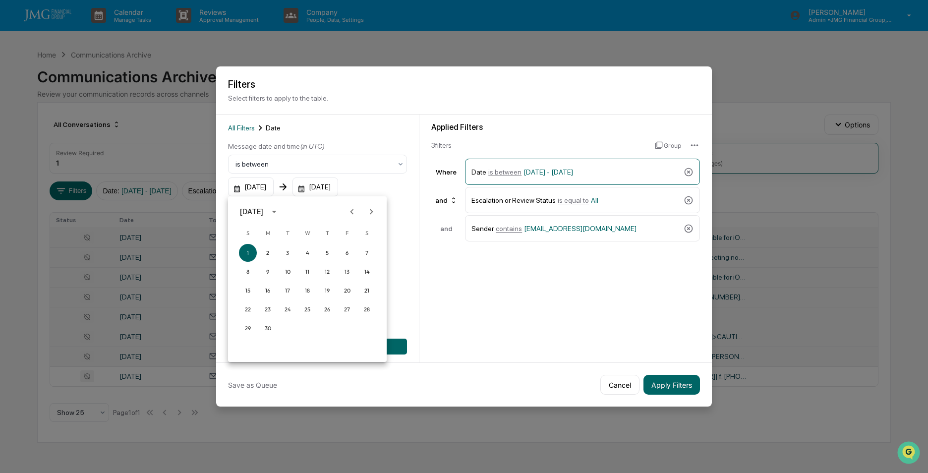
click at [263, 211] on div "September 2024" at bounding box center [251, 211] width 23 height 11
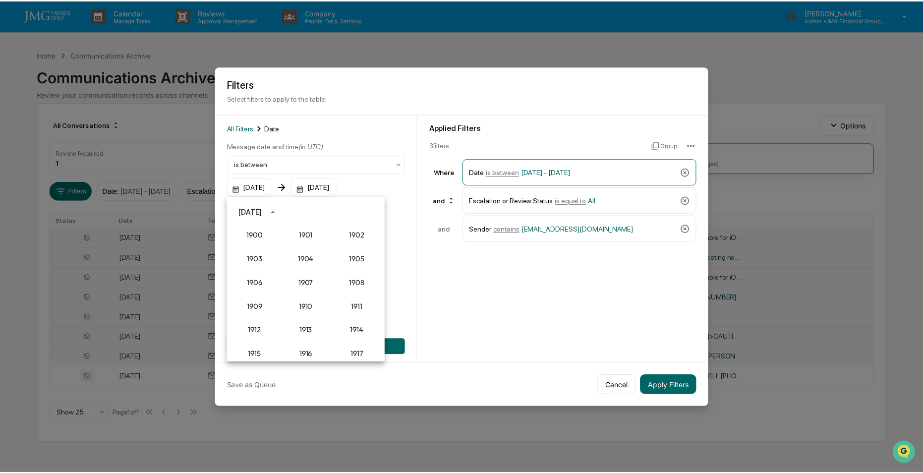
scroll to position [918, 0]
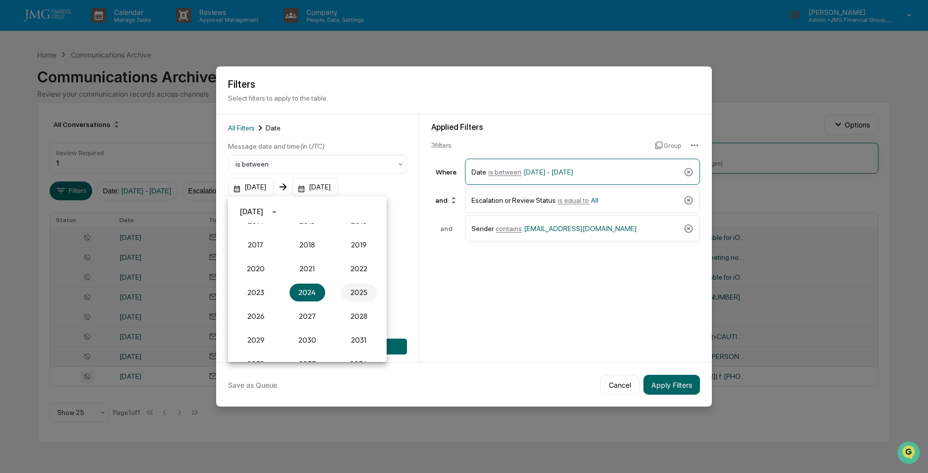
click at [349, 287] on button "2025" at bounding box center [359, 292] width 36 height 18
click at [352, 289] on button "Sep" at bounding box center [359, 287] width 36 height 18
click at [266, 250] on button "1" at bounding box center [268, 253] width 18 height 18
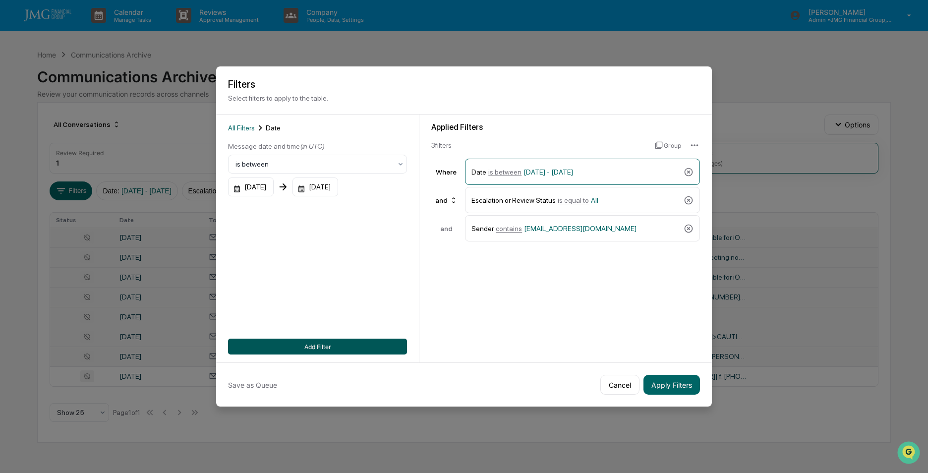
click at [317, 345] on button "Add Filter" at bounding box center [317, 346] width 179 height 16
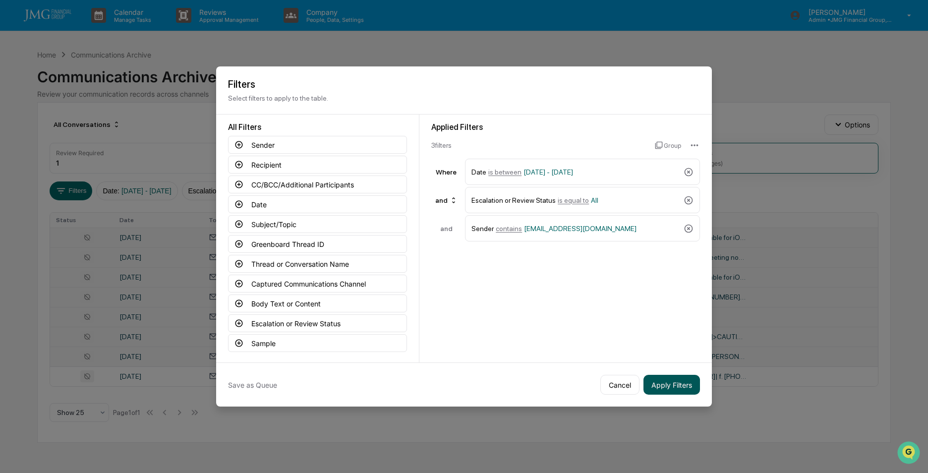
click at [662, 386] on button "Apply Filters" at bounding box center [671, 385] width 56 height 20
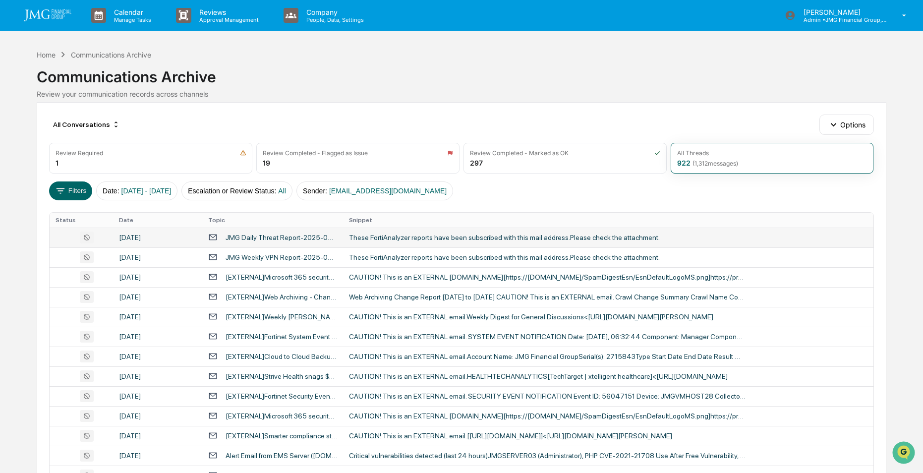
click at [354, 230] on td "These FortiAnalyzer reports have been subscribed with this mail address.Please …" at bounding box center [608, 237] width 530 height 20
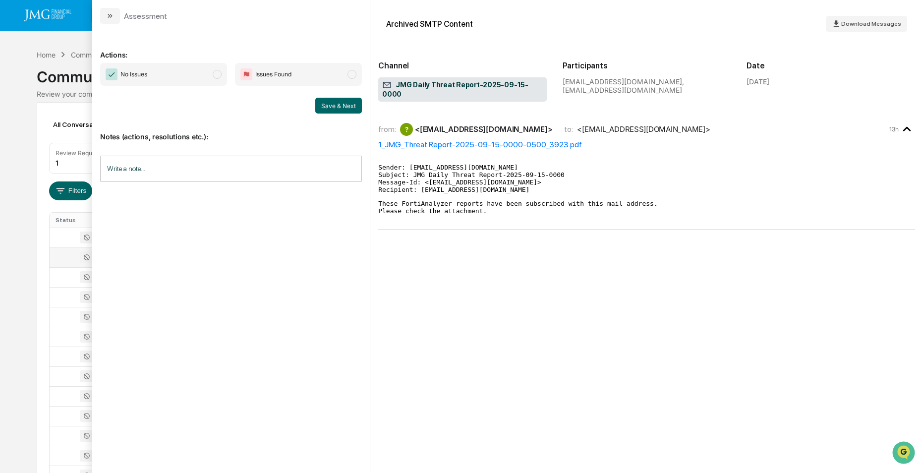
click at [56, 258] on div at bounding box center [81, 257] width 51 height 12
click at [56, 277] on div at bounding box center [81, 277] width 51 height 12
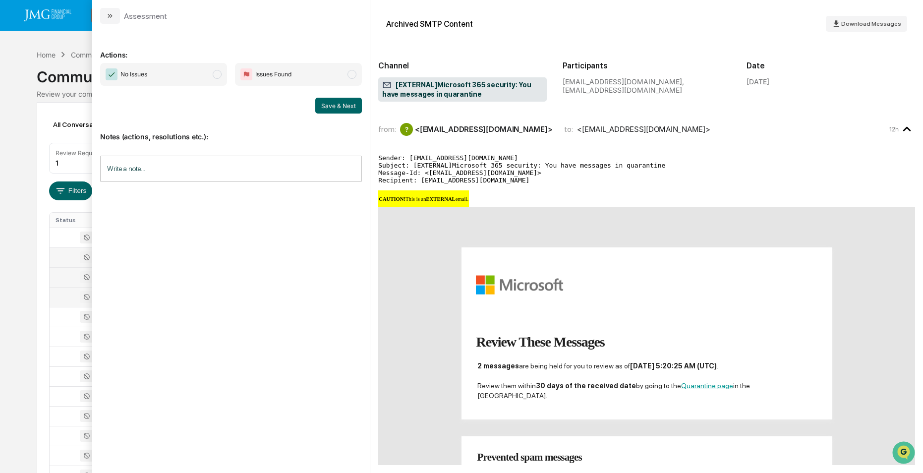
click at [58, 293] on div at bounding box center [81, 297] width 51 height 12
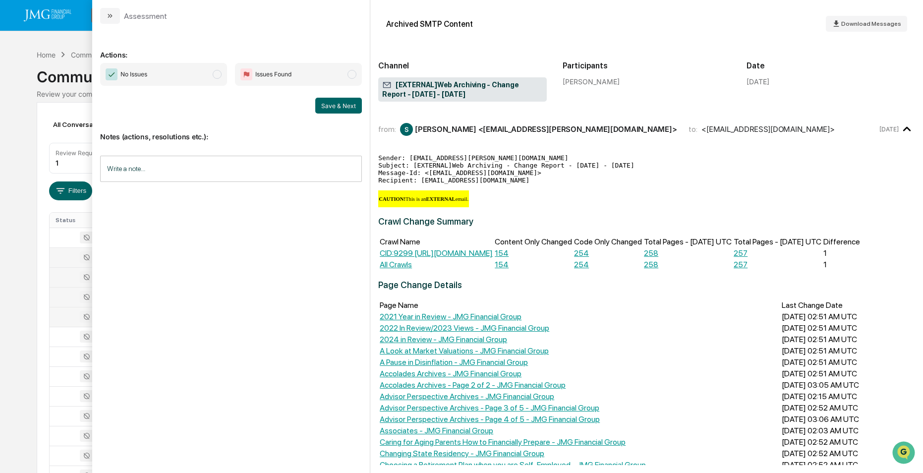
click at [60, 311] on div at bounding box center [81, 317] width 51 height 12
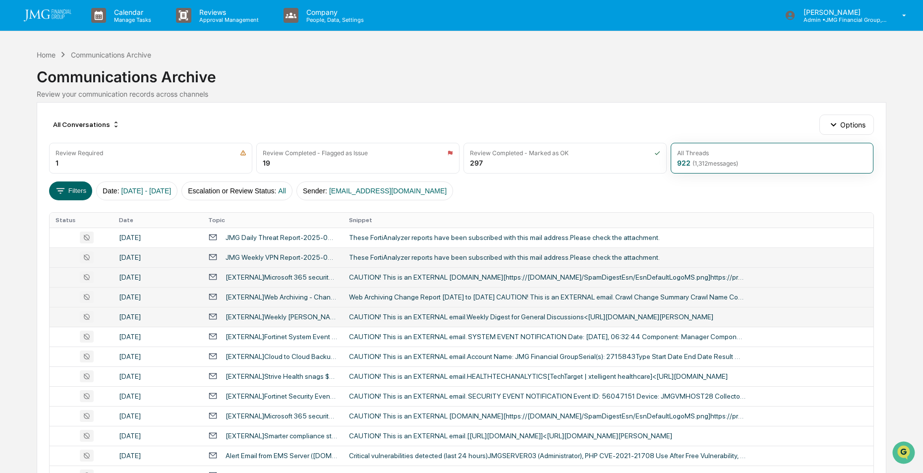
click at [20, 225] on div "Calendar Manage Tasks Reviews Approval Management Company People, Data, Setting…" at bounding box center [461, 389] width 923 height 779
click at [75, 189] on button "Filters" at bounding box center [70, 190] width 43 height 19
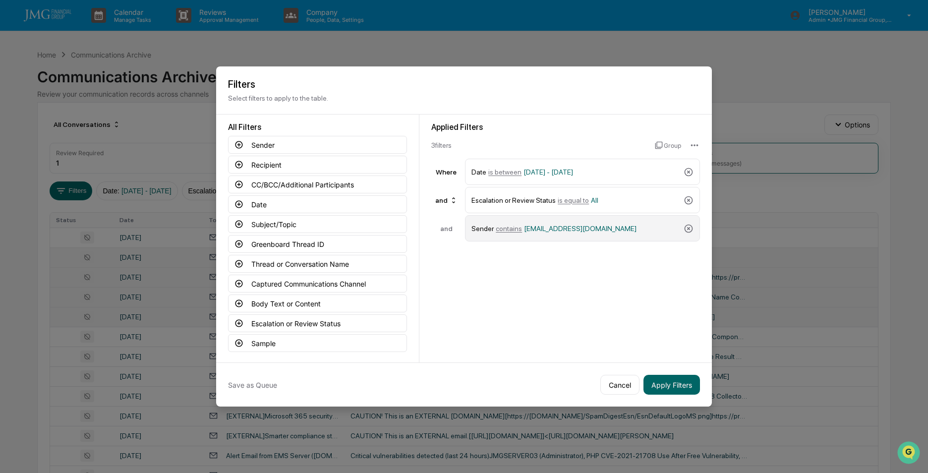
click at [504, 229] on span "contains" at bounding box center [509, 228] width 26 height 8
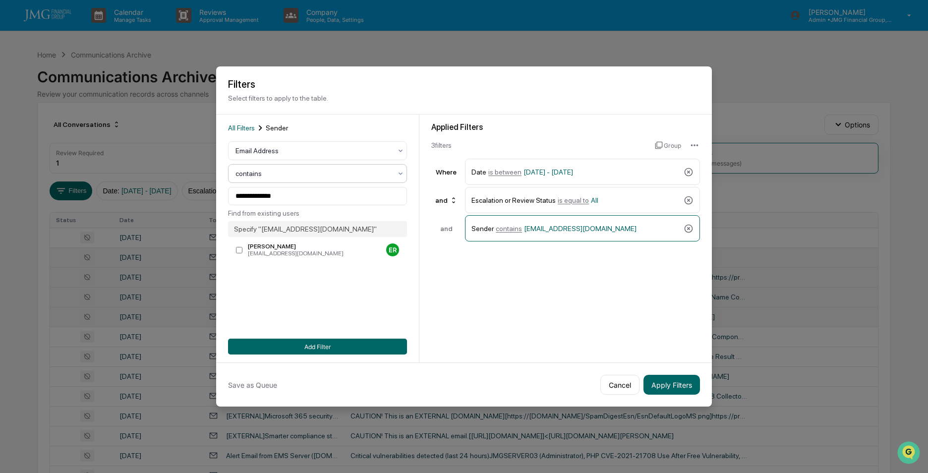
click at [269, 175] on div at bounding box center [313, 173] width 156 height 10
click at [259, 197] on div "is equal to" at bounding box center [317, 197] width 178 height 20
click at [308, 344] on button "Add Filter" at bounding box center [317, 346] width 179 height 16
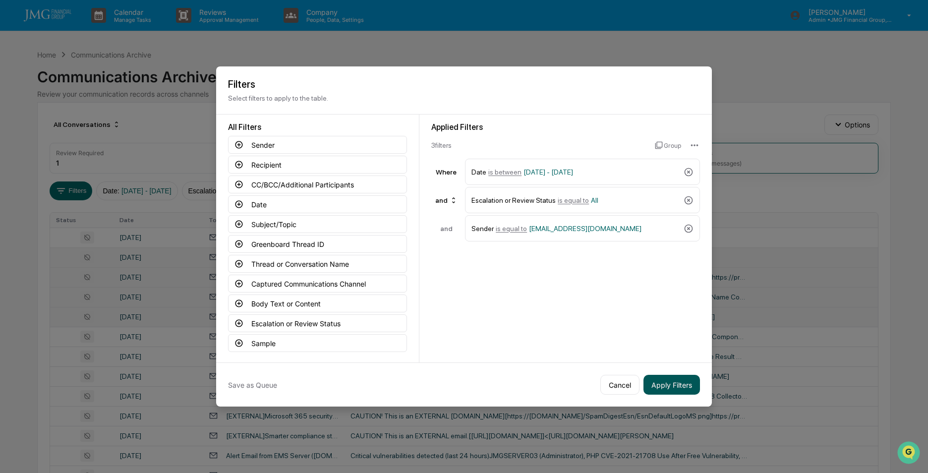
click at [676, 383] on button "Apply Filters" at bounding box center [671, 385] width 56 height 20
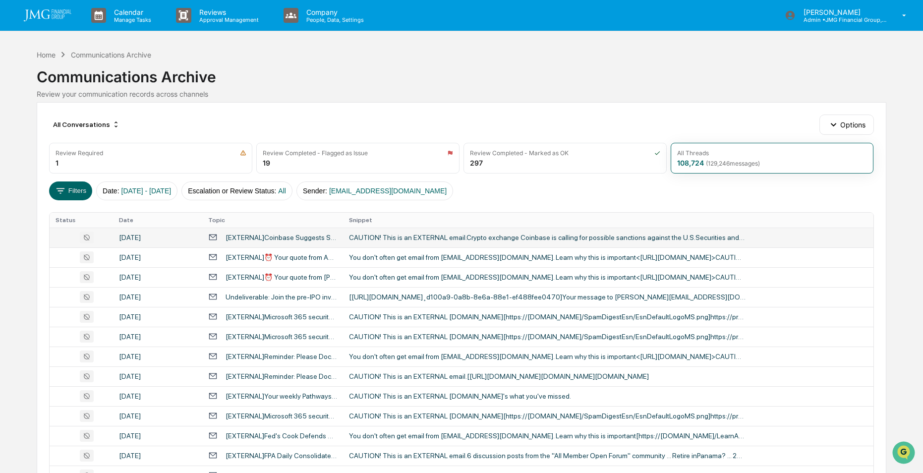
click at [65, 237] on div at bounding box center [81, 237] width 51 height 12
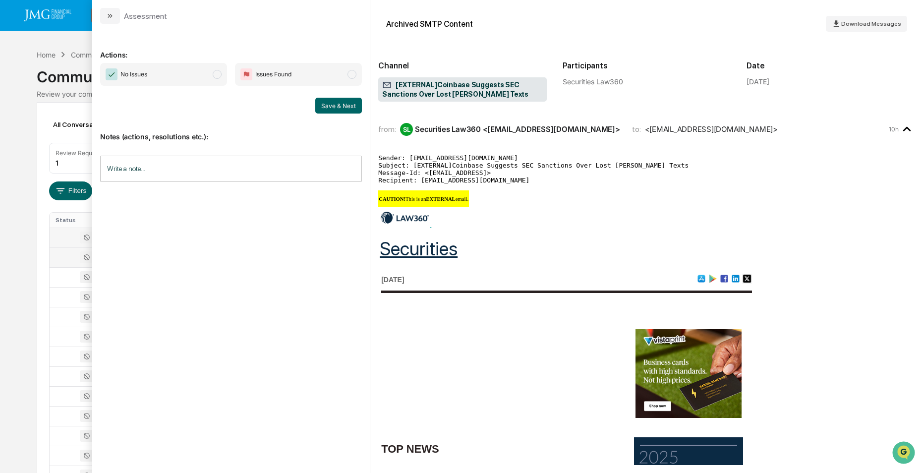
click at [69, 260] on div at bounding box center [81, 257] width 51 height 12
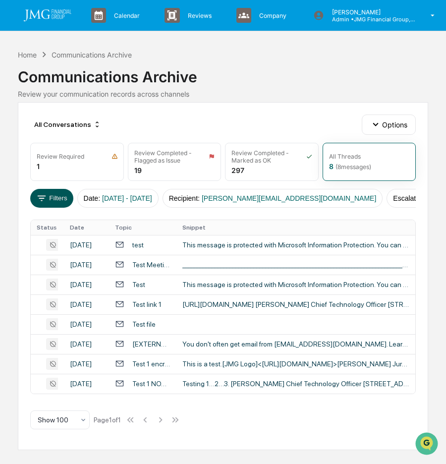
click at [64, 195] on button "Filters" at bounding box center [51, 198] width 43 height 19
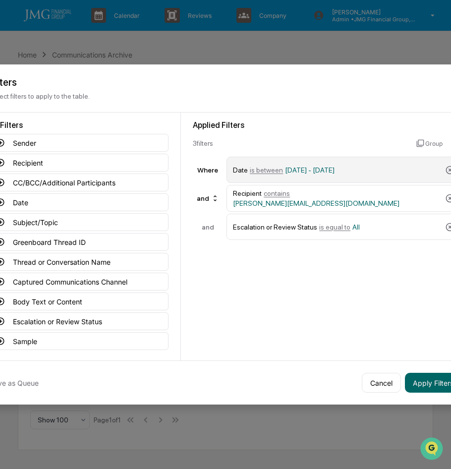
click at [333, 171] on span "01/01/2025 - 09/18/2025" at bounding box center [310, 170] width 50 height 8
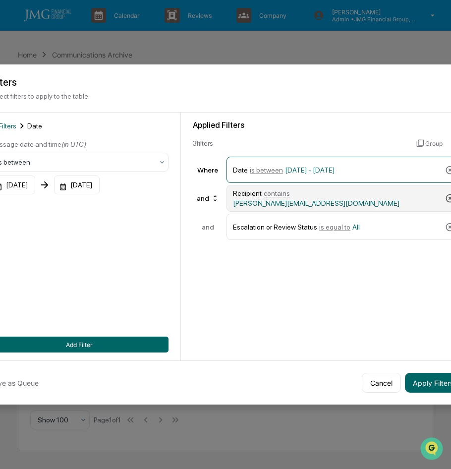
click at [448, 199] on icon at bounding box center [450, 198] width 10 height 10
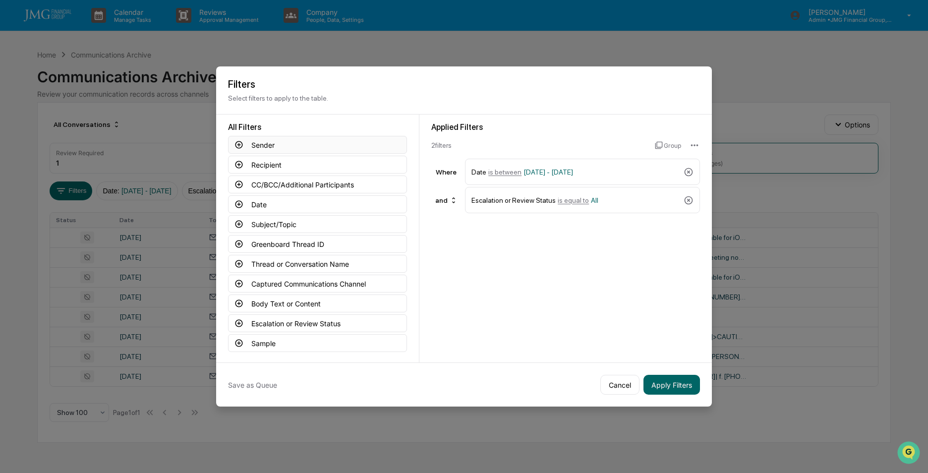
click at [259, 144] on button "Sender" at bounding box center [317, 145] width 179 height 18
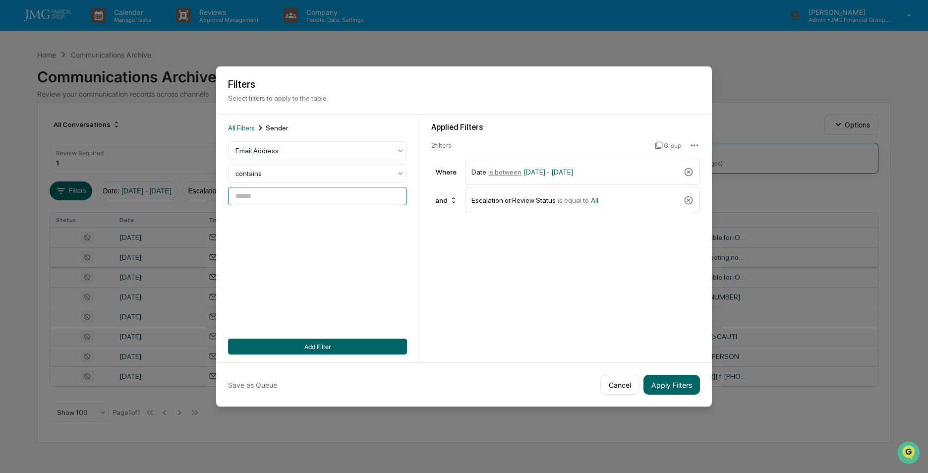
click at [271, 199] on input at bounding box center [317, 196] width 179 height 18
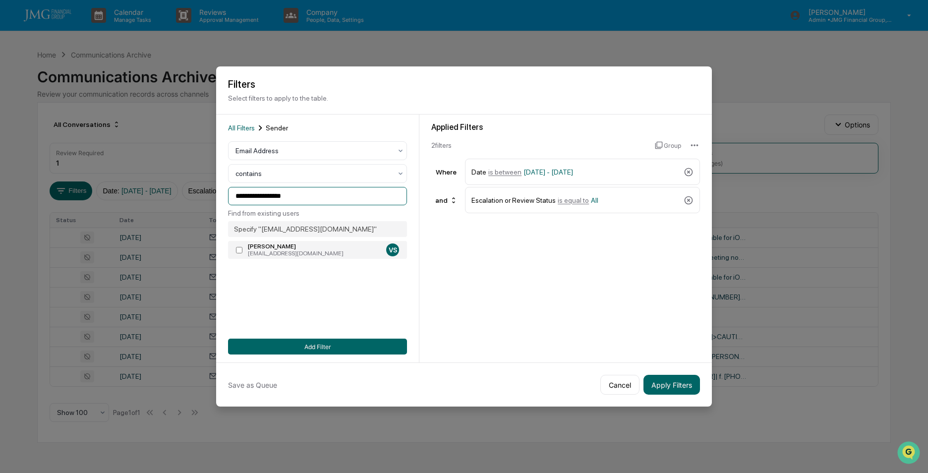
type input "**********"
click at [324, 347] on button "Add Filter" at bounding box center [317, 346] width 179 height 16
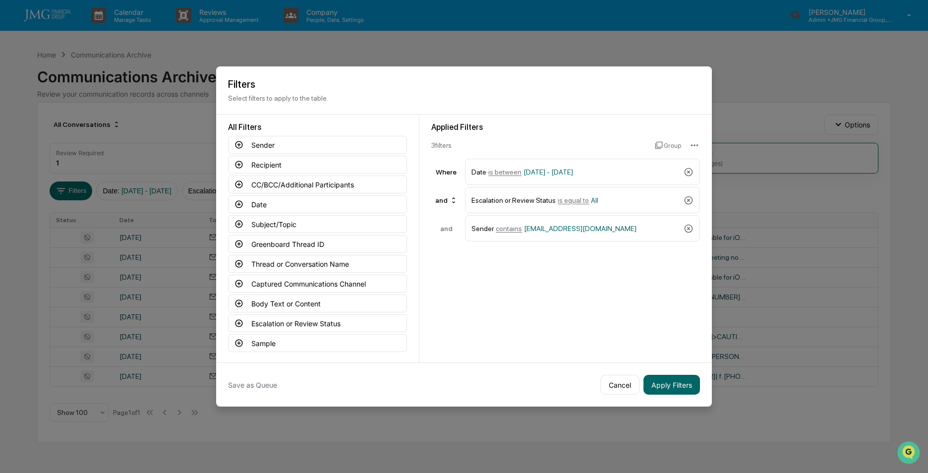
click at [425, 81] on h2 "Filters" at bounding box center [464, 84] width 472 height 12
click at [271, 221] on button "Subject/Topic" at bounding box center [317, 224] width 179 height 18
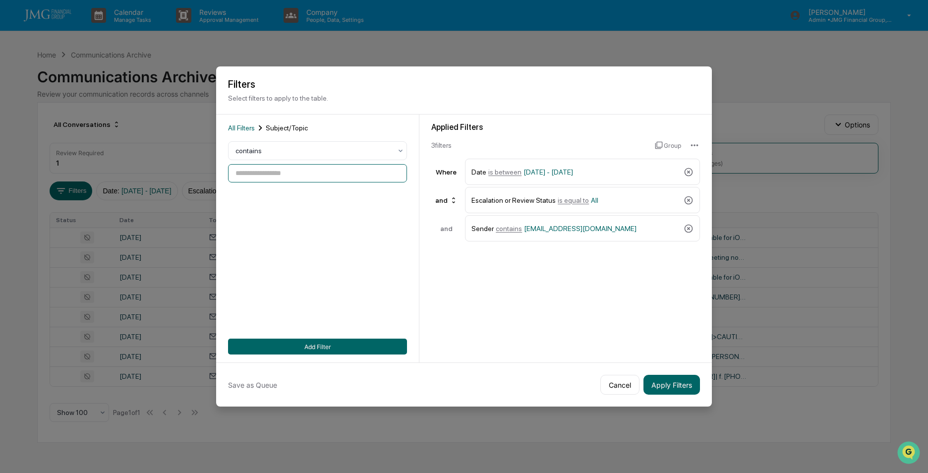
click at [305, 166] on input at bounding box center [317, 173] width 179 height 18
type input "****"
click at [316, 345] on button "Add Filter" at bounding box center [317, 346] width 179 height 16
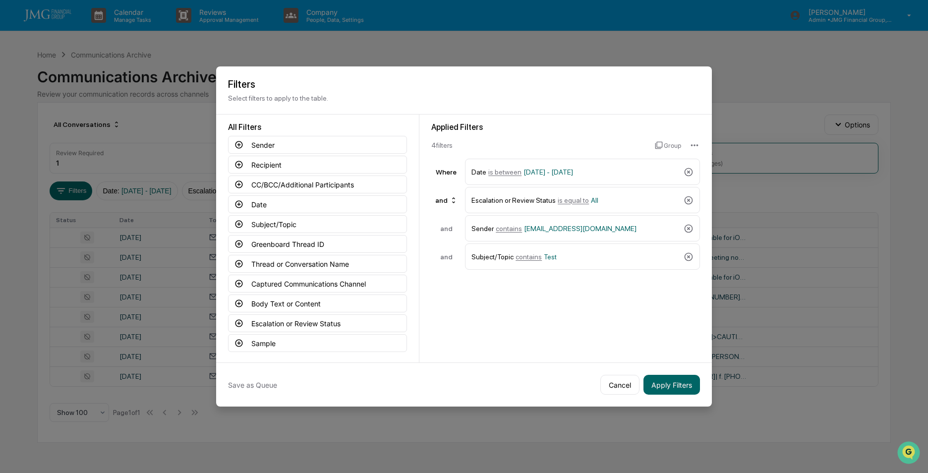
click at [355, 85] on h2 "Filters" at bounding box center [464, 84] width 472 height 12
click at [528, 256] on span "contains" at bounding box center [528, 257] width 26 height 8
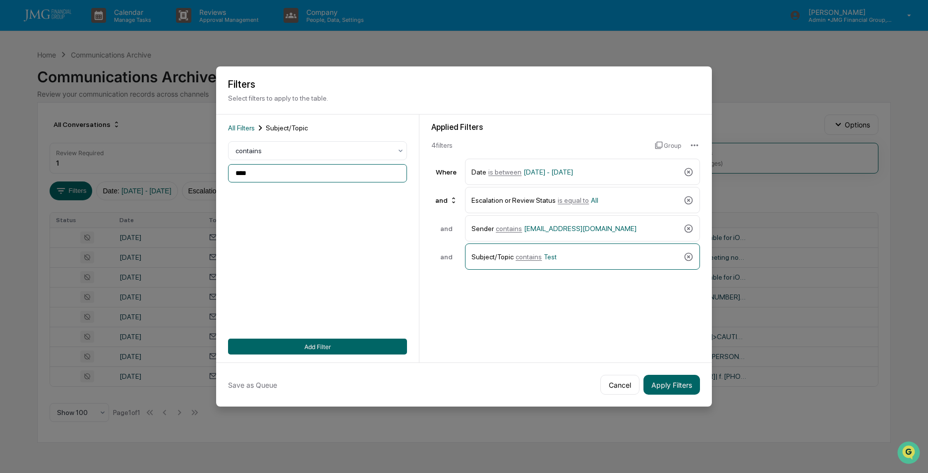
click at [267, 180] on input "****" at bounding box center [317, 173] width 179 height 18
type input "****"
click at [330, 337] on div "All Filters Subject/Topic contains **** Add Filter" at bounding box center [317, 238] width 179 height 232
click at [330, 341] on button "Add Filter" at bounding box center [317, 346] width 179 height 16
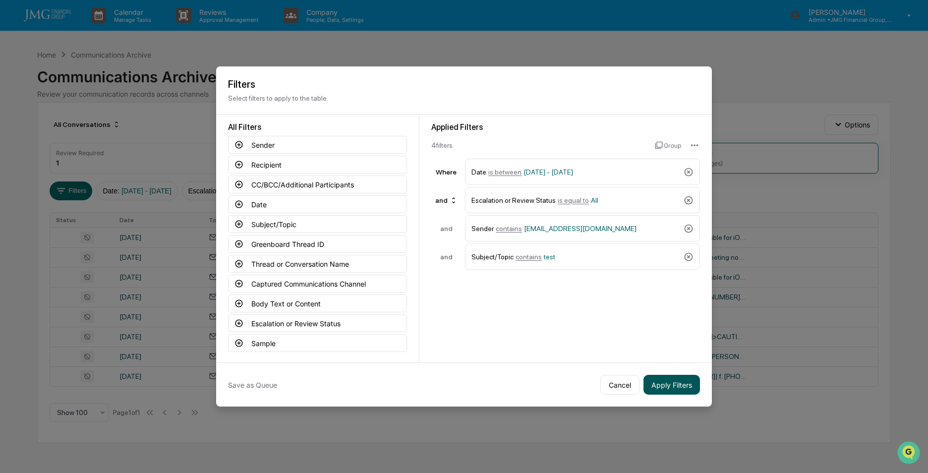
click at [665, 383] on button "Apply Filters" at bounding box center [671, 385] width 56 height 20
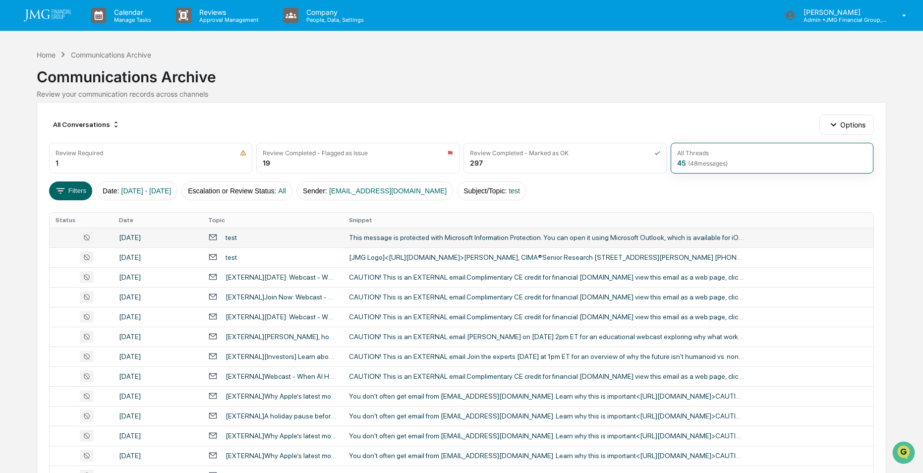
click at [261, 234] on div "test" at bounding box center [272, 236] width 129 height 9
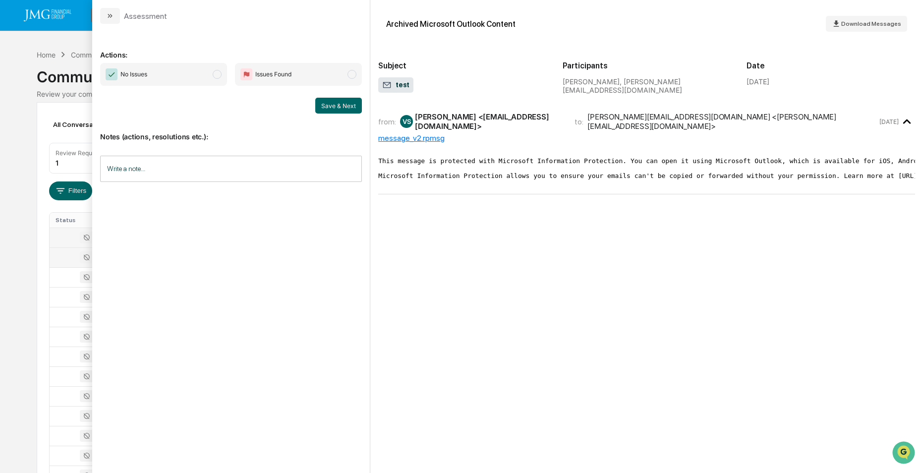
click at [64, 254] on div at bounding box center [81, 257] width 51 height 12
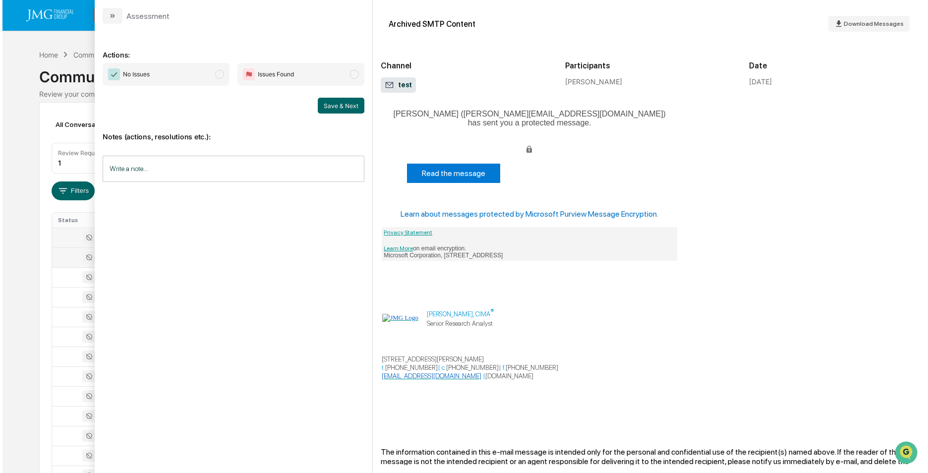
scroll to position [149, 0]
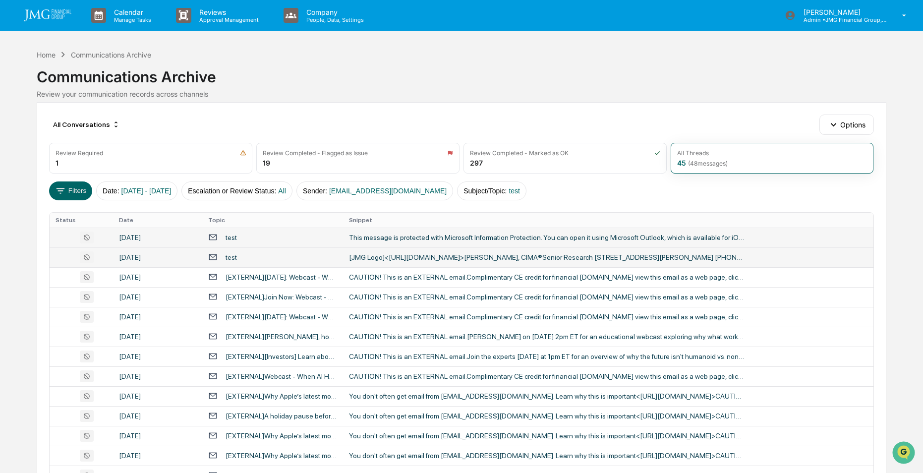
click at [74, 190] on button "Filters" at bounding box center [70, 190] width 43 height 19
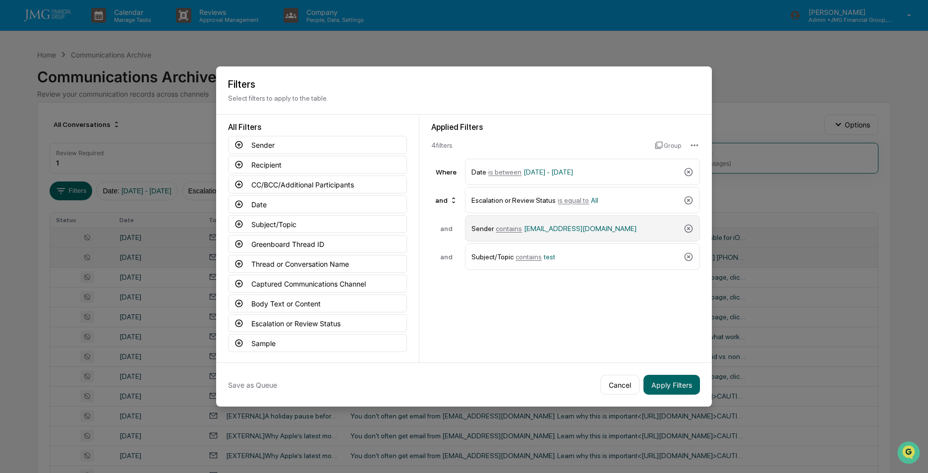
click at [507, 227] on span "contains" at bounding box center [509, 228] width 26 height 8
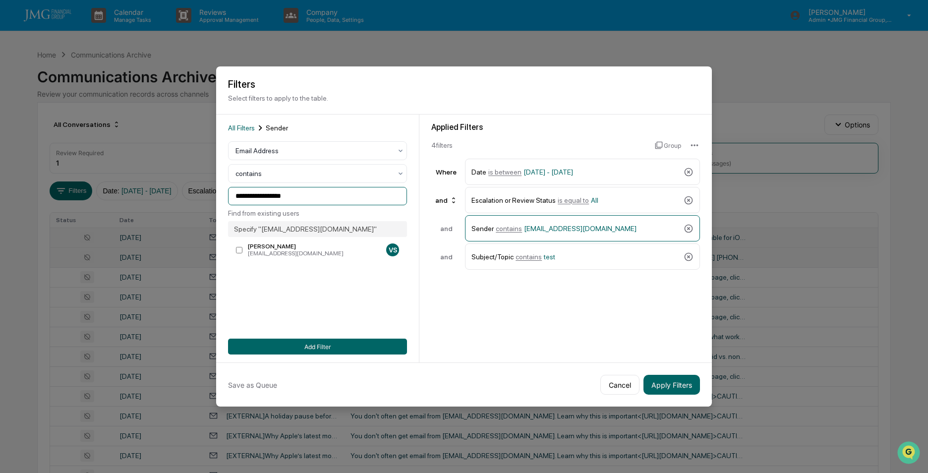
click at [306, 199] on input "**********" at bounding box center [317, 196] width 179 height 18
drag, startPoint x: 257, startPoint y: 196, endPoint x: 204, endPoint y: 191, distance: 53.7
click at [250, 196] on input "**********" at bounding box center [317, 196] width 179 height 18
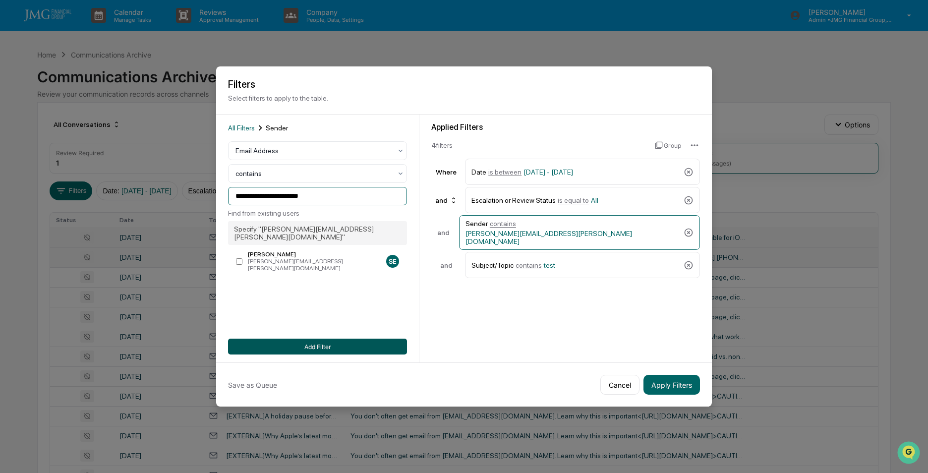
type input "**********"
click at [301, 344] on button "Add Filter" at bounding box center [317, 346] width 179 height 16
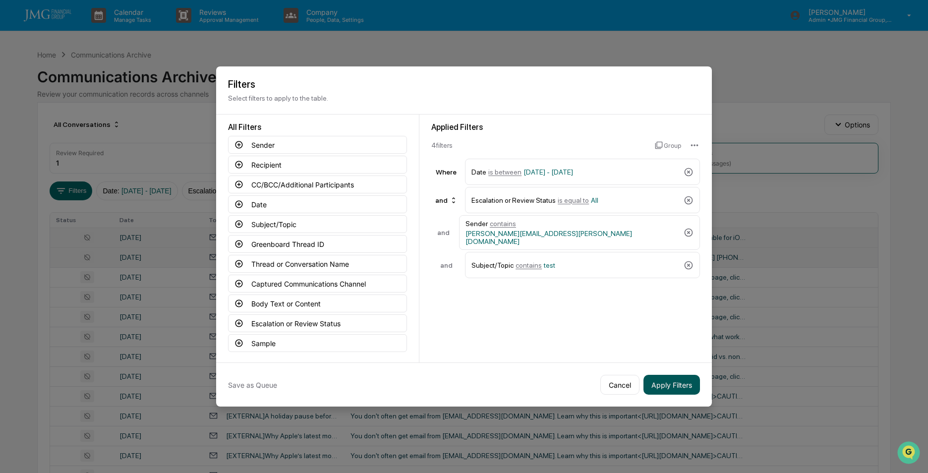
click at [660, 380] on button "Apply Filters" at bounding box center [671, 385] width 56 height 20
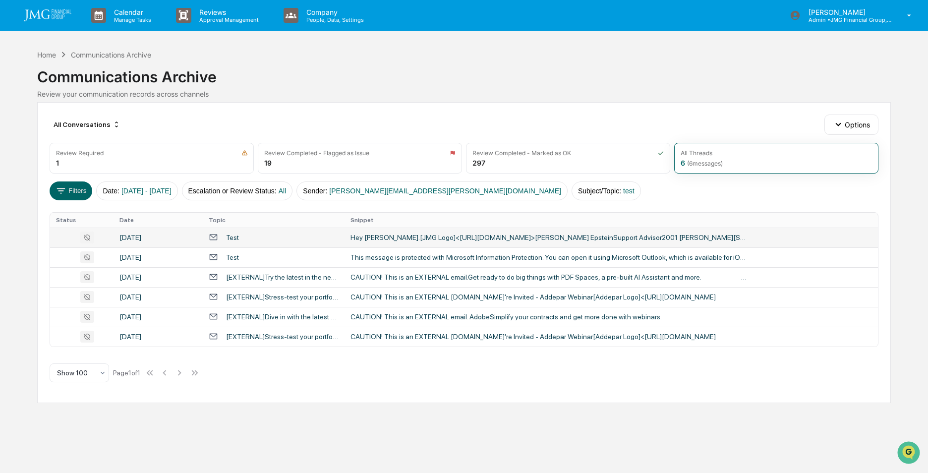
click at [268, 237] on div "Test" at bounding box center [274, 236] width 130 height 9
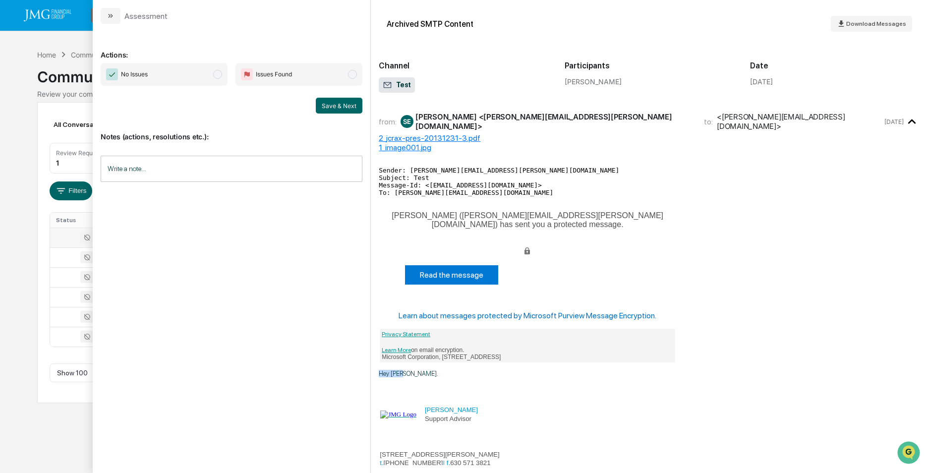
drag, startPoint x: 414, startPoint y: 376, endPoint x: 381, endPoint y: 376, distance: 33.7
click at [381, 376] on p "Hey Dan." at bounding box center [649, 373] width 541 height 7
click at [61, 255] on div at bounding box center [82, 257] width 52 height 12
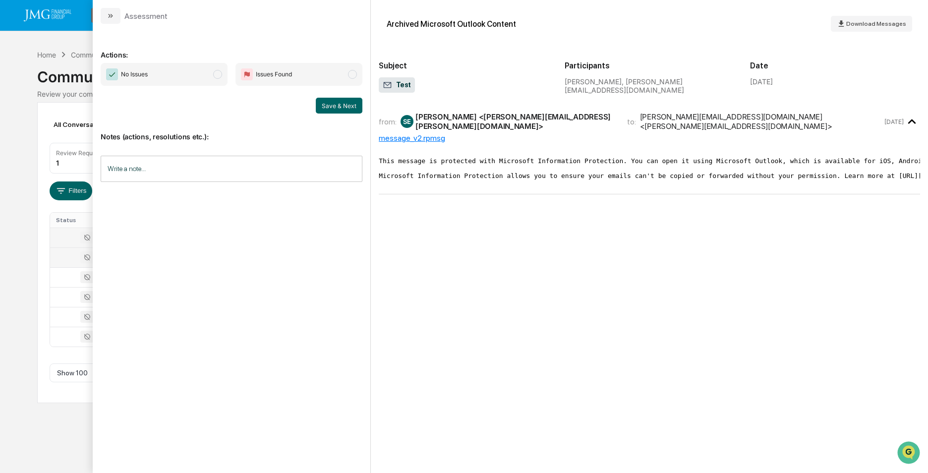
click at [9, 95] on div "Calendar Manage Tasks Reviews Approval Management Company People, Data, Setting…" at bounding box center [464, 236] width 928 height 473
